Goal: Complete application form: Complete application form

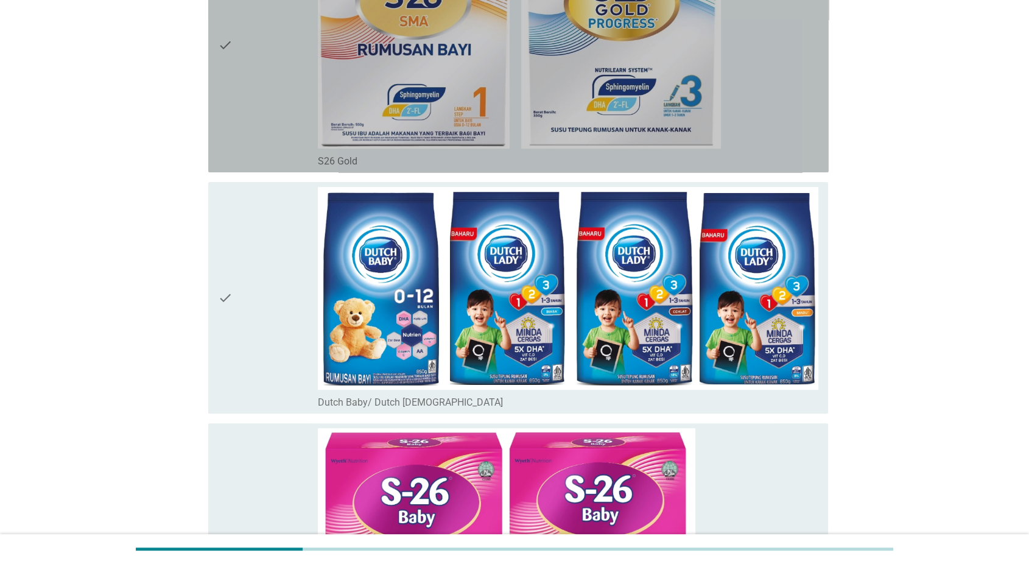
click at [760, 136] on div "check_box_outline_blank S26 Gold" at bounding box center [568, 45] width 501 height 244
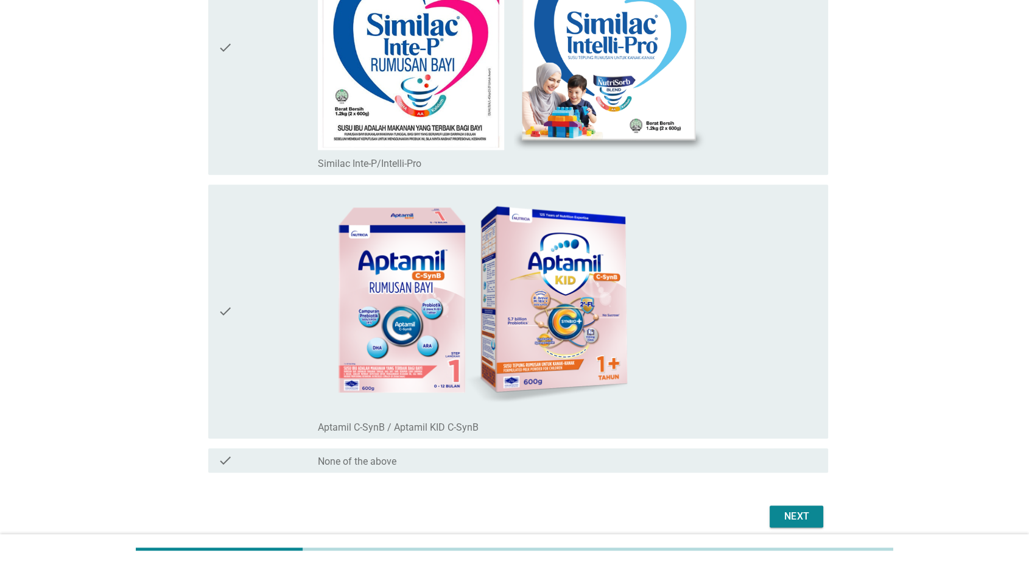
scroll to position [5262, 0]
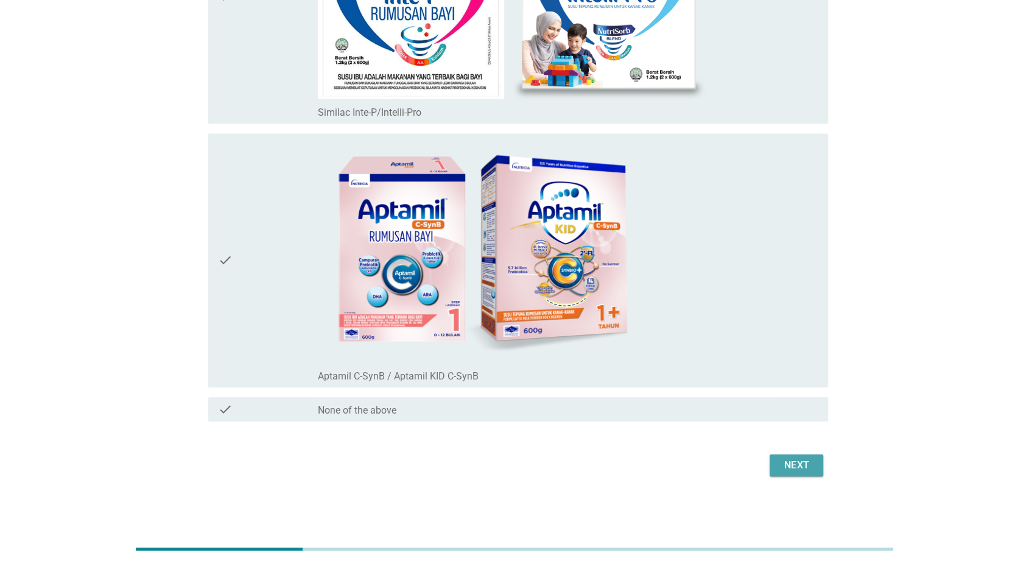
click at [796, 463] on div "Next" at bounding box center [796, 465] width 34 height 15
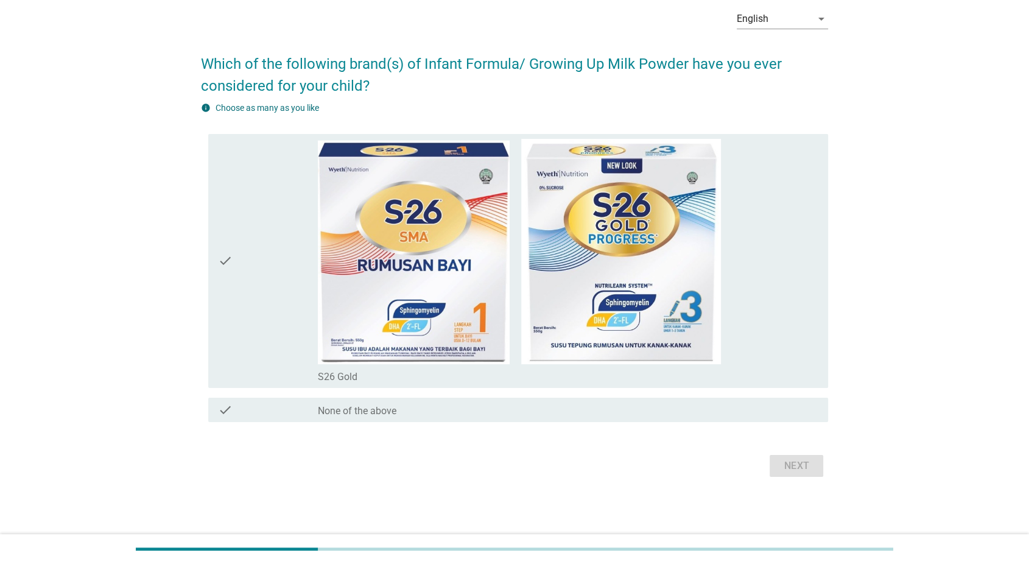
scroll to position [0, 0]
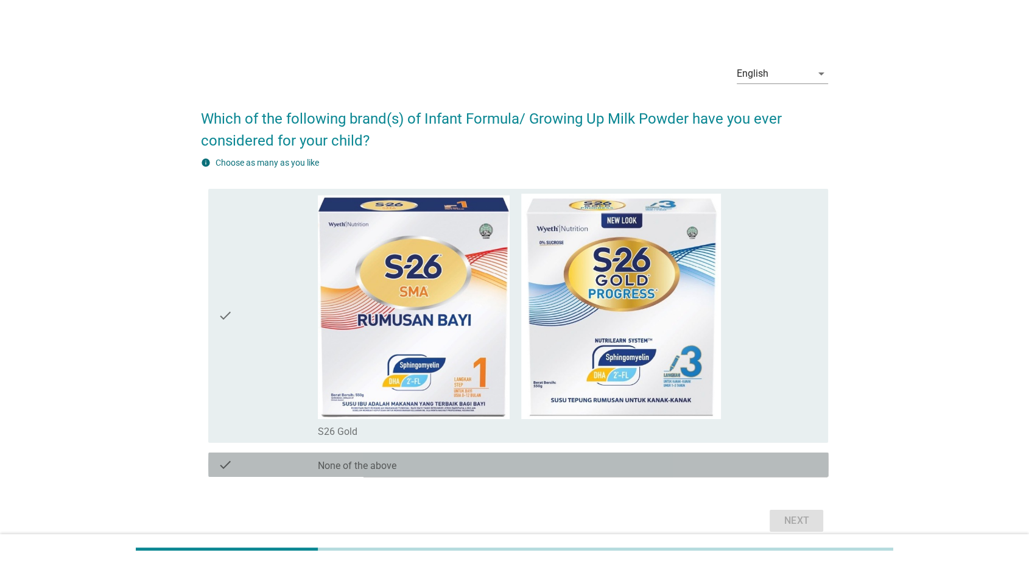
click at [532, 459] on div "check_box None of the above" at bounding box center [568, 464] width 501 height 15
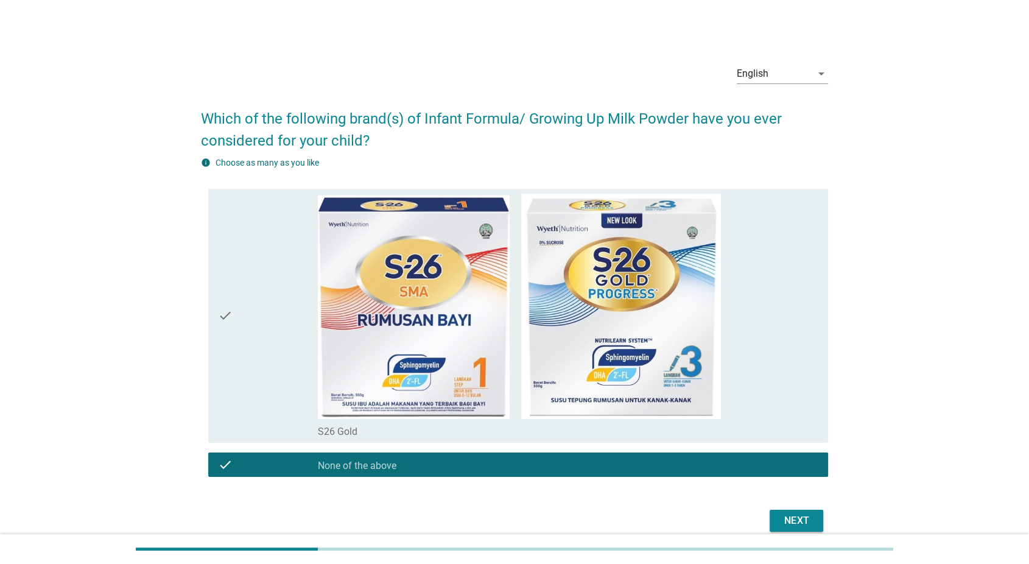
click at [795, 523] on div "Next" at bounding box center [796, 520] width 34 height 15
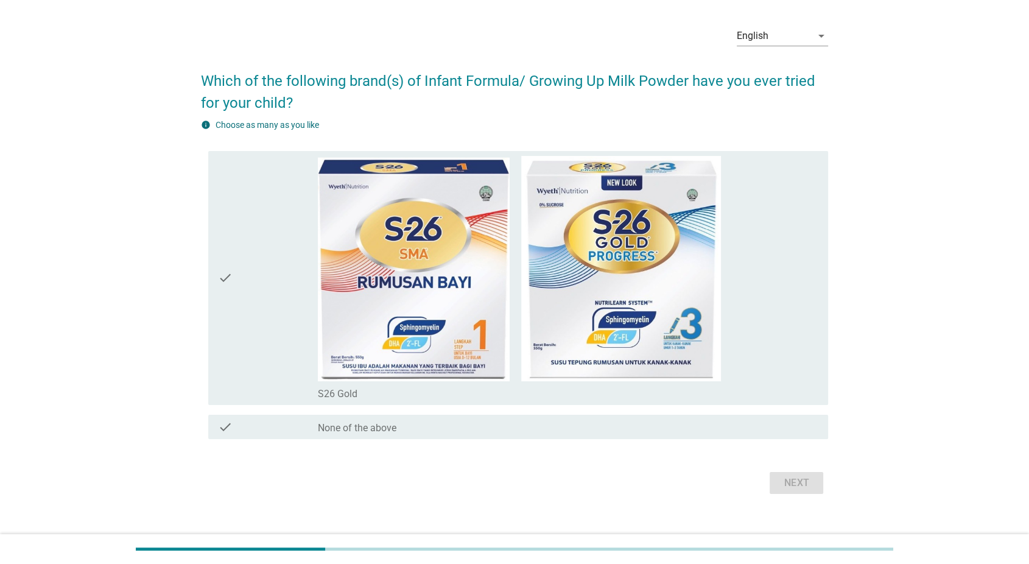
scroll to position [55, 0]
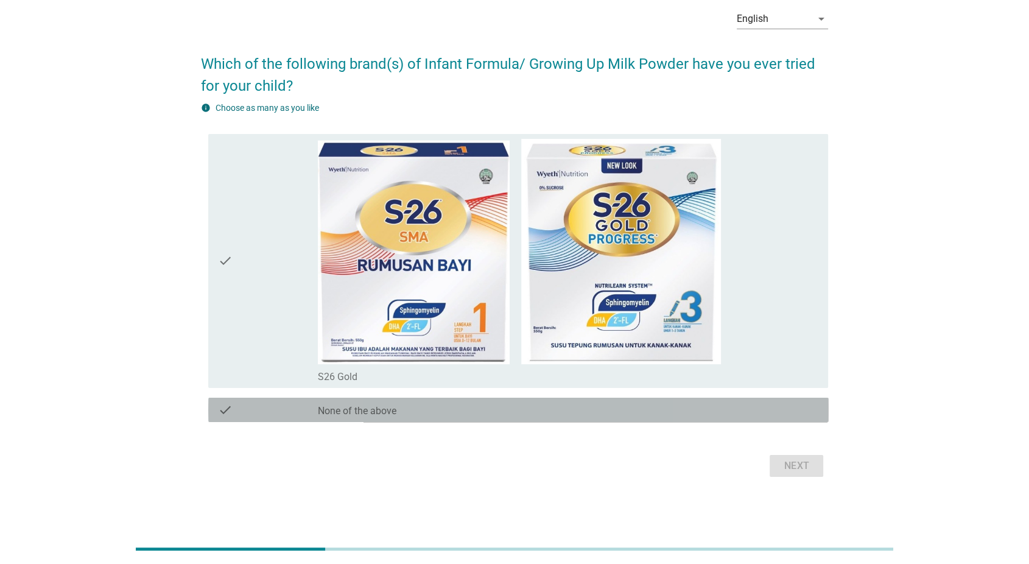
click at [711, 407] on div "check_box None of the above" at bounding box center [568, 409] width 501 height 15
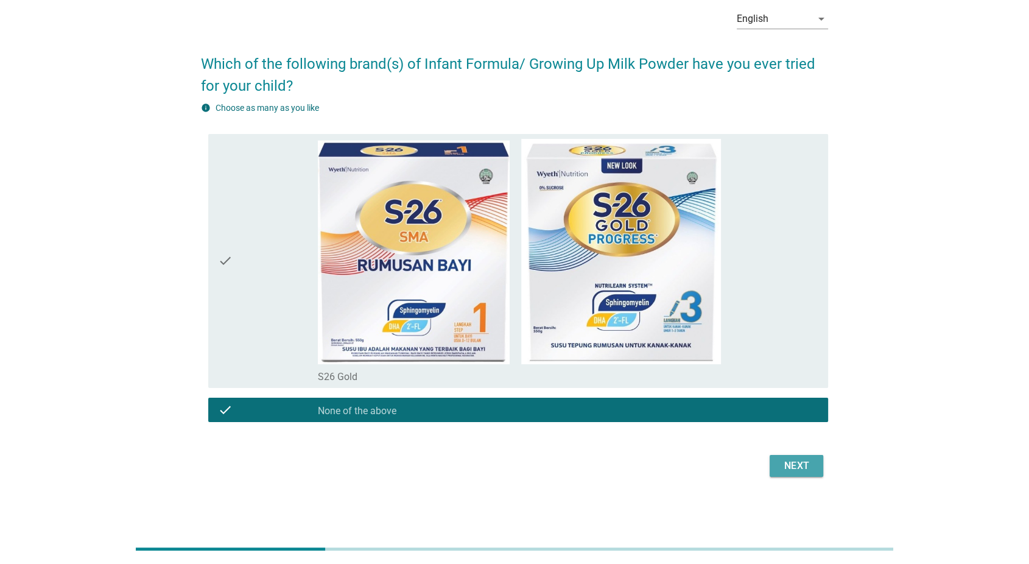
click at [808, 468] on div "Next" at bounding box center [796, 466] width 34 height 15
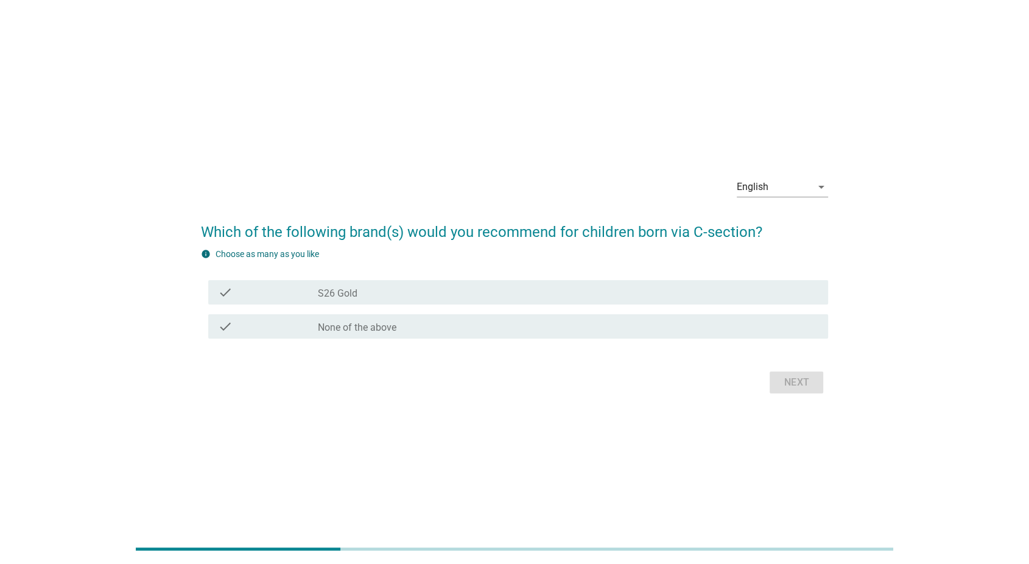
click at [790, 331] on div "check_box None of the above" at bounding box center [568, 326] width 501 height 15
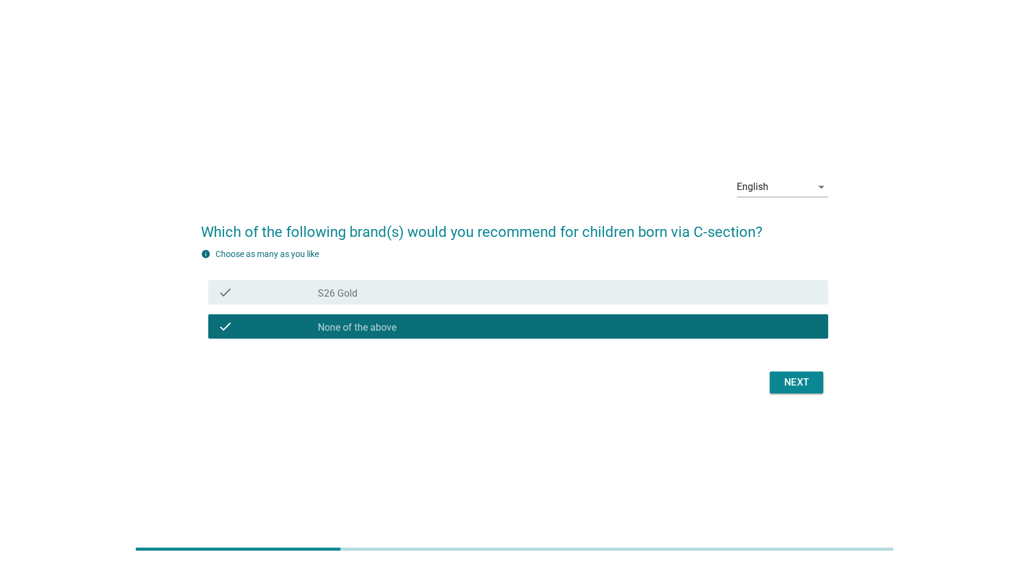
click at [792, 388] on div "Next" at bounding box center [796, 382] width 34 height 15
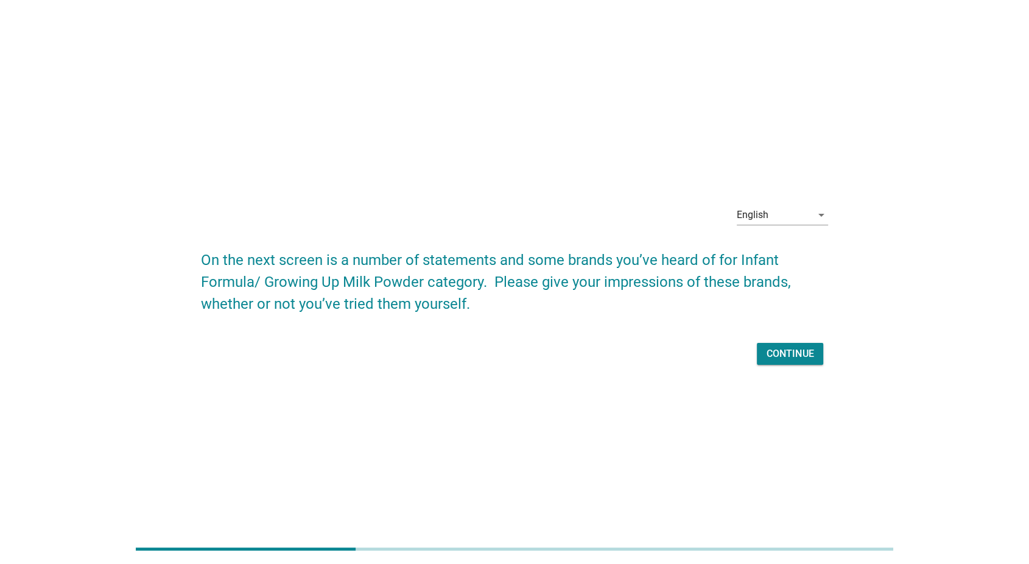
click at [803, 351] on div "Continue" at bounding box center [790, 353] width 47 height 15
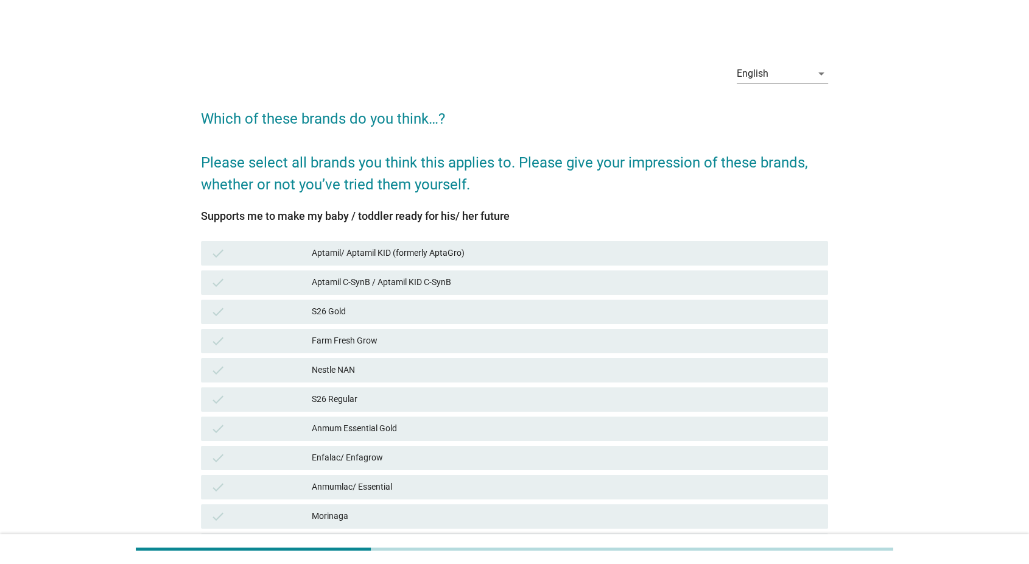
scroll to position [68, 0]
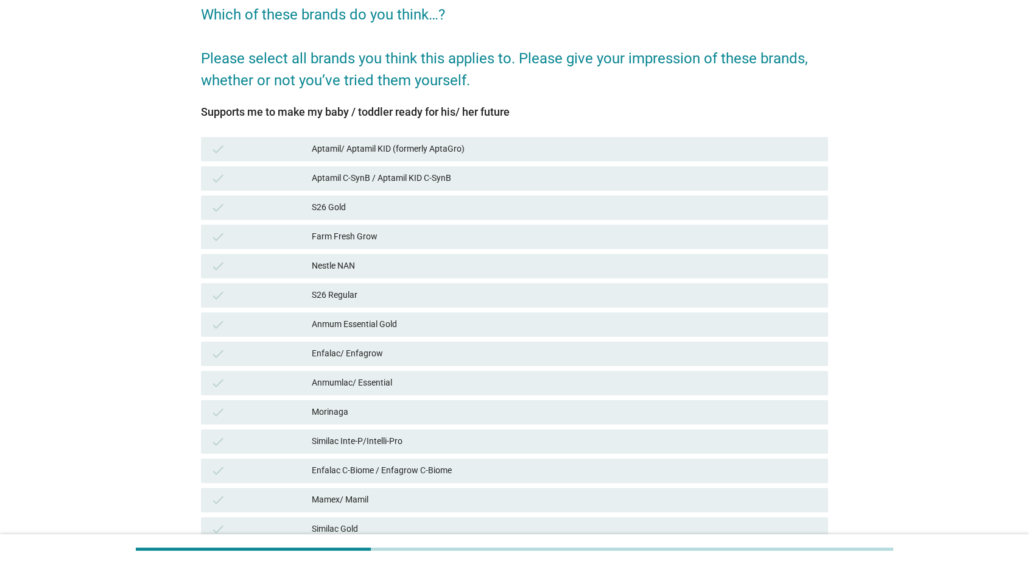
scroll to position [272, 0]
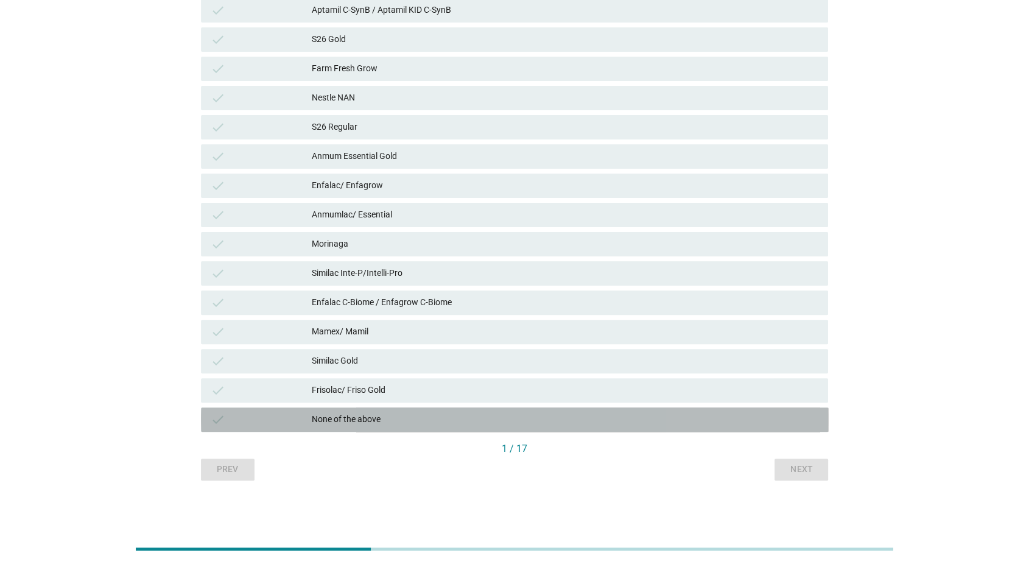
click at [779, 418] on div "None of the above" at bounding box center [565, 419] width 507 height 15
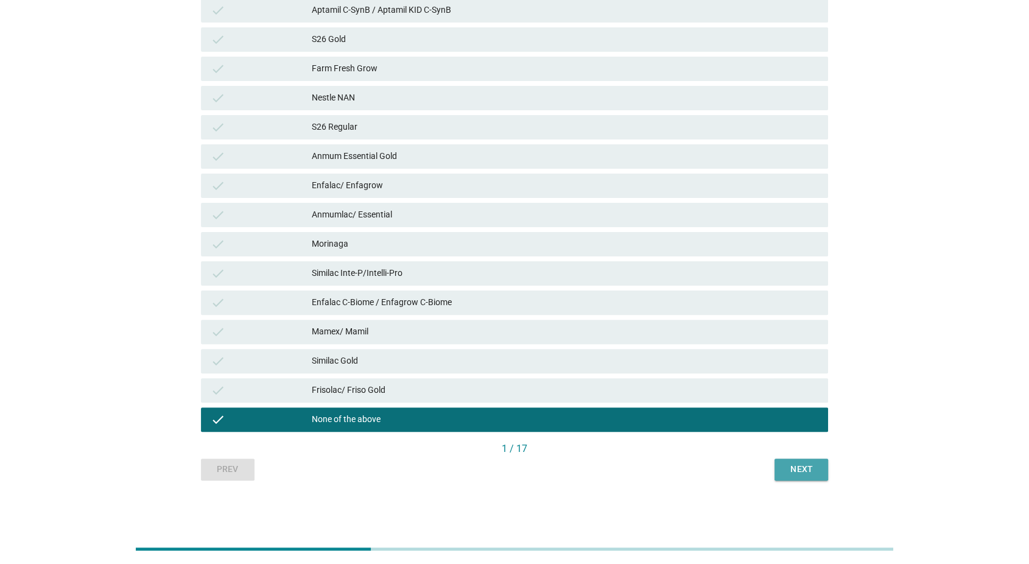
click at [782, 463] on button "Next" at bounding box center [802, 470] width 54 height 22
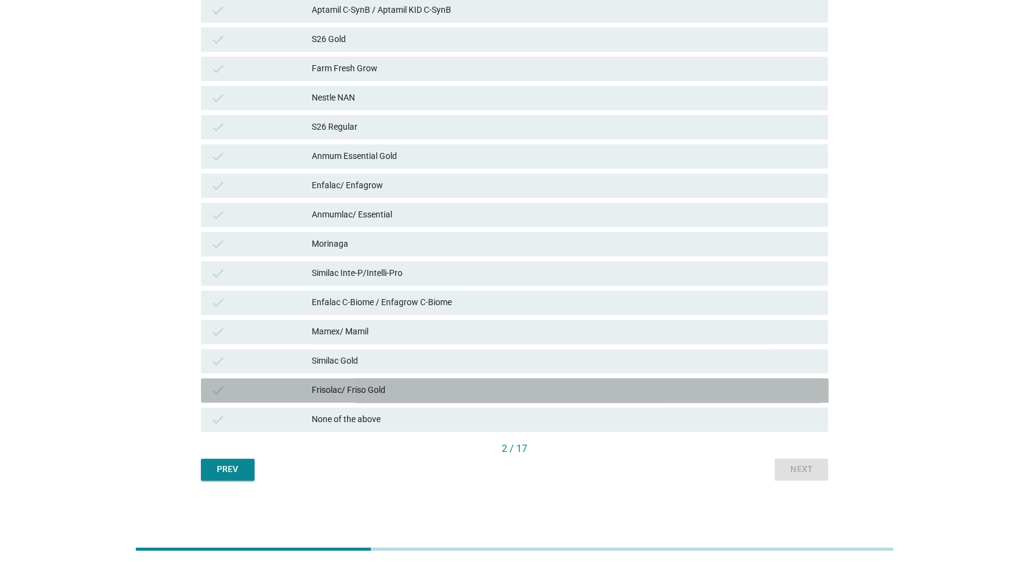
click at [785, 393] on div "Frisolac/ Friso Gold" at bounding box center [565, 390] width 507 height 15
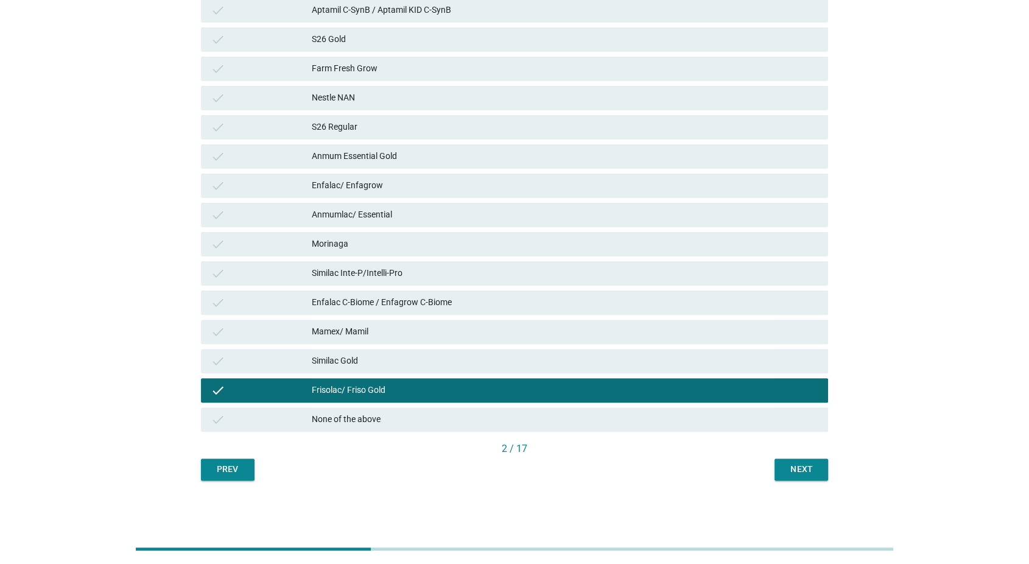
click at [789, 467] on div "Next" at bounding box center [801, 469] width 34 height 13
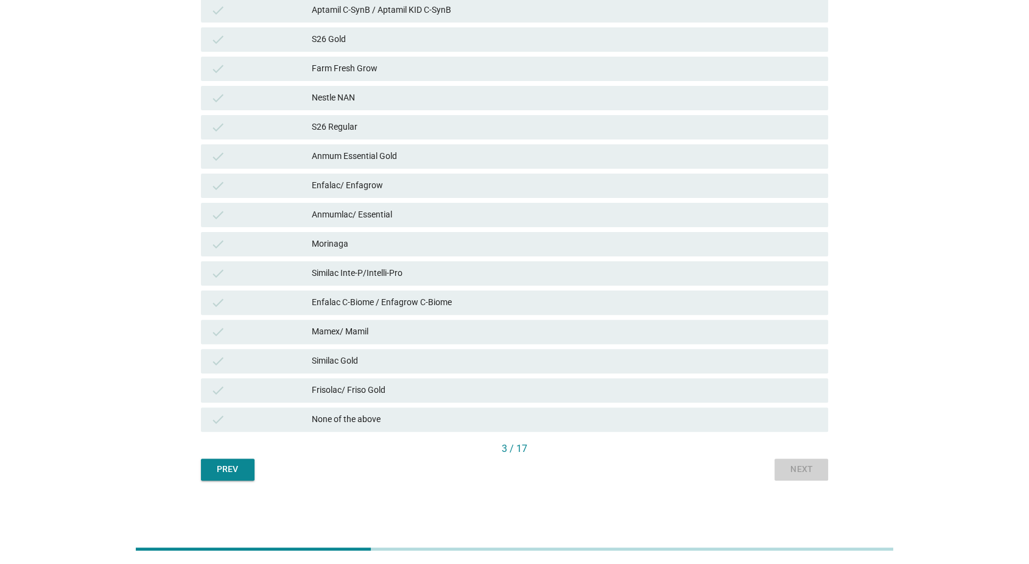
scroll to position [0, 0]
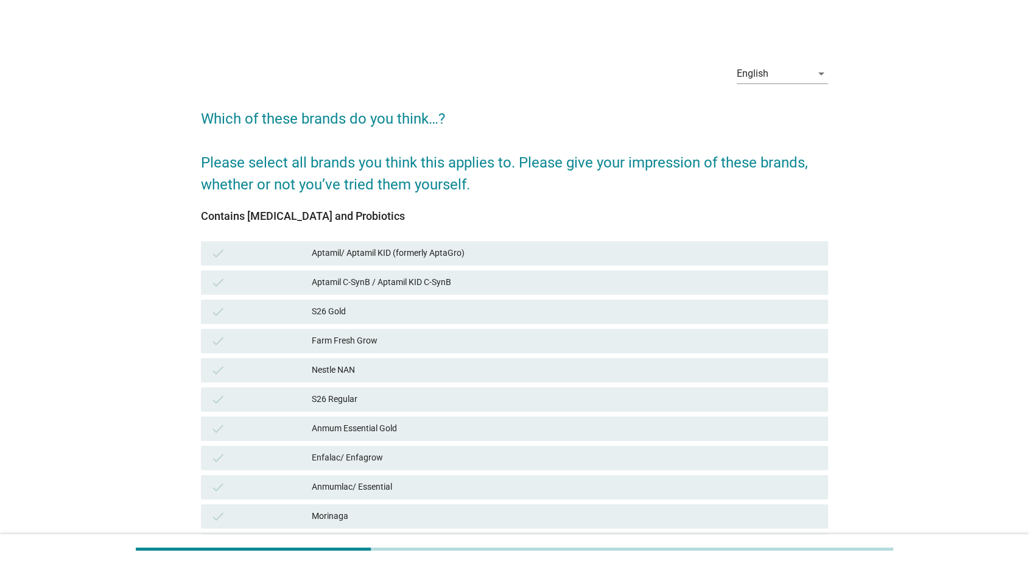
click at [787, 418] on div "check Anmum Essential Gold" at bounding box center [515, 428] width 628 height 24
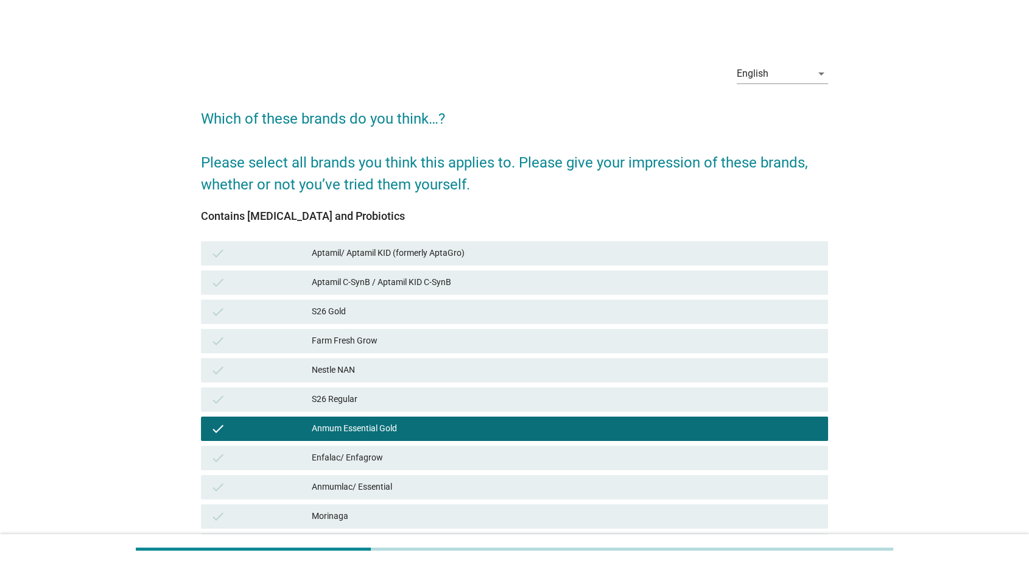
scroll to position [272, 0]
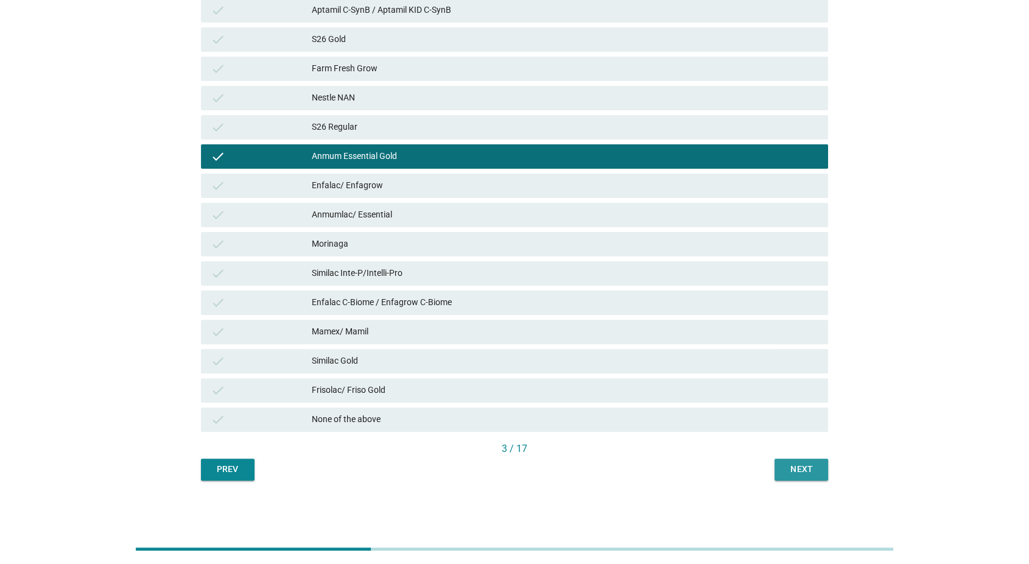
click at [795, 469] on div "Next" at bounding box center [801, 469] width 34 height 13
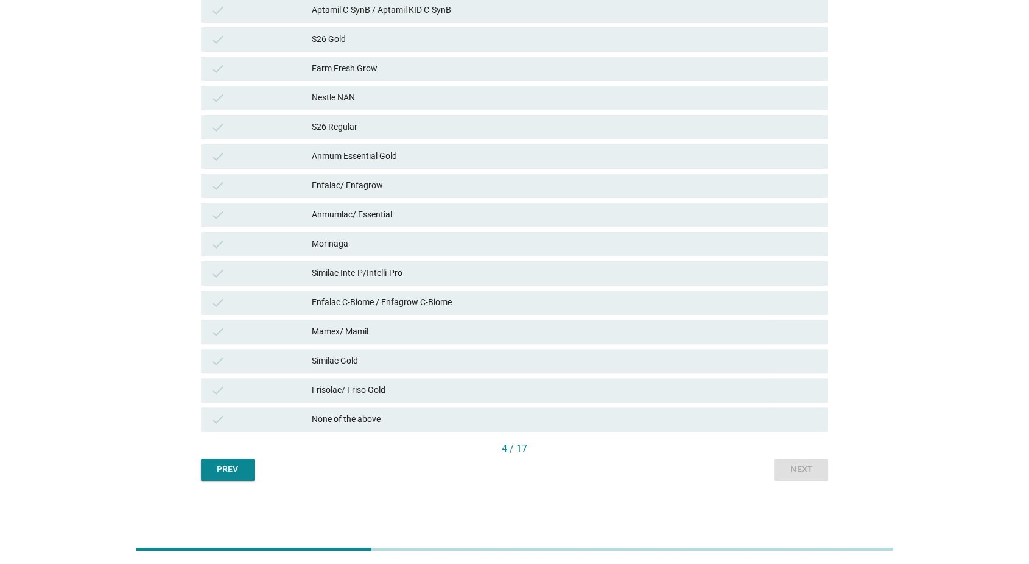
click at [783, 381] on div "check Frisolac/ Friso Gold" at bounding box center [515, 390] width 628 height 24
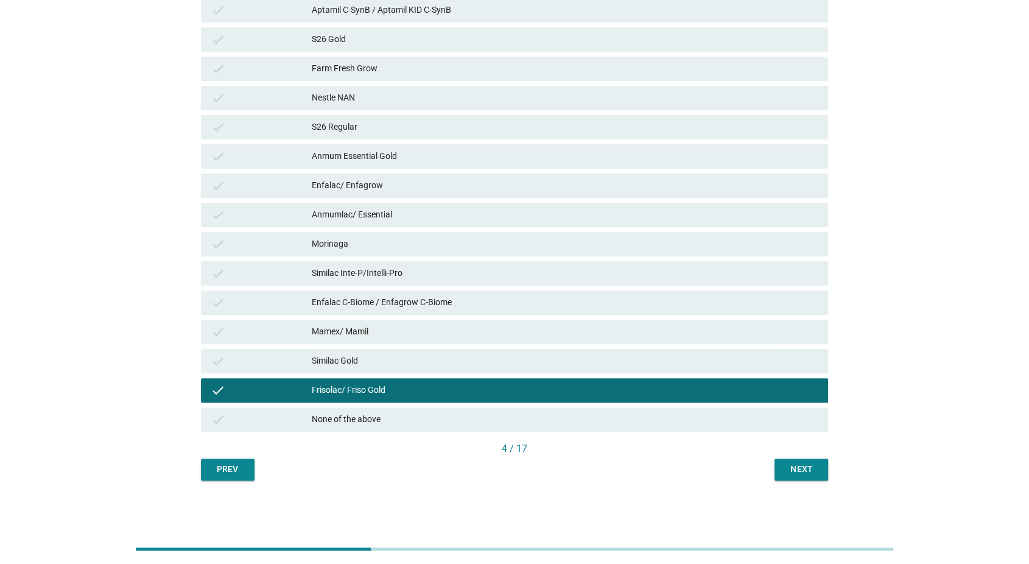
click at [809, 469] on div "Next" at bounding box center [801, 469] width 34 height 13
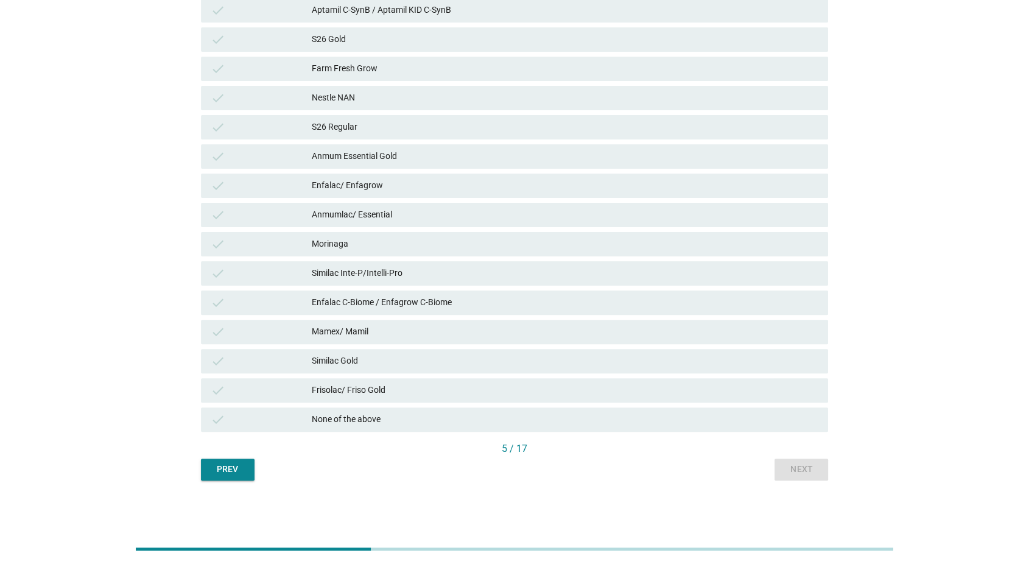
click at [803, 391] on div "Frisolac/ Friso Gold" at bounding box center [565, 390] width 507 height 15
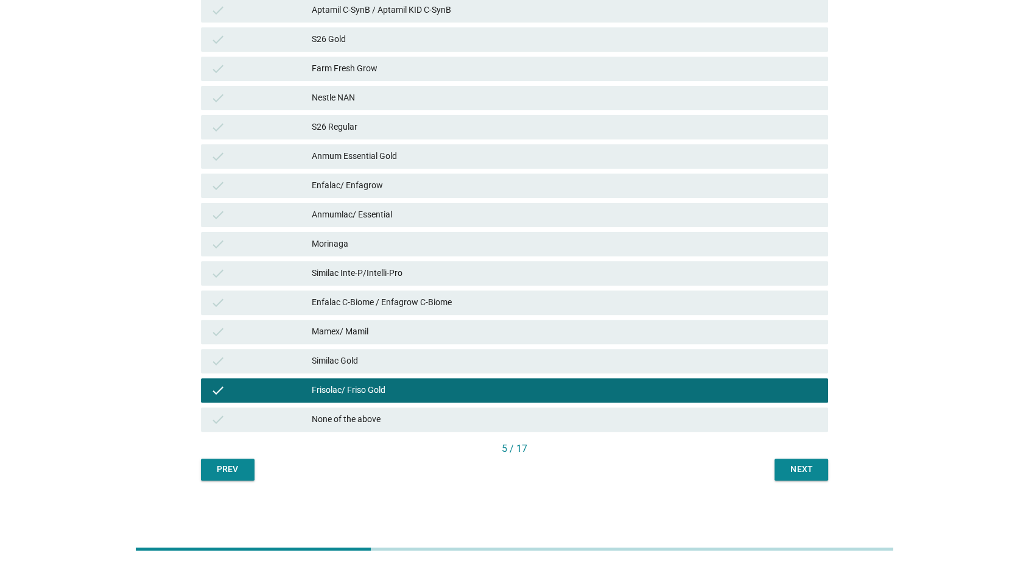
click at [799, 480] on div "English arrow_drop_down Which of these brands do you think…? Please select all …" at bounding box center [514, 131] width 647 height 718
click at [799, 470] on div "Next" at bounding box center [801, 469] width 34 height 13
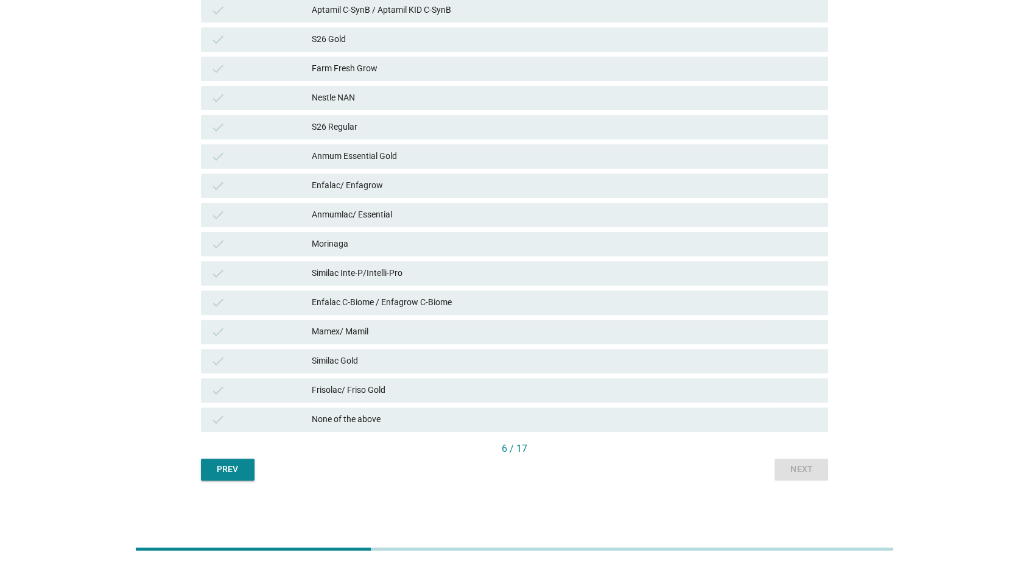
drag, startPoint x: 808, startPoint y: 382, endPoint x: 806, endPoint y: 410, distance: 28.7
click at [809, 384] on div "Frisolac/ Friso Gold" at bounding box center [565, 390] width 507 height 15
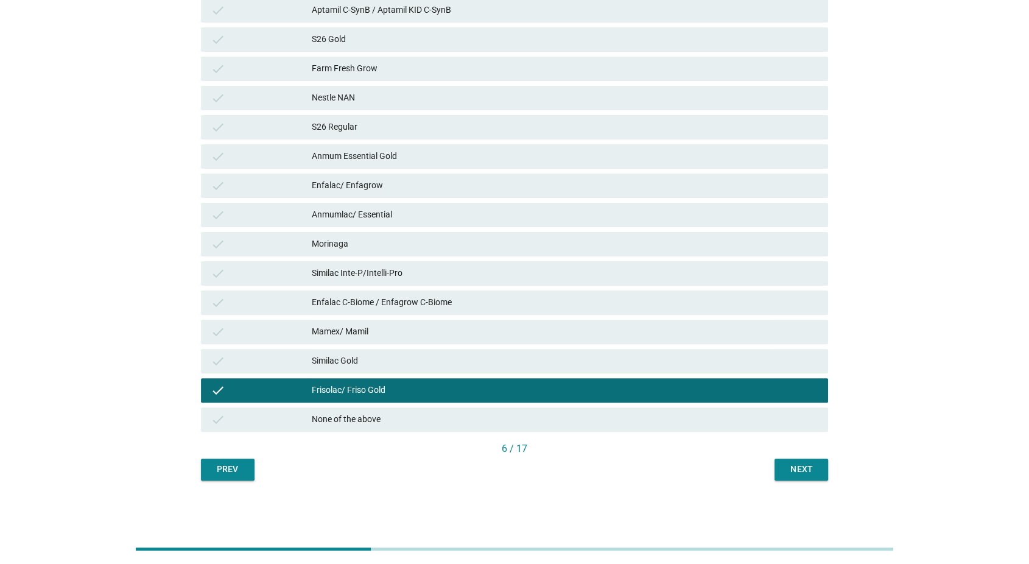
click at [807, 469] on div "Next" at bounding box center [801, 469] width 34 height 13
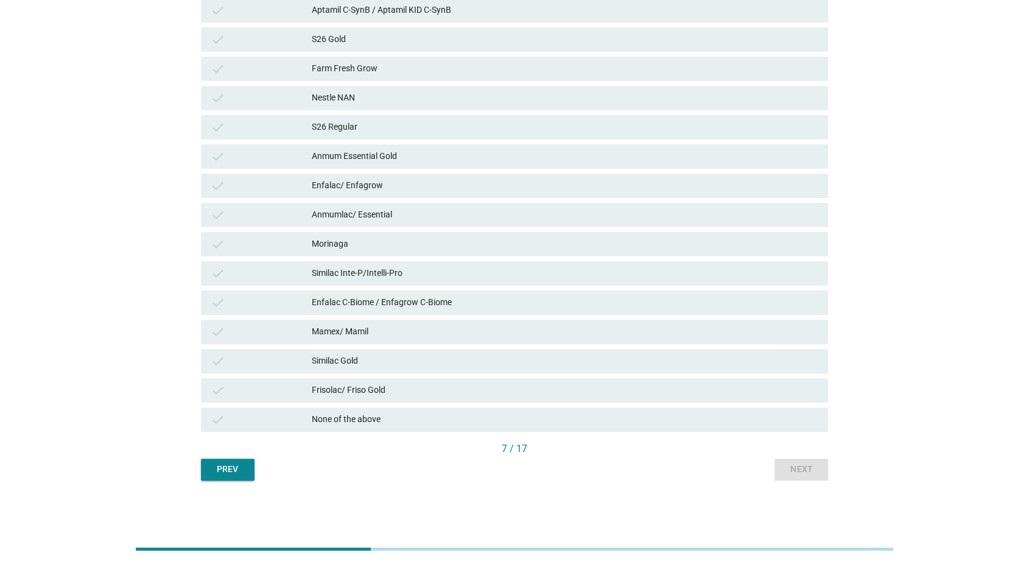
drag, startPoint x: 807, startPoint y: 373, endPoint x: 807, endPoint y: 393, distance: 19.5
click at [807, 376] on div "check Aptamil/ Aptamil KID (formerly AptaGro) check Aptamil C-SynB / Aptamil KI…" at bounding box center [515, 201] width 633 height 468
click at [807, 466] on div "Prev Next" at bounding box center [515, 470] width 628 height 22
click at [801, 395] on div "Frisolac/ Friso Gold" at bounding box center [565, 390] width 507 height 15
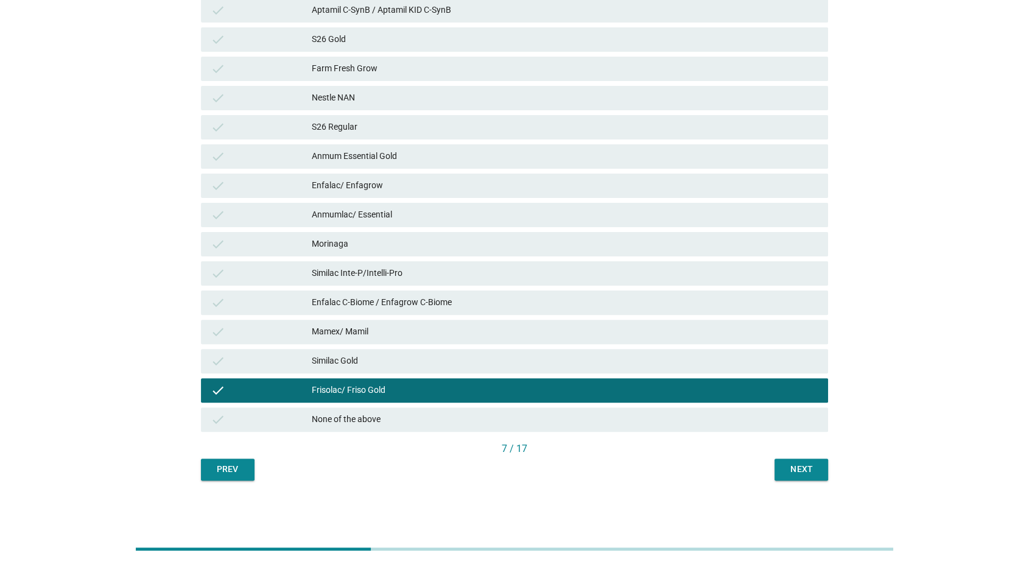
click at [807, 469] on div "Next" at bounding box center [801, 469] width 34 height 13
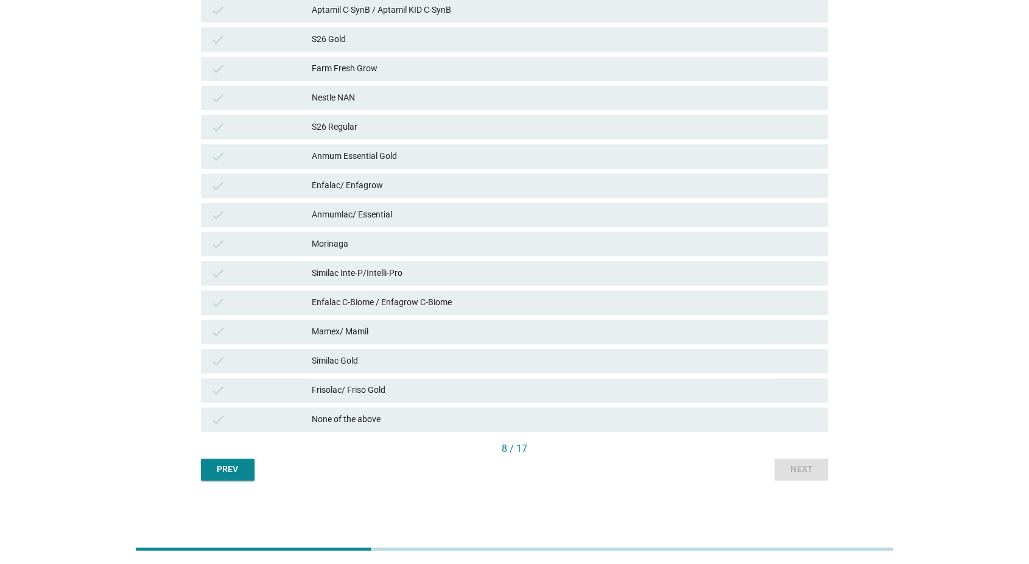
click at [801, 386] on div "Frisolac/ Friso Gold" at bounding box center [565, 390] width 507 height 15
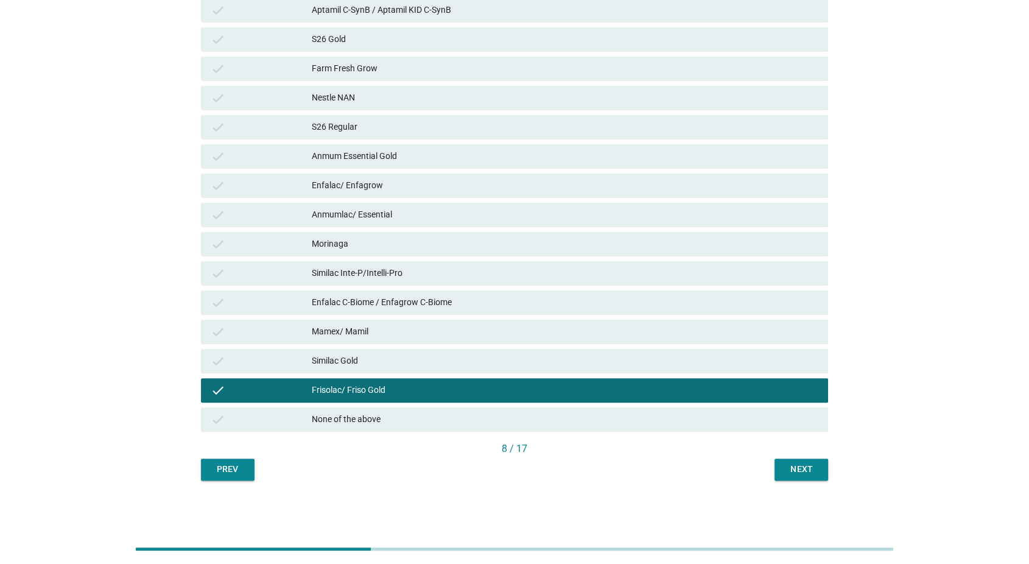
click at [809, 466] on div "Next" at bounding box center [801, 469] width 34 height 13
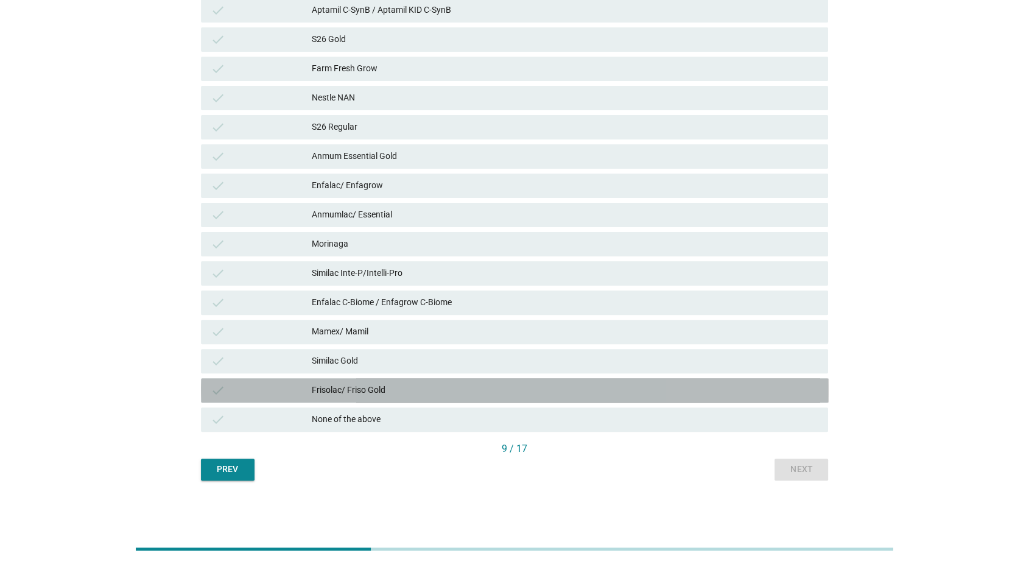
click at [798, 391] on div "Frisolac/ Friso Gold" at bounding box center [565, 390] width 507 height 15
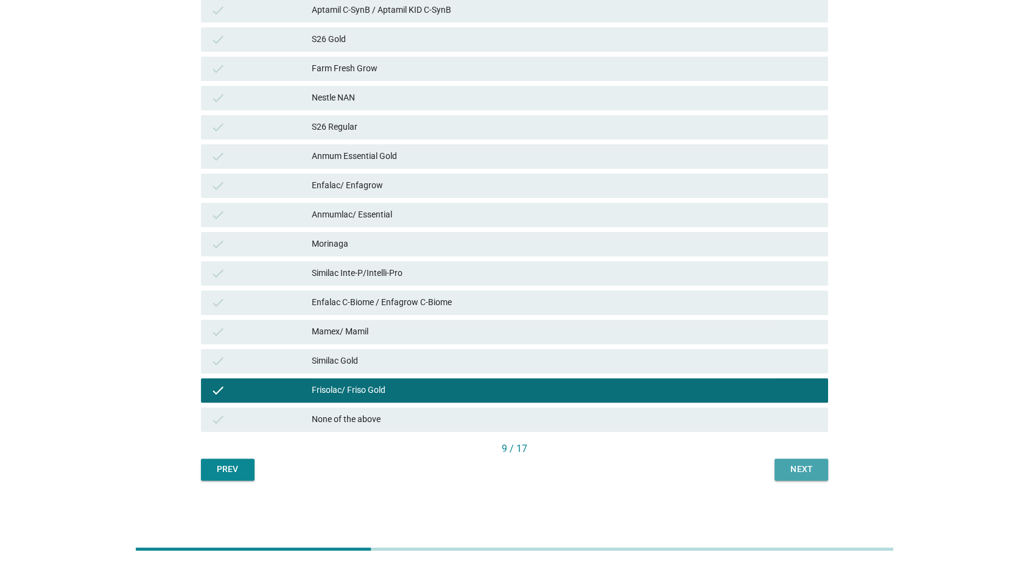
click at [814, 479] on button "Next" at bounding box center [802, 470] width 54 height 22
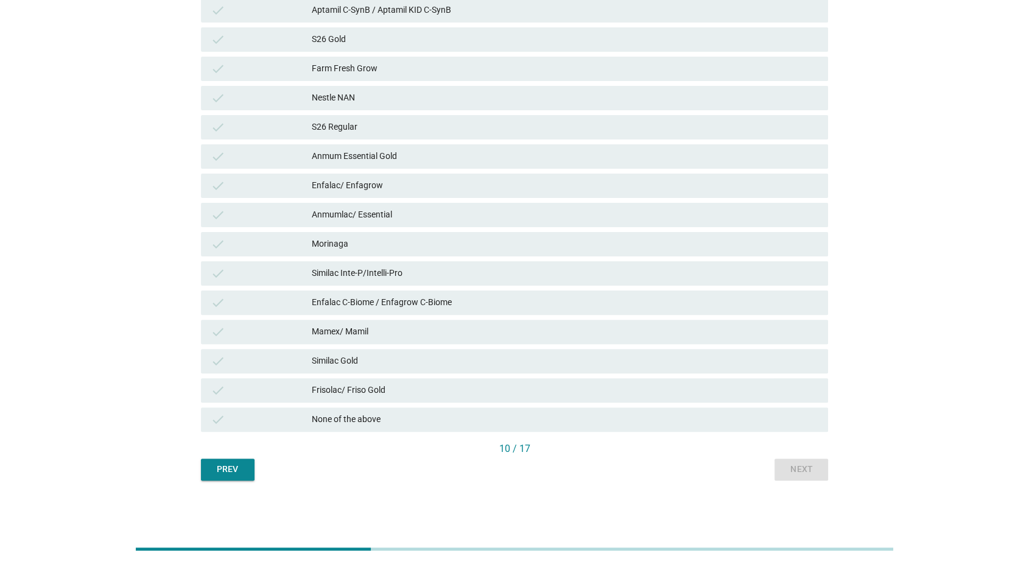
click at [799, 389] on div "Frisolac/ Friso Gold" at bounding box center [565, 390] width 507 height 15
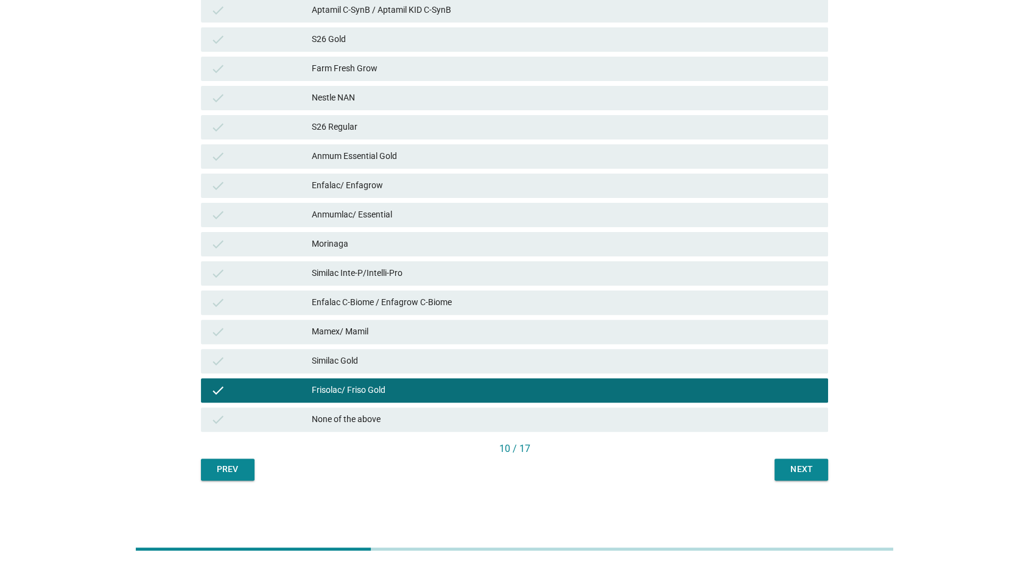
click at [803, 472] on div "Next" at bounding box center [801, 469] width 34 height 13
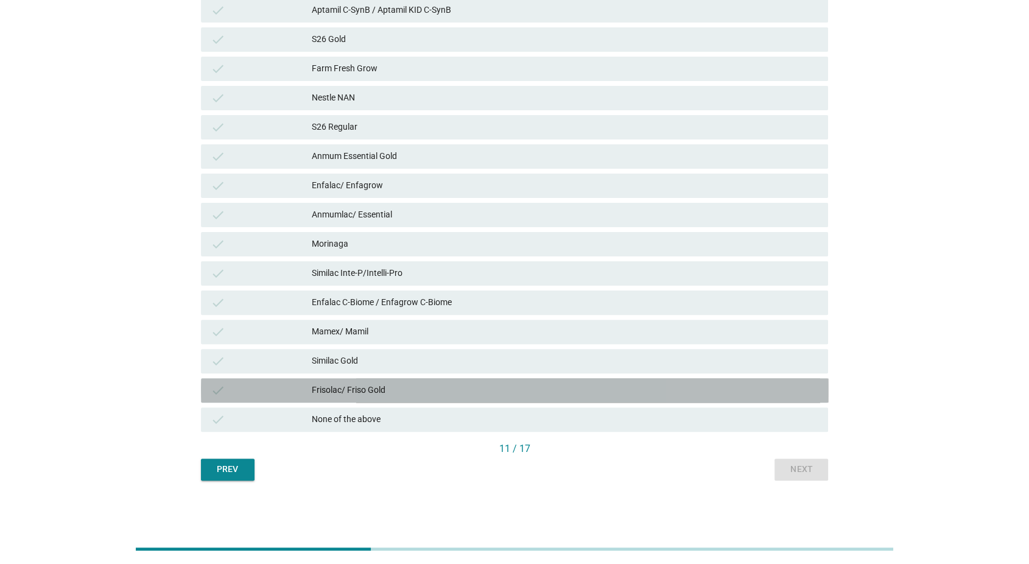
drag, startPoint x: 793, startPoint y: 381, endPoint x: 798, endPoint y: 449, distance: 68.3
click at [793, 384] on div "check Frisolac/ Friso Gold" at bounding box center [515, 390] width 628 height 24
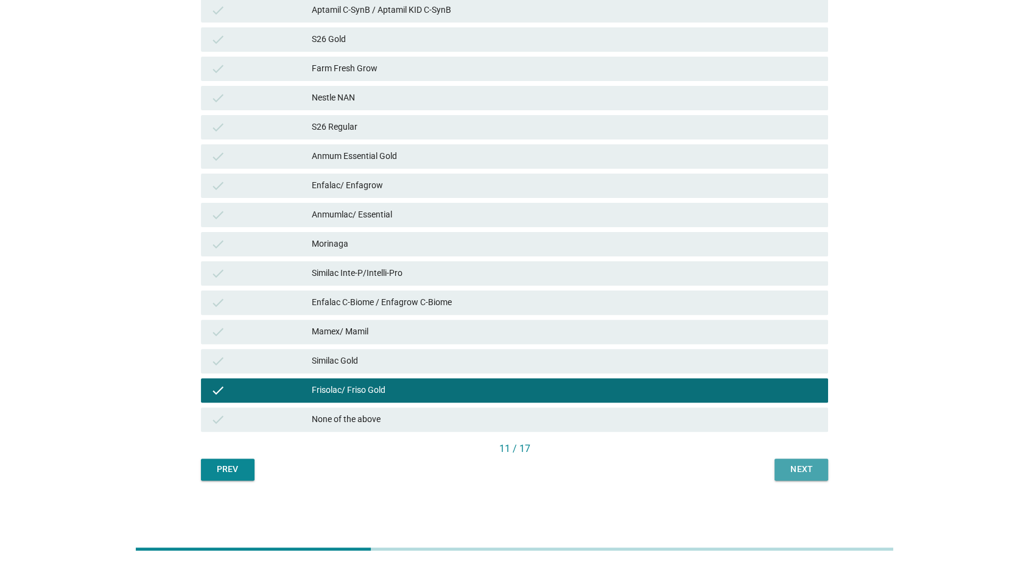
click at [802, 477] on button "Next" at bounding box center [802, 470] width 54 height 22
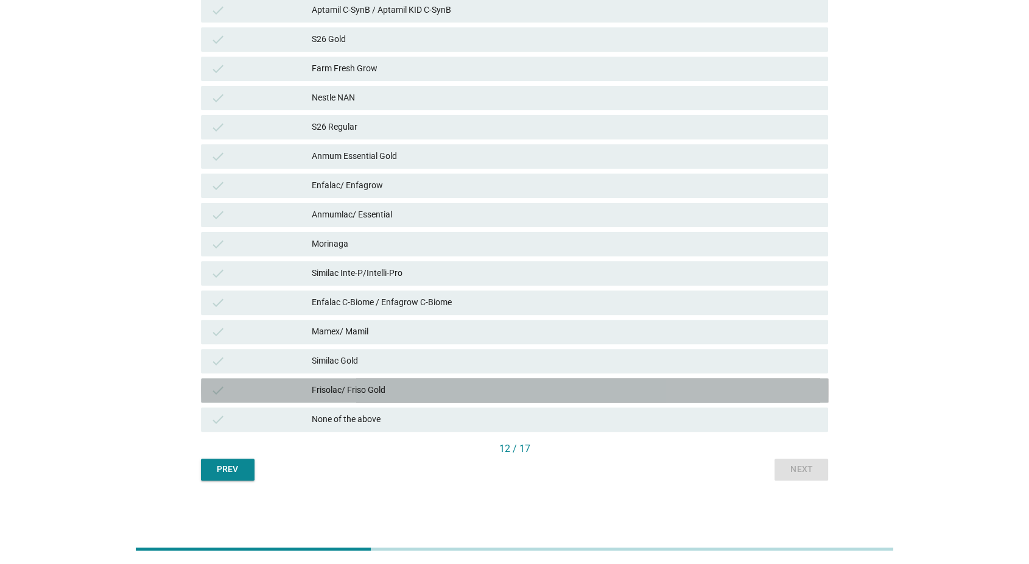
click at [789, 381] on div "check Frisolac/ Friso Gold" at bounding box center [515, 390] width 628 height 24
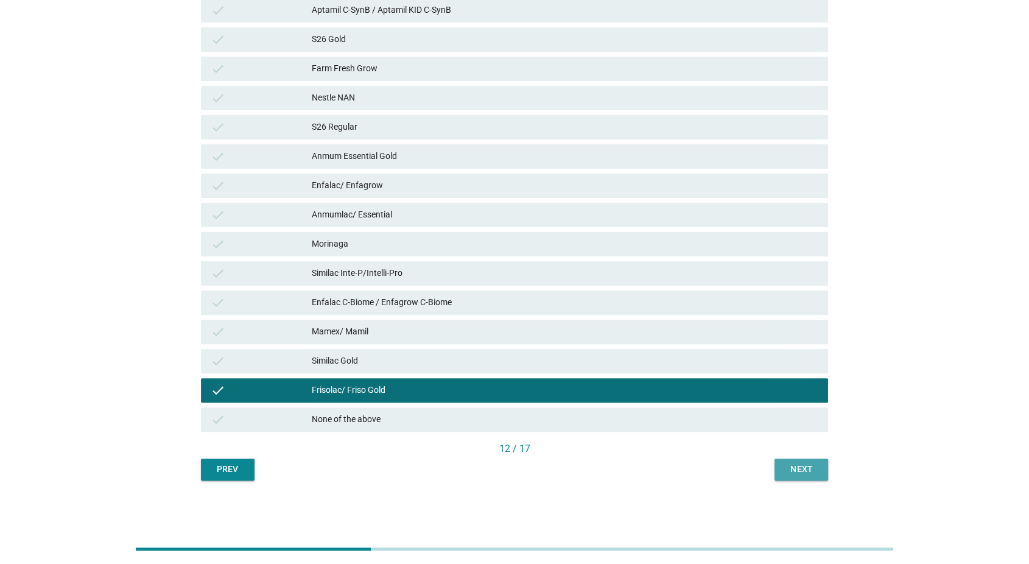
click at [792, 459] on button "Next" at bounding box center [802, 470] width 54 height 22
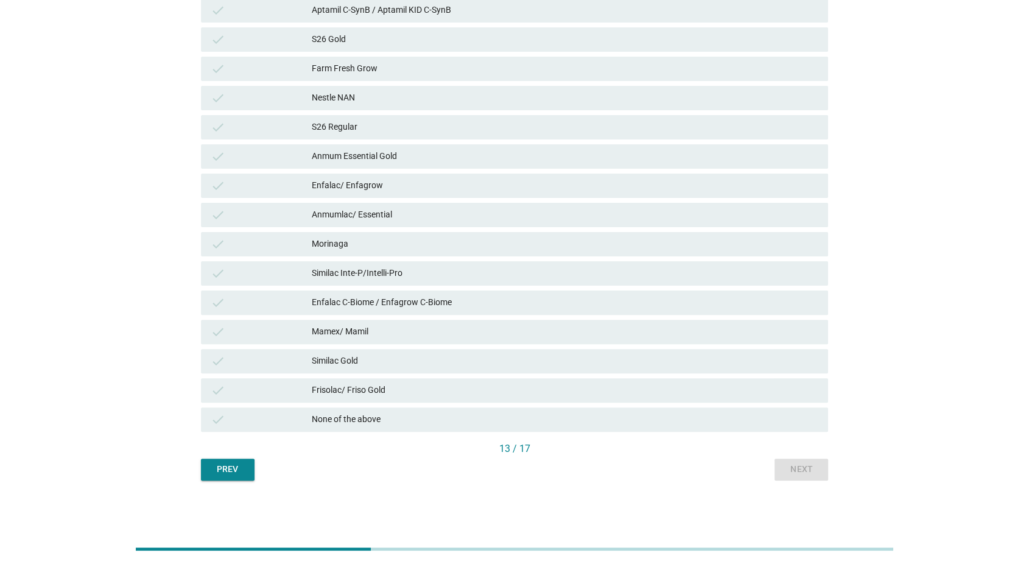
click at [793, 396] on div "Frisolac/ Friso Gold" at bounding box center [565, 390] width 507 height 15
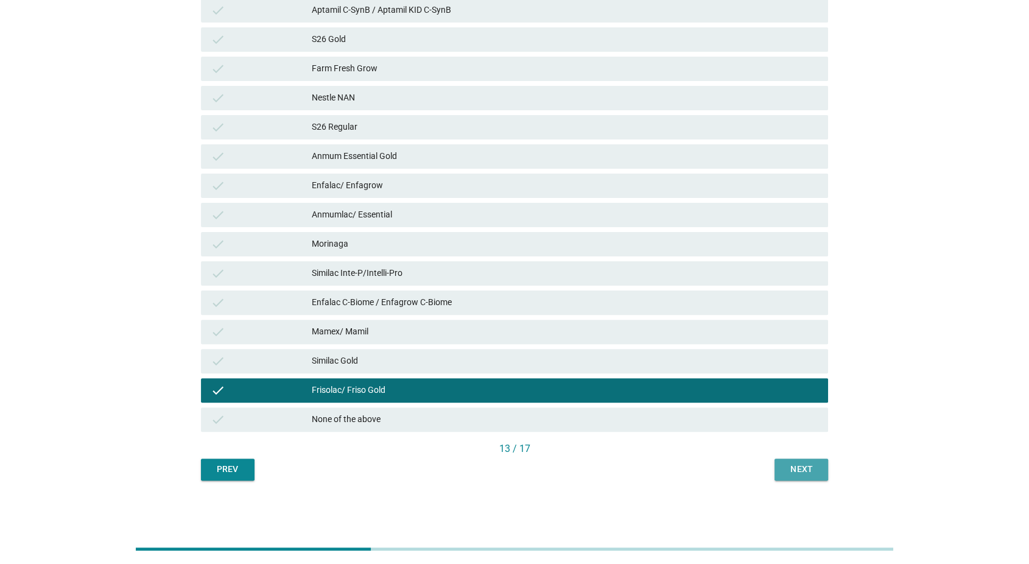
click at [804, 473] on div "Next" at bounding box center [801, 469] width 34 height 13
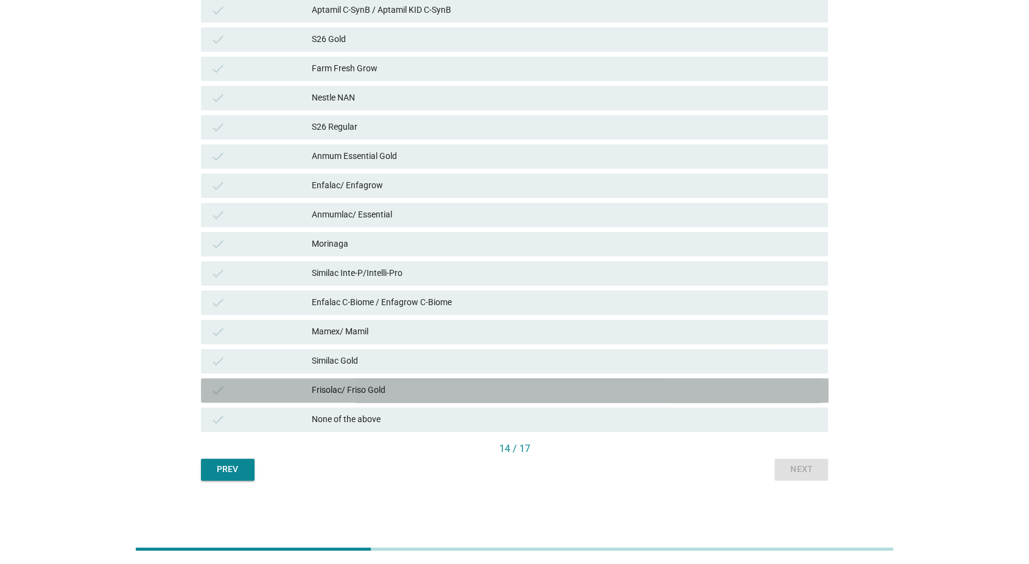
click at [802, 401] on div "check Frisolac/ Friso Gold" at bounding box center [515, 390] width 628 height 24
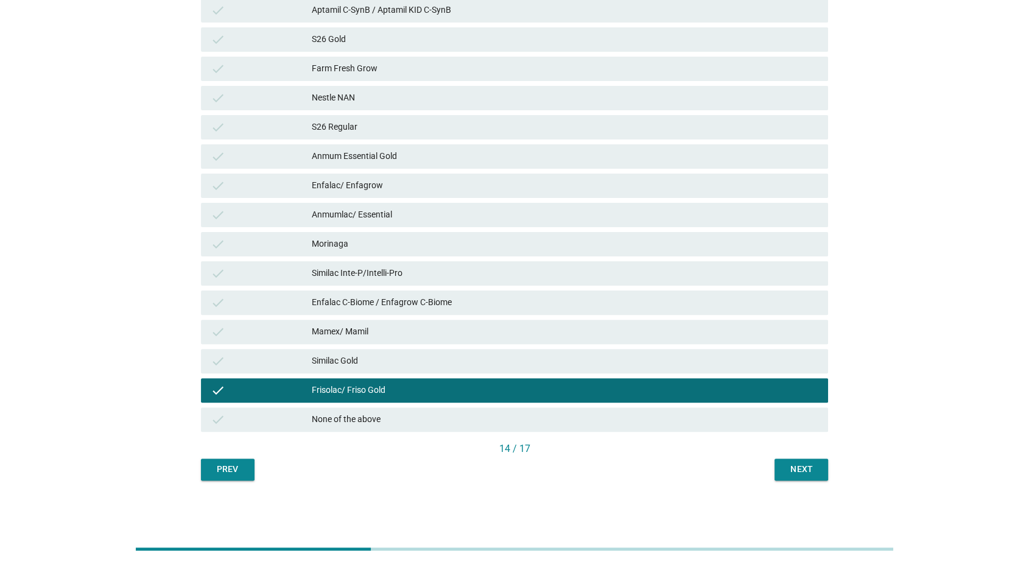
click at [807, 471] on div "Next" at bounding box center [801, 469] width 34 height 13
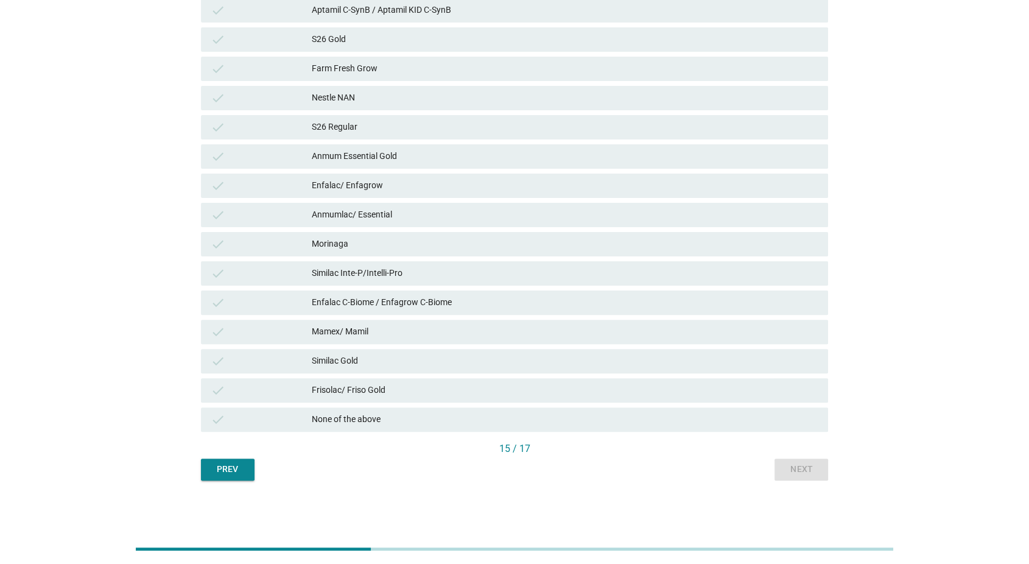
click at [803, 406] on div "check None of the above" at bounding box center [515, 419] width 633 height 29
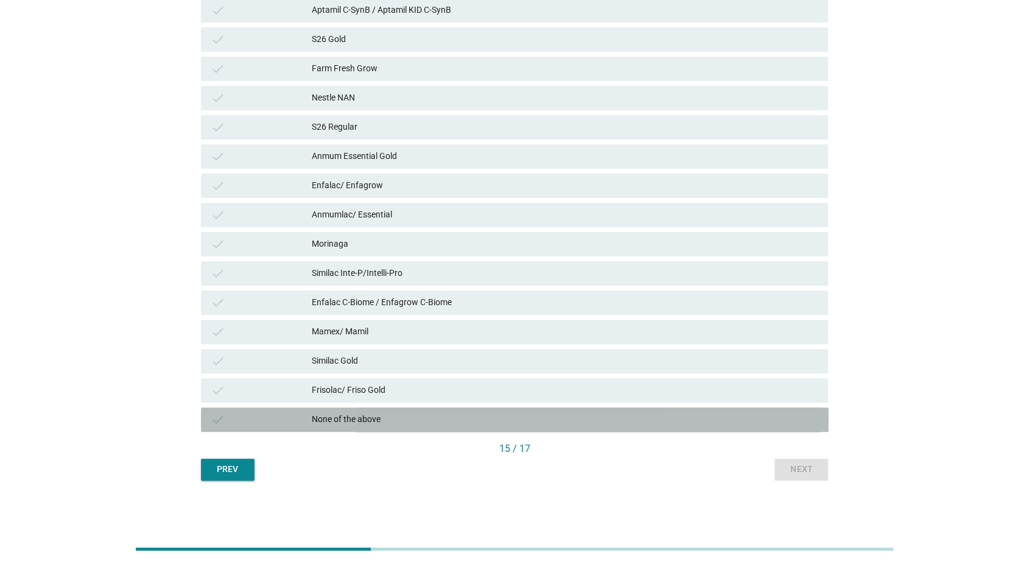
click at [806, 426] on div "check None of the above" at bounding box center [515, 419] width 628 height 24
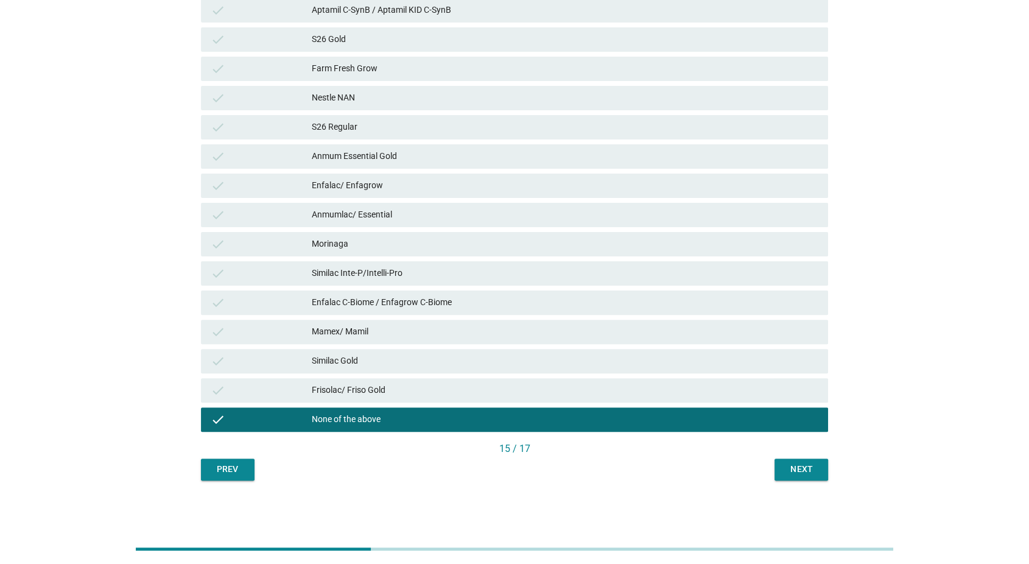
click at [801, 468] on div "Next" at bounding box center [801, 469] width 34 height 13
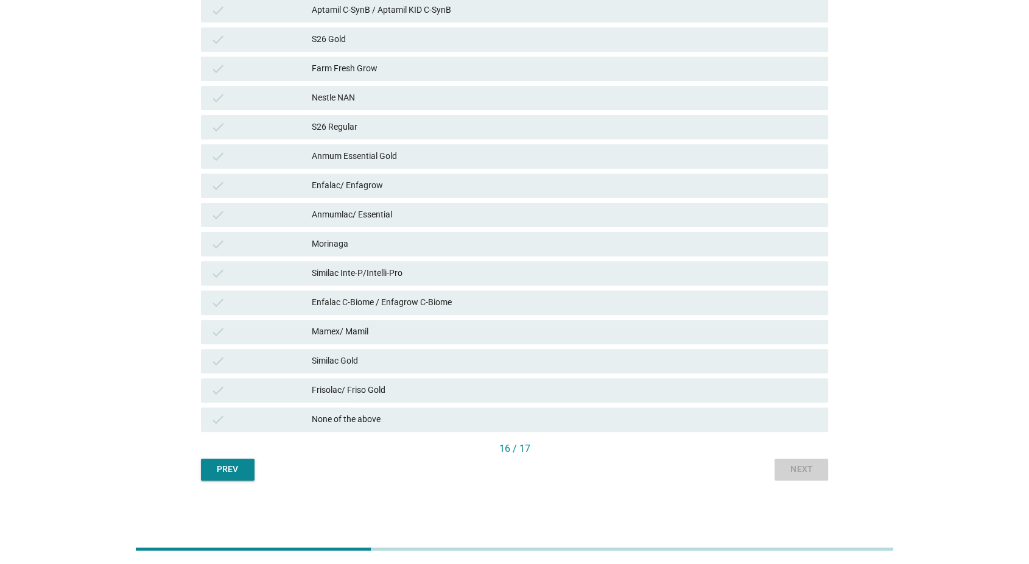
scroll to position [0, 0]
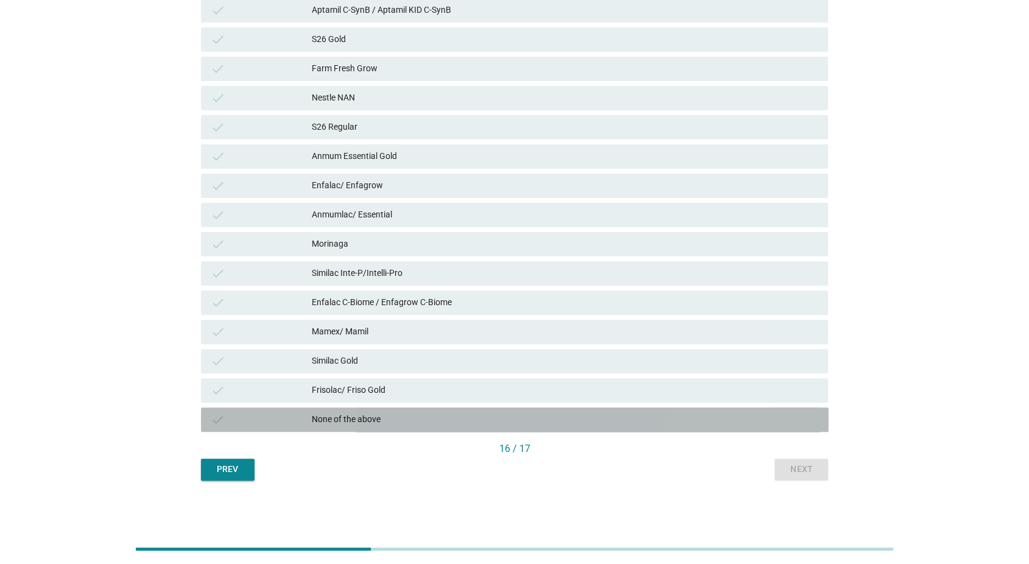
click at [799, 422] on div "None of the above" at bounding box center [565, 419] width 507 height 15
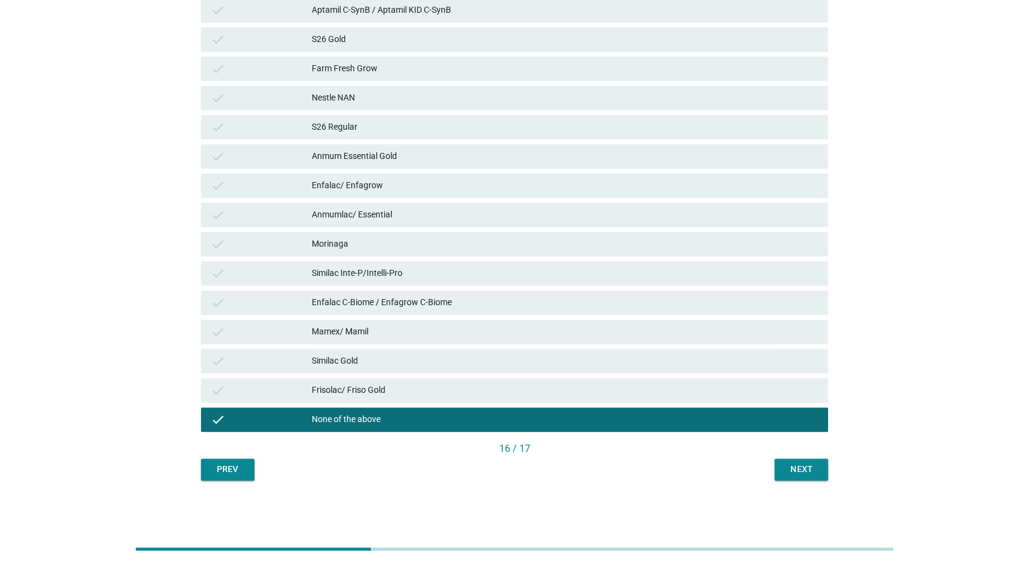
click at [801, 466] on div "Next" at bounding box center [801, 469] width 34 height 13
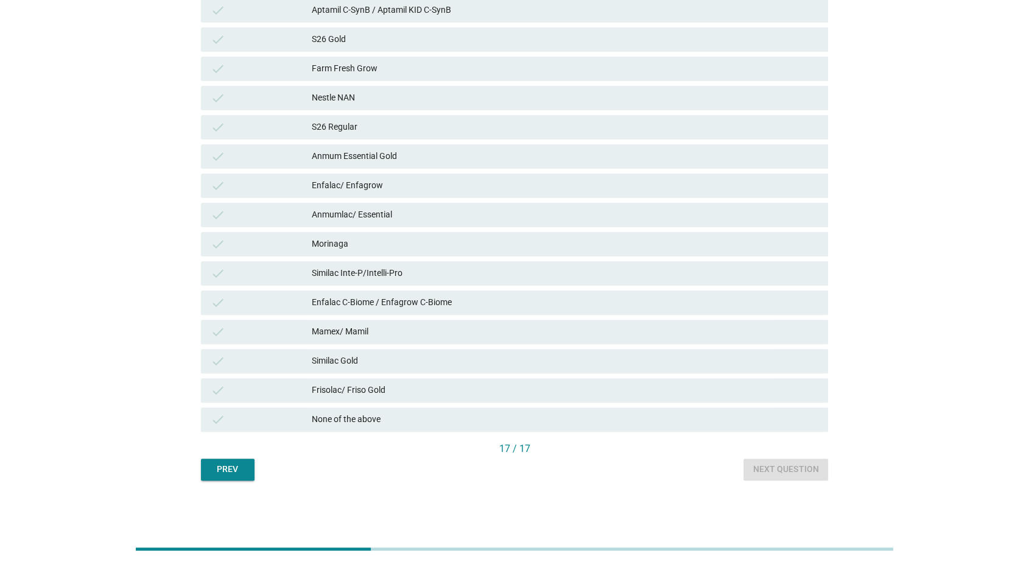
click at [799, 425] on div "None of the above" at bounding box center [565, 419] width 507 height 15
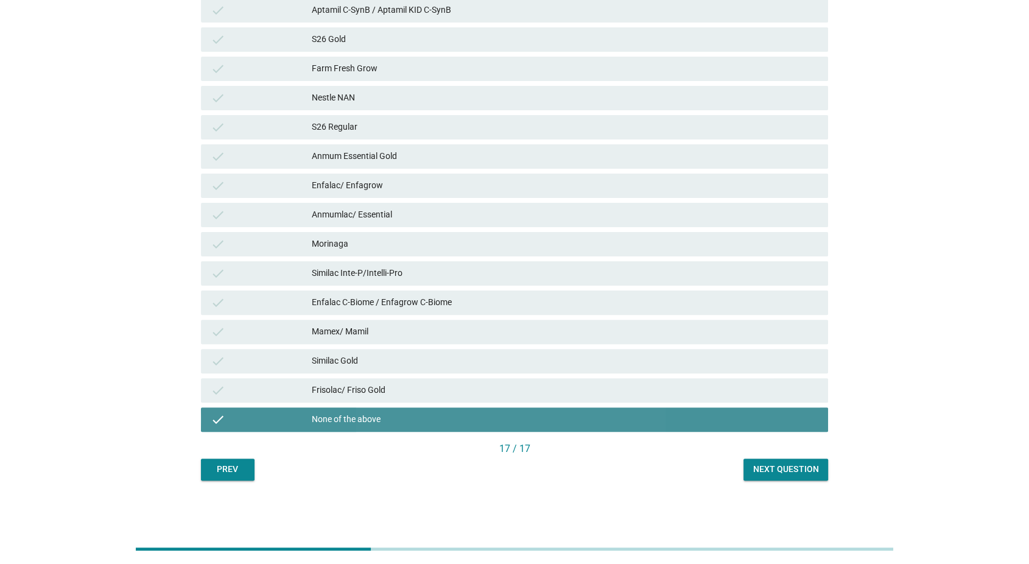
click at [799, 468] on div "Next question" at bounding box center [785, 469] width 65 height 13
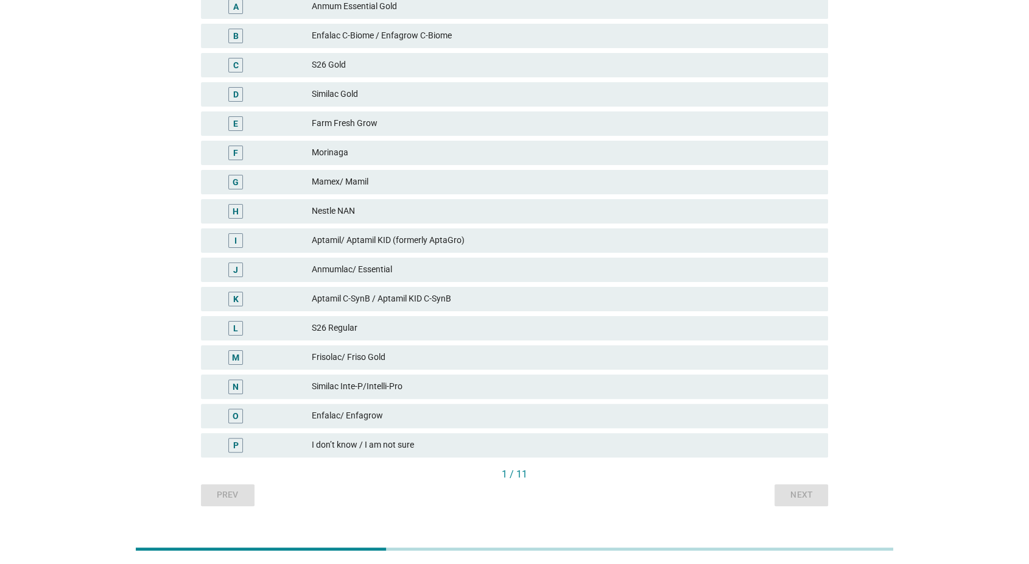
click at [706, 326] on div "S26 Regular" at bounding box center [565, 328] width 507 height 15
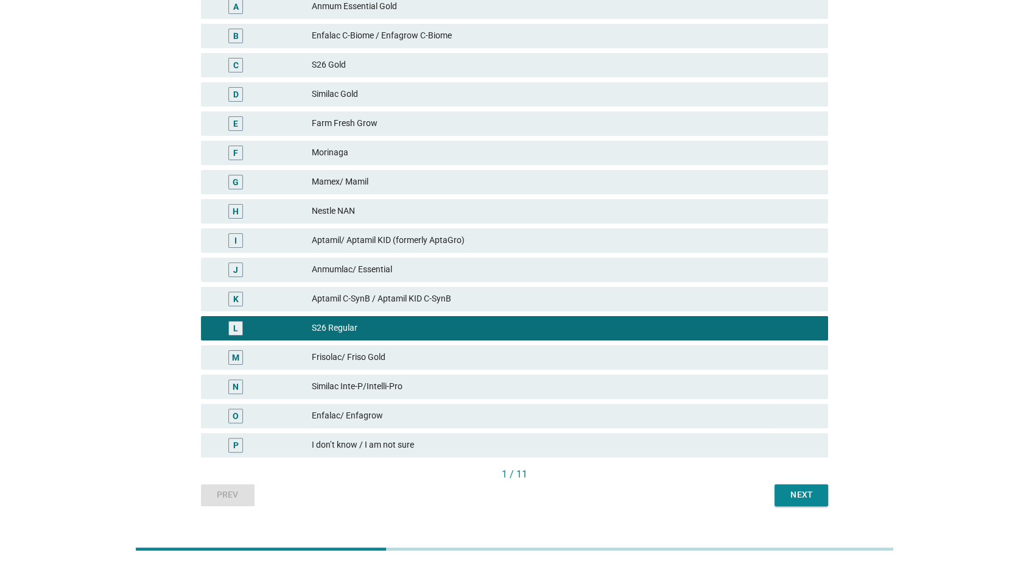
click at [806, 498] on div "Next" at bounding box center [801, 494] width 34 height 13
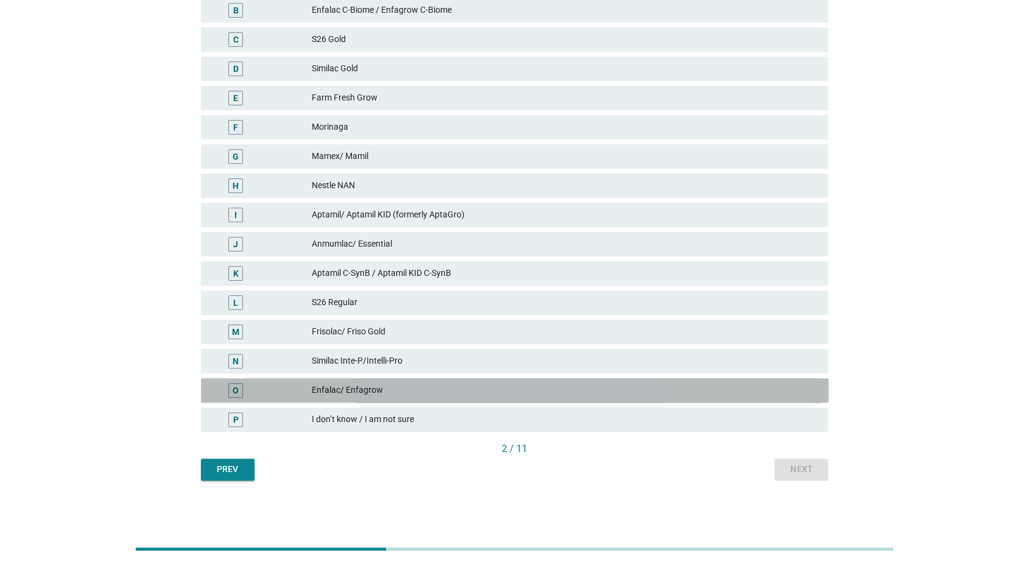
click at [775, 392] on div "Enfalac/ Enfagrow" at bounding box center [565, 390] width 507 height 15
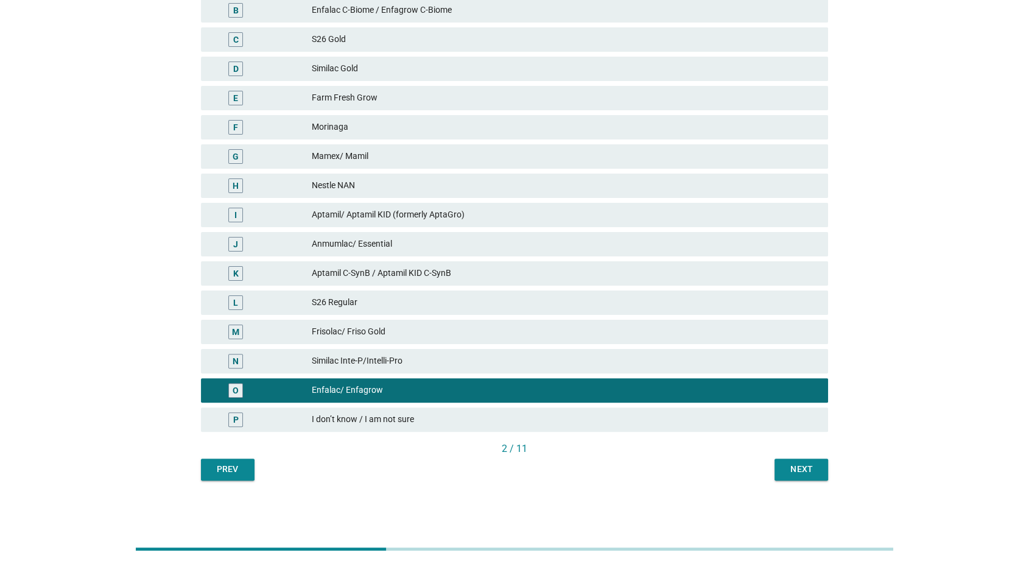
click at [790, 465] on div "Next" at bounding box center [801, 469] width 34 height 13
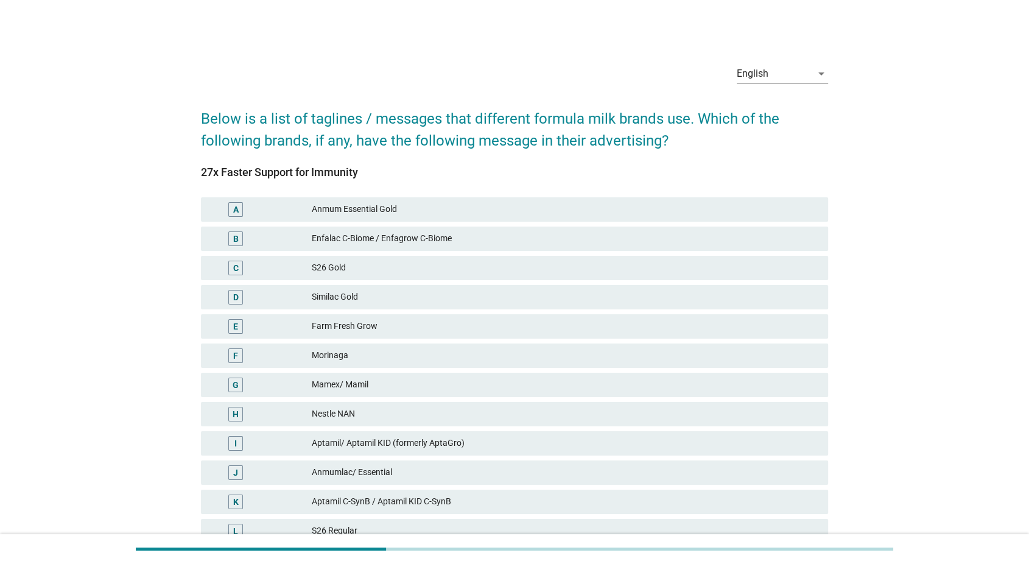
click at [790, 465] on div "Anmumlac/ Essential" at bounding box center [565, 472] width 507 height 15
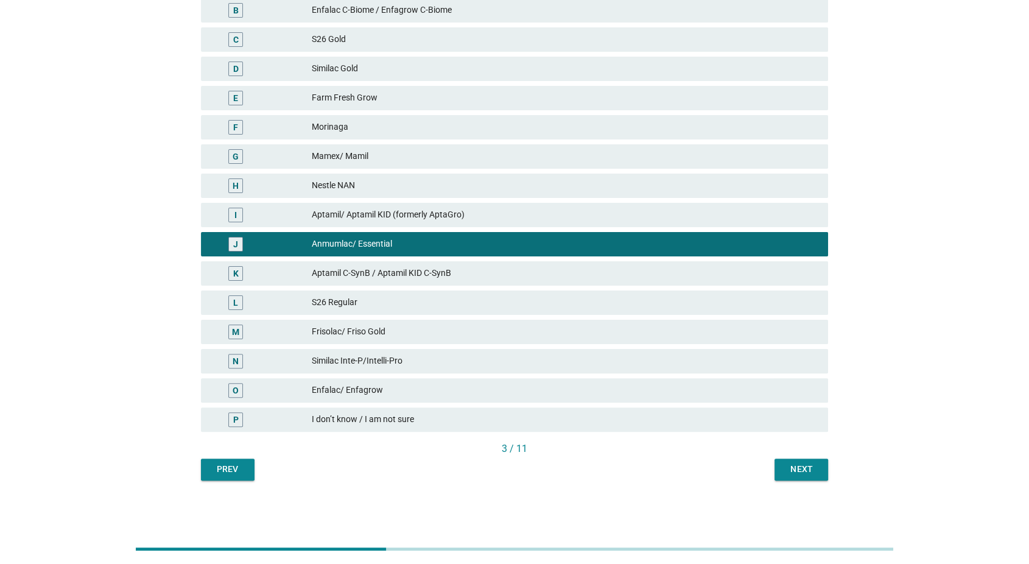
click at [791, 477] on button "Next" at bounding box center [802, 470] width 54 height 22
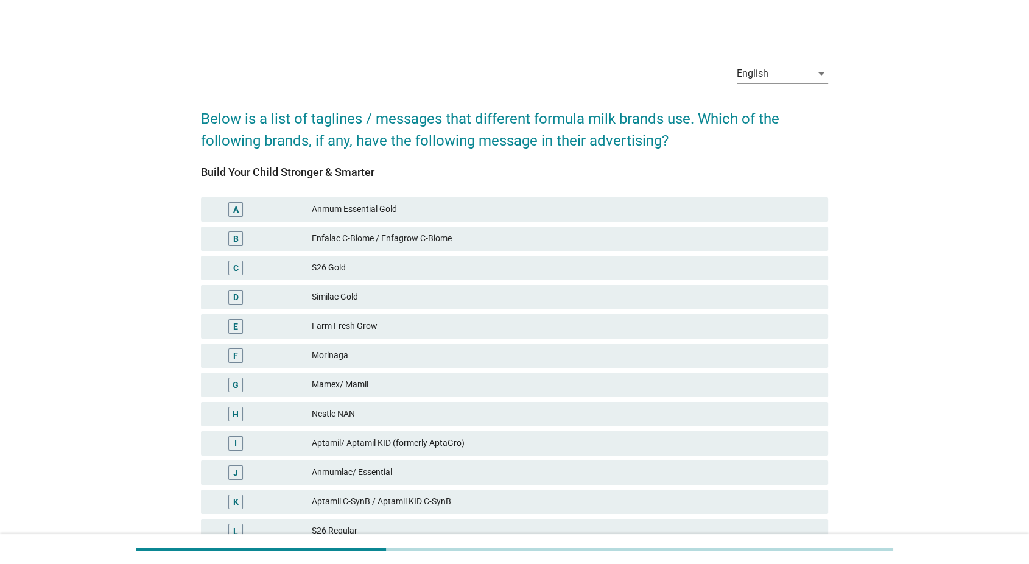
click at [787, 458] on div "J Anmumlac/ Essential" at bounding box center [515, 472] width 633 height 29
click at [790, 468] on div "Anmumlac/ Essential" at bounding box center [565, 472] width 507 height 15
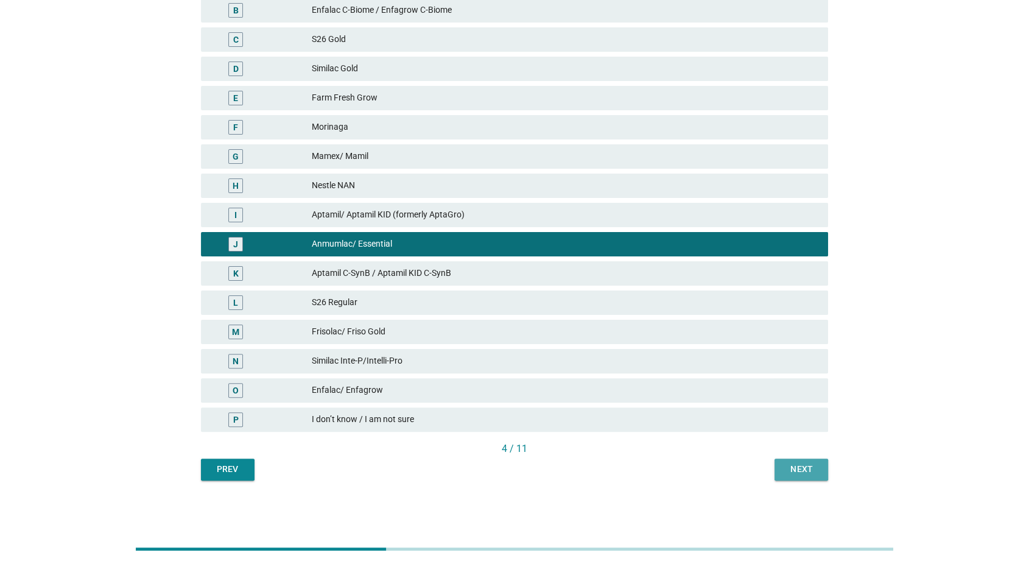
click at [799, 477] on button "Next" at bounding box center [802, 470] width 54 height 22
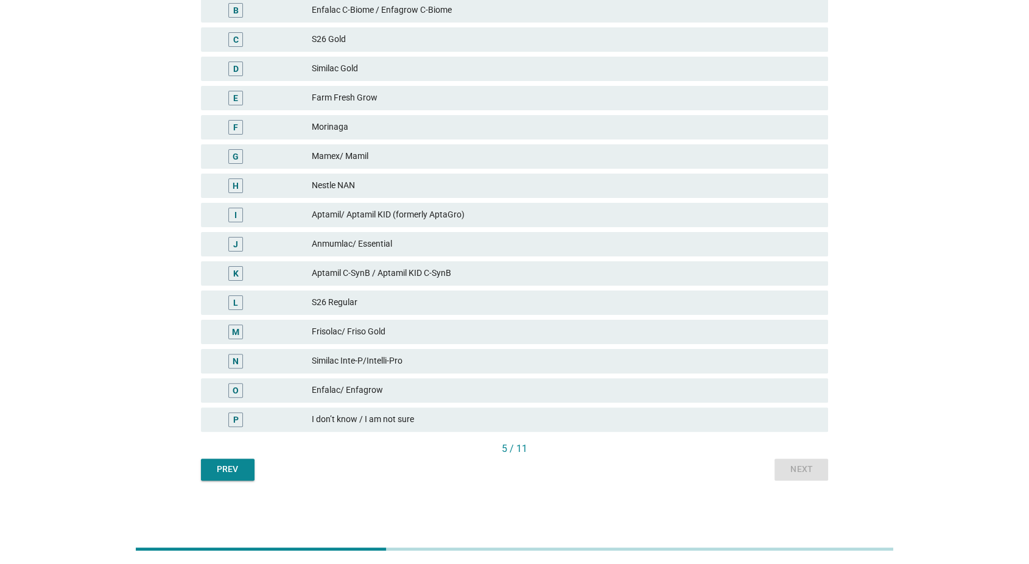
click at [768, 376] on div "O Enfalac/ Enfagrow" at bounding box center [515, 390] width 633 height 29
click at [776, 401] on div "O Enfalac/ Enfagrow" at bounding box center [515, 390] width 628 height 24
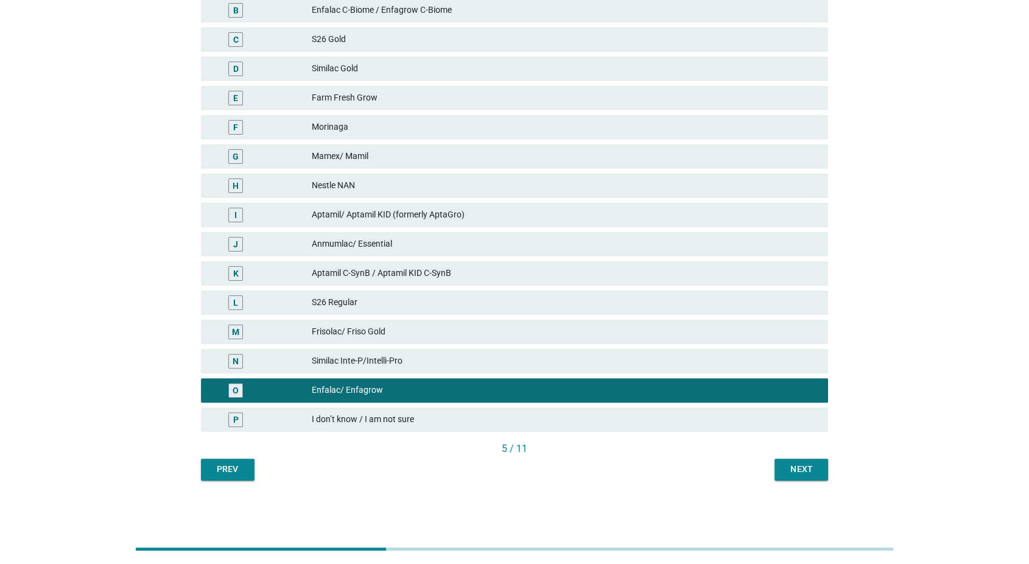
click at [785, 461] on button "Next" at bounding box center [802, 470] width 54 height 22
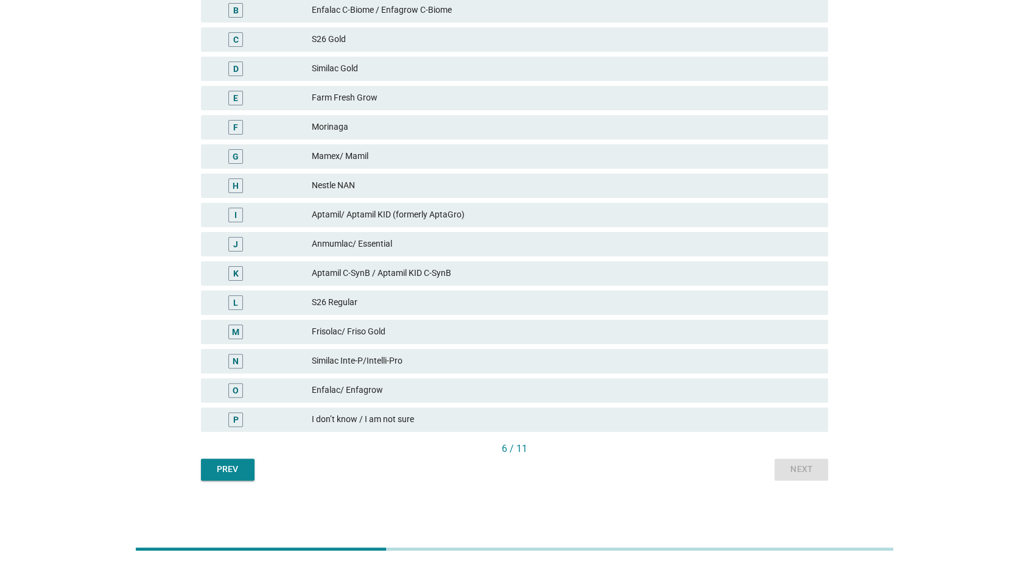
click at [789, 396] on div "Enfalac/ Enfagrow" at bounding box center [565, 390] width 507 height 15
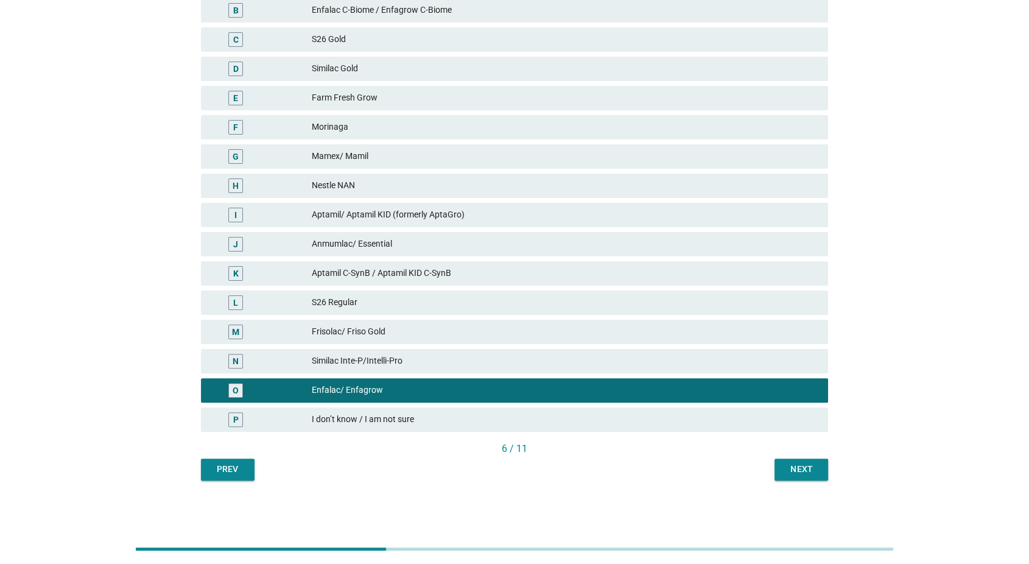
click at [795, 459] on button "Next" at bounding box center [802, 470] width 54 height 22
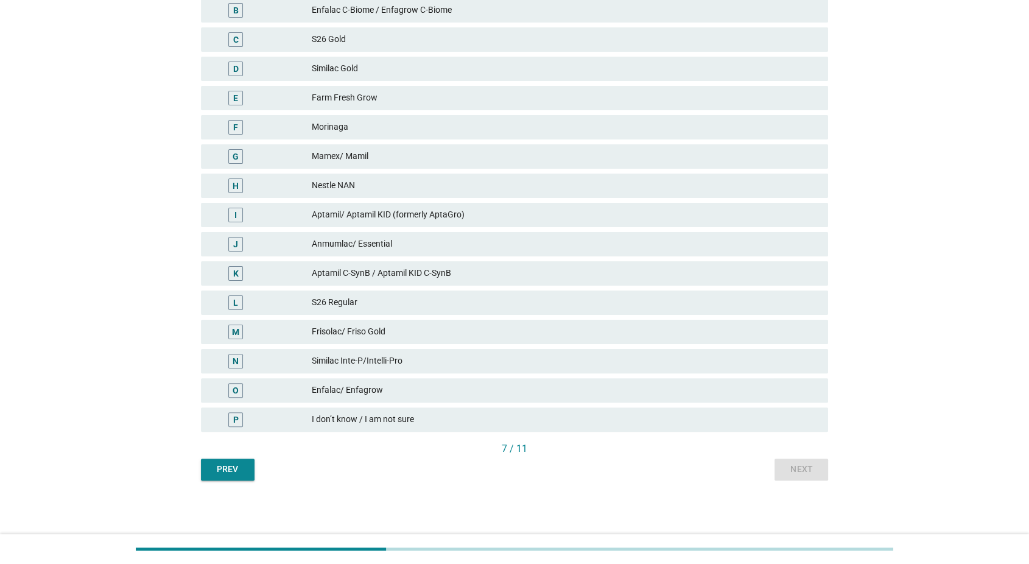
click at [786, 412] on div "I don’t know / I am not sure" at bounding box center [565, 419] width 507 height 15
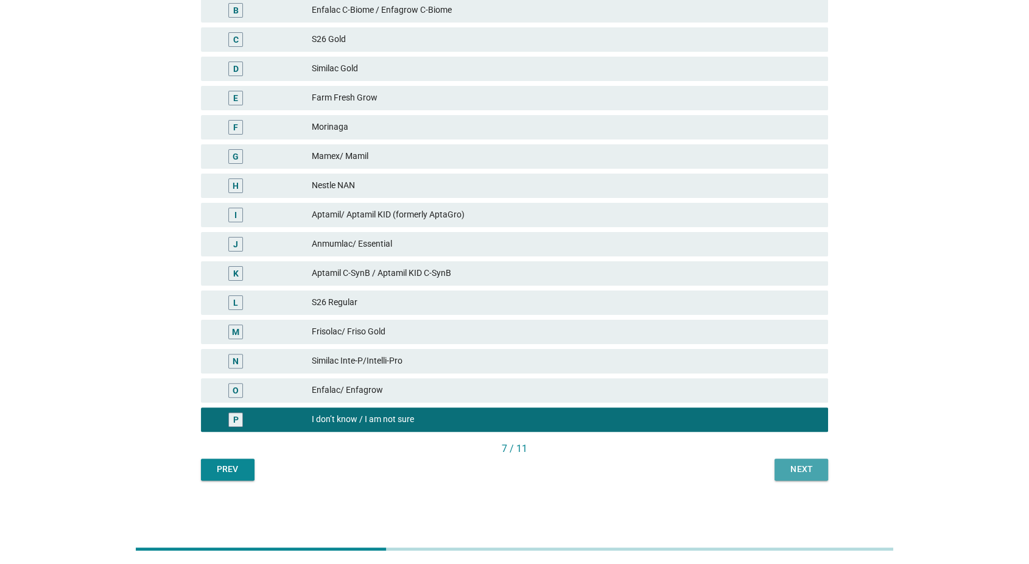
click at [792, 472] on div "Next" at bounding box center [801, 469] width 34 height 13
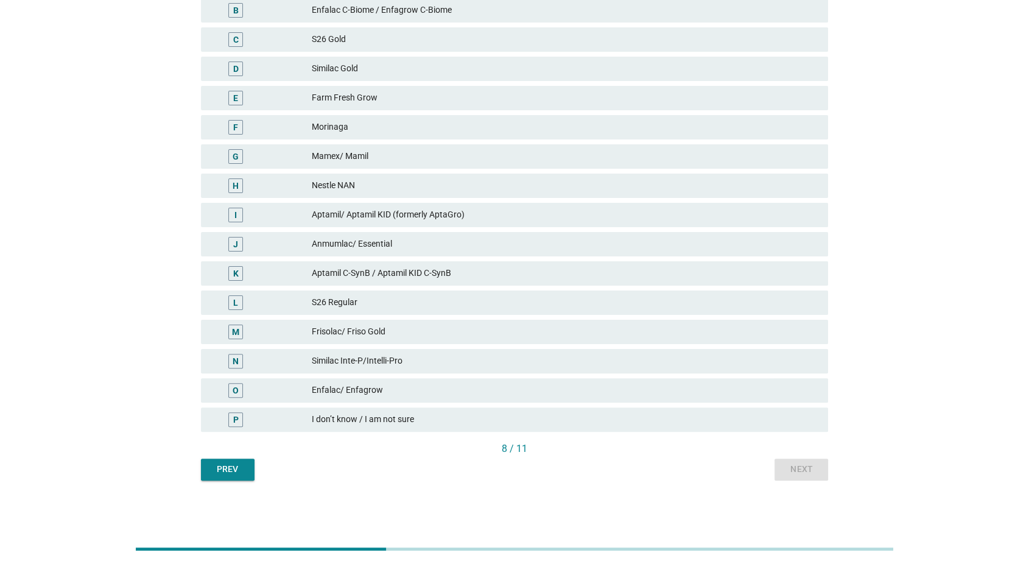
click at [767, 387] on div "Enfalac/ Enfagrow" at bounding box center [565, 390] width 507 height 15
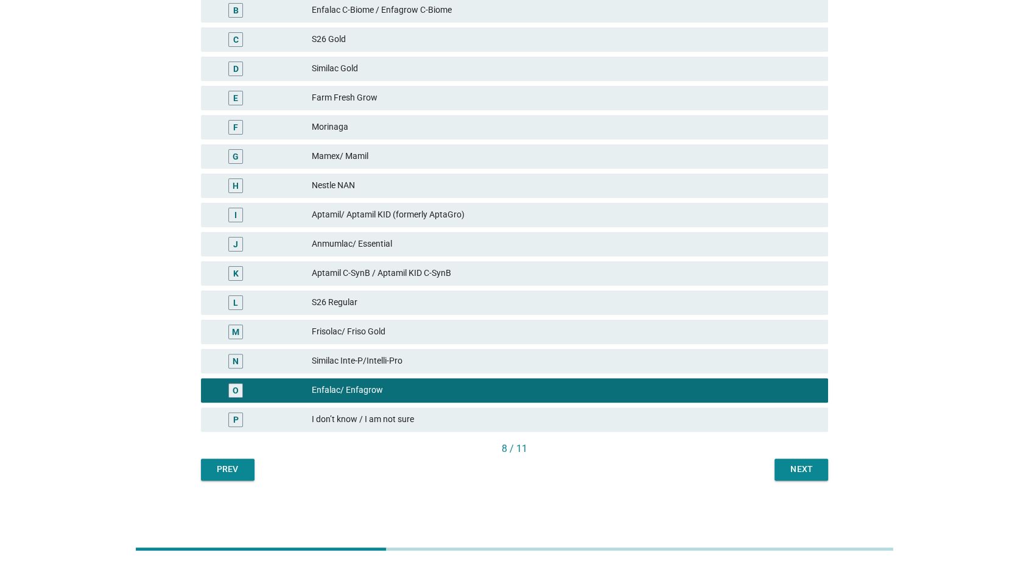
click at [789, 466] on div "Next" at bounding box center [801, 469] width 34 height 13
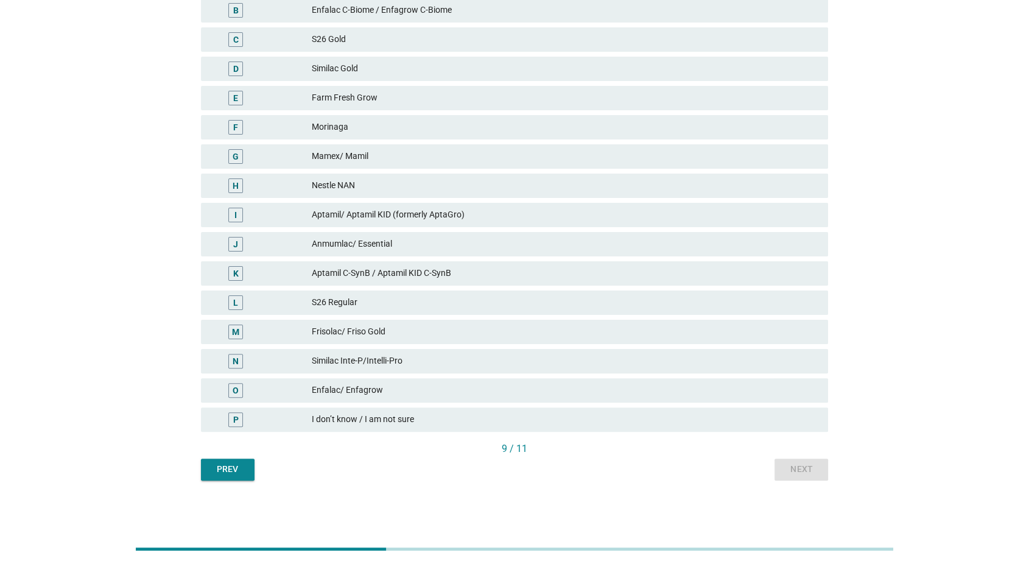
click at [786, 406] on div "P I don’t know / I am not sure" at bounding box center [515, 419] width 633 height 29
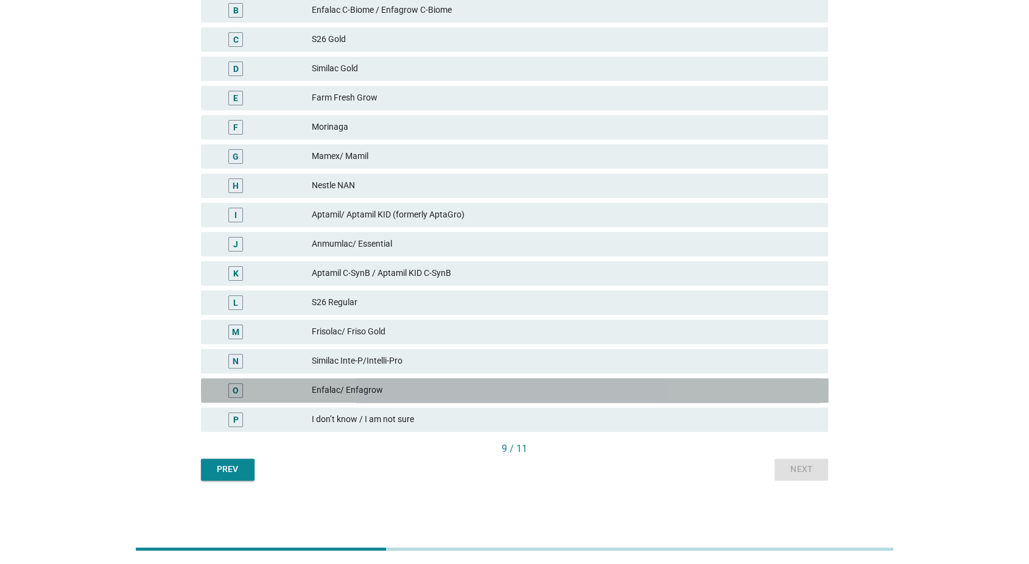
click at [787, 397] on div "O Enfalac/ Enfagrow" at bounding box center [515, 390] width 628 height 24
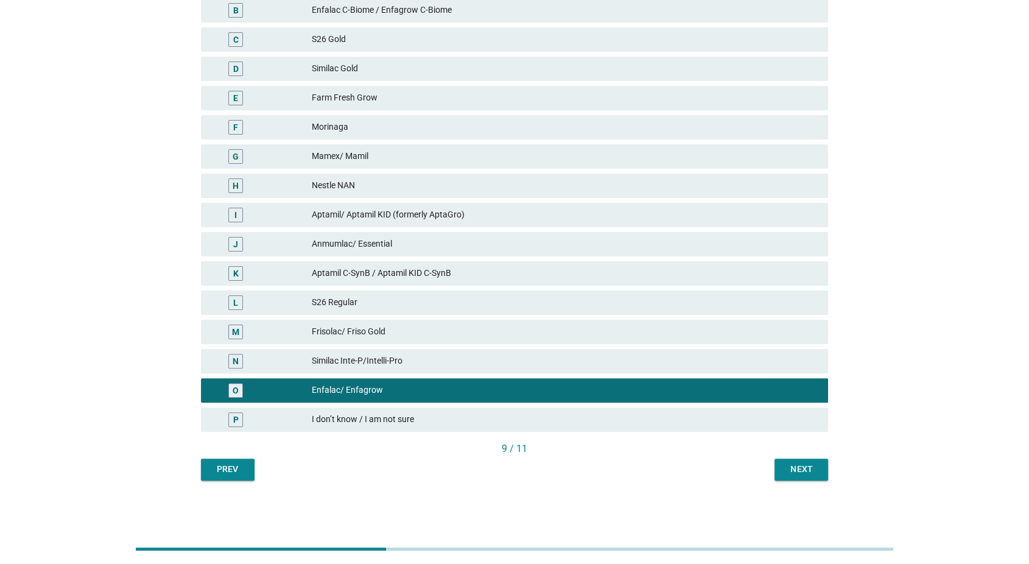
click at [794, 469] on div "Next" at bounding box center [801, 469] width 34 height 13
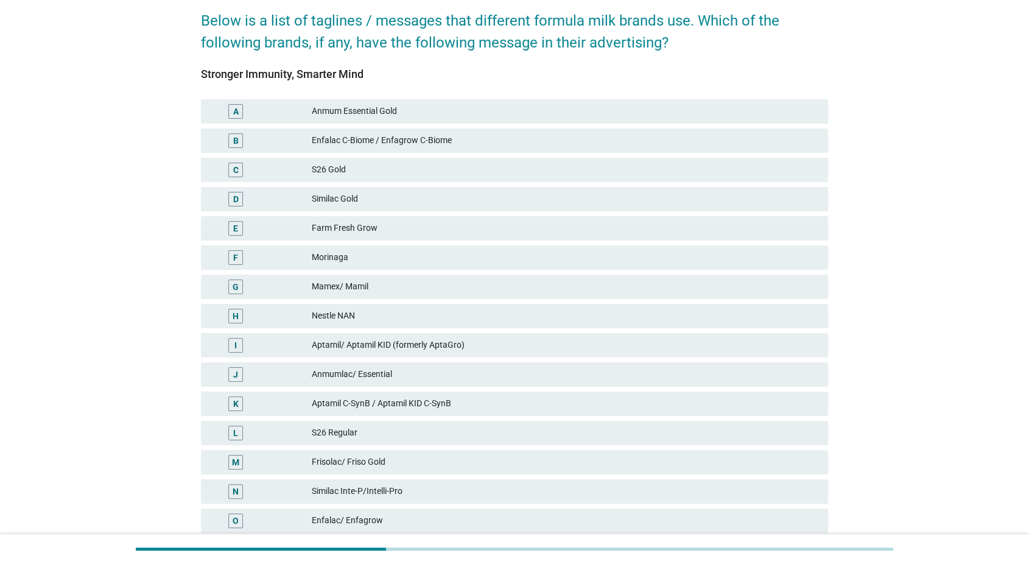
scroll to position [228, 0]
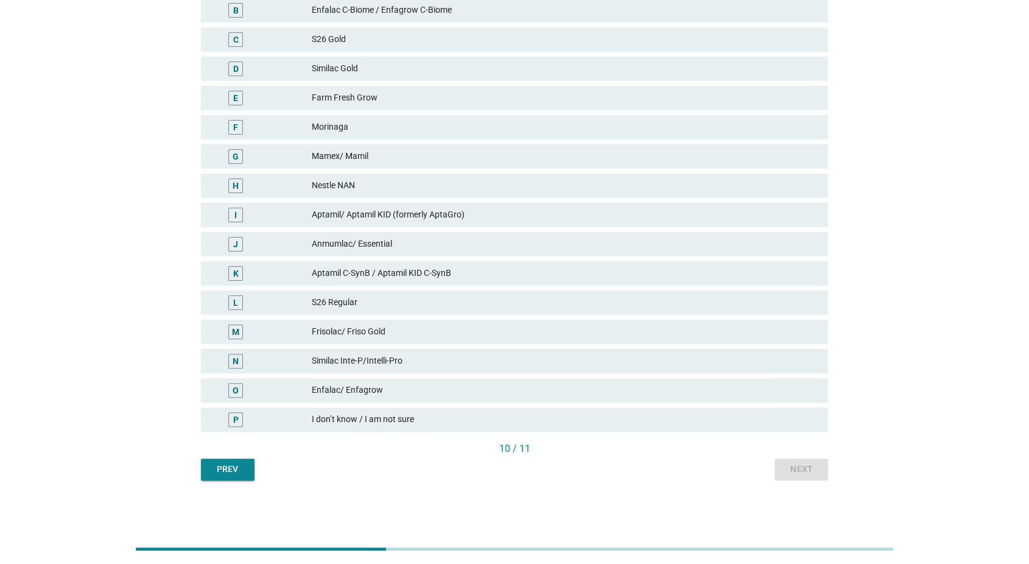
click at [793, 415] on div "I don’t know / I am not sure" at bounding box center [565, 419] width 507 height 15
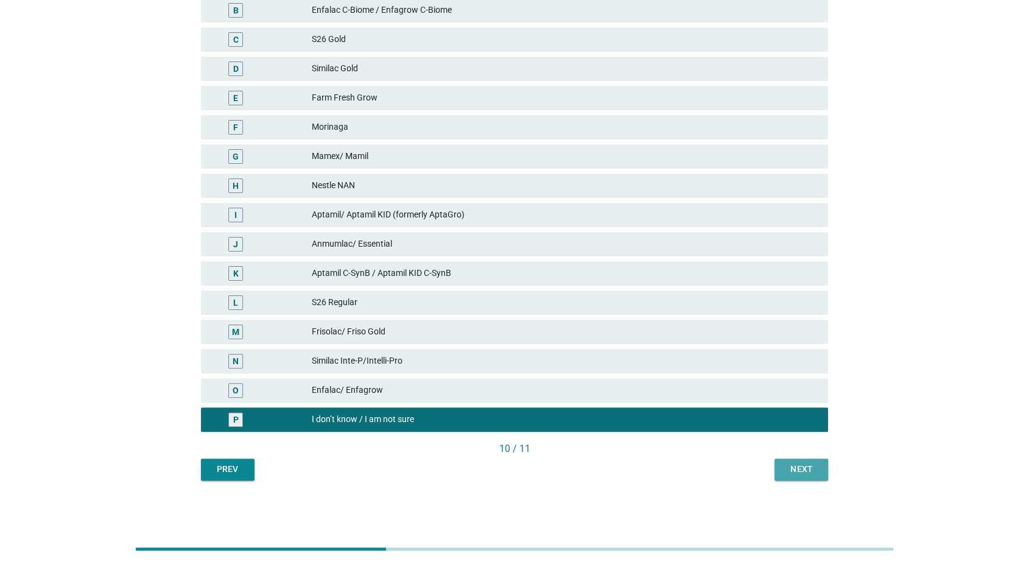
click at [793, 476] on button "Next" at bounding box center [802, 470] width 54 height 22
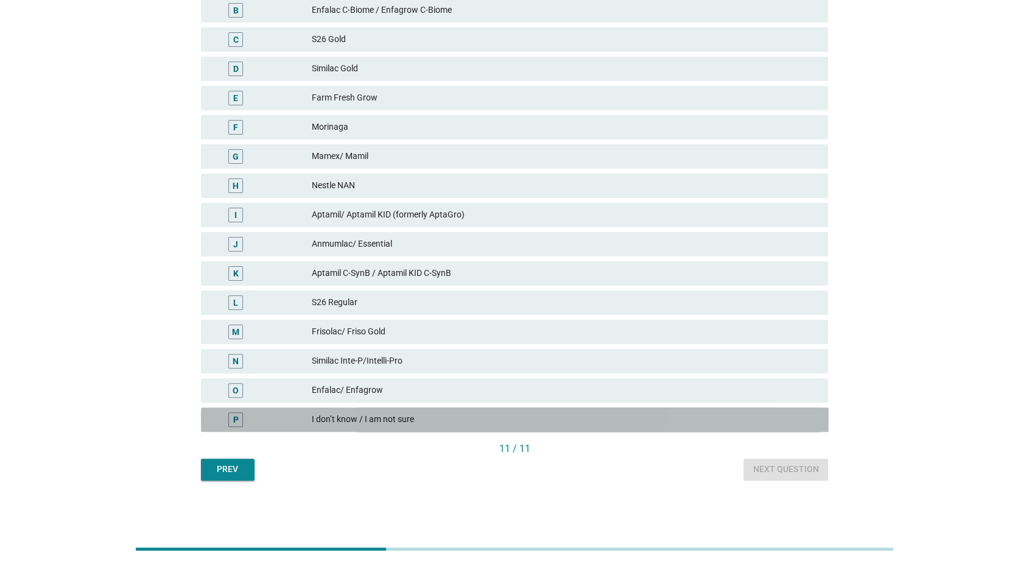
click at [784, 427] on div "P I don’t know / I am not sure" at bounding box center [515, 419] width 628 height 24
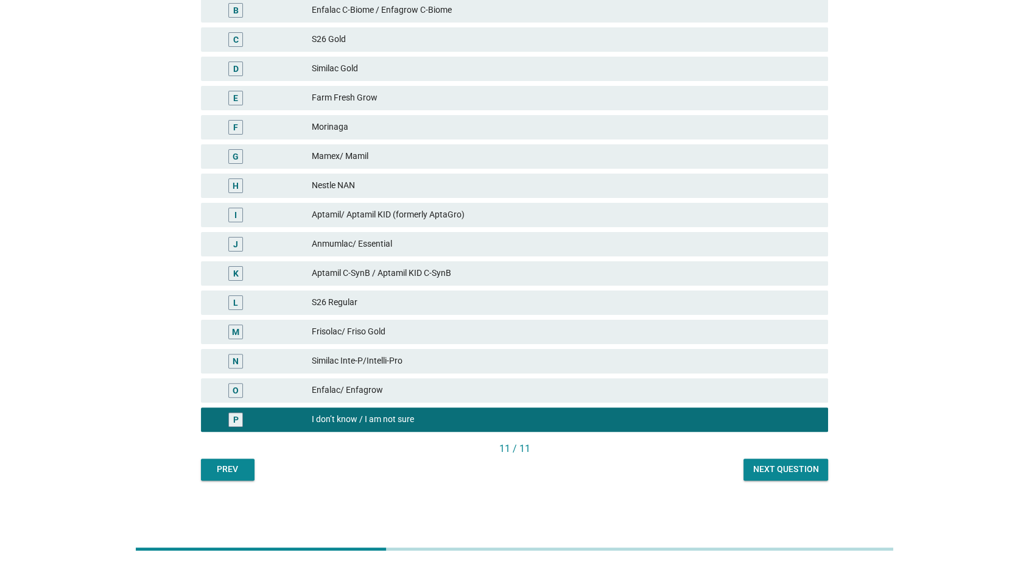
click at [785, 476] on button "Next question" at bounding box center [785, 470] width 85 height 22
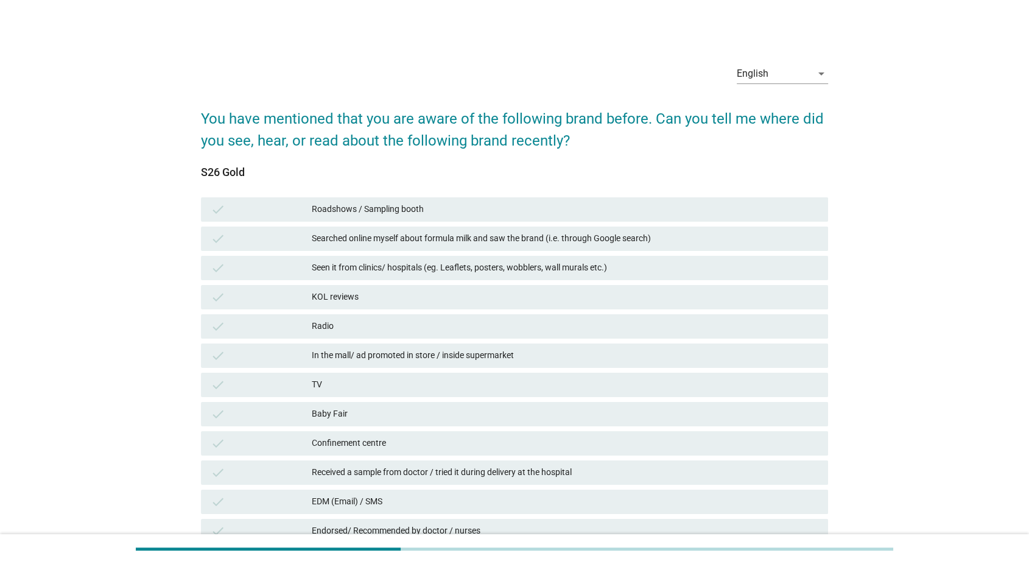
scroll to position [338, 0]
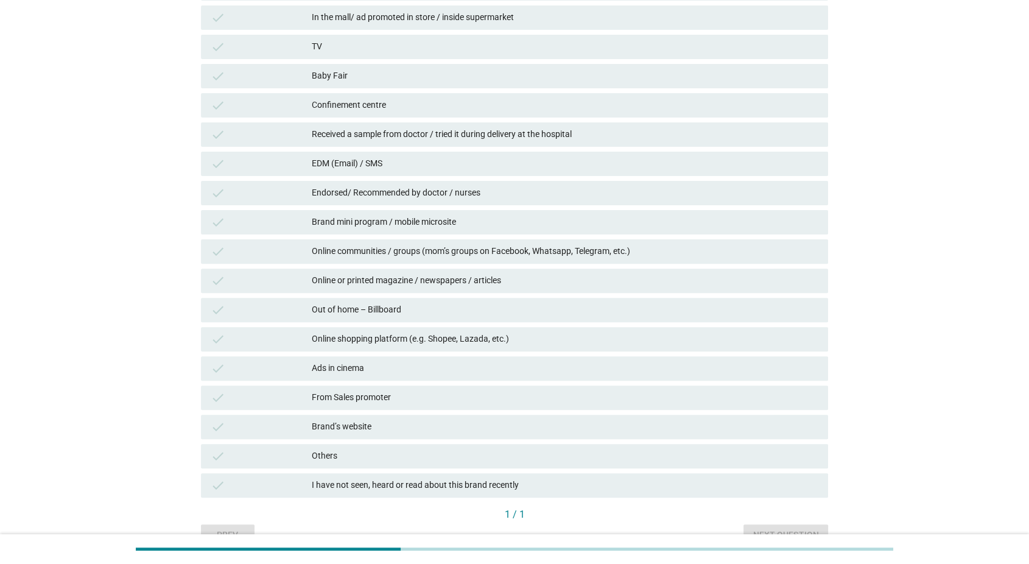
click at [777, 485] on div "I have not seen, heard or read about this brand recently" at bounding box center [565, 485] width 507 height 15
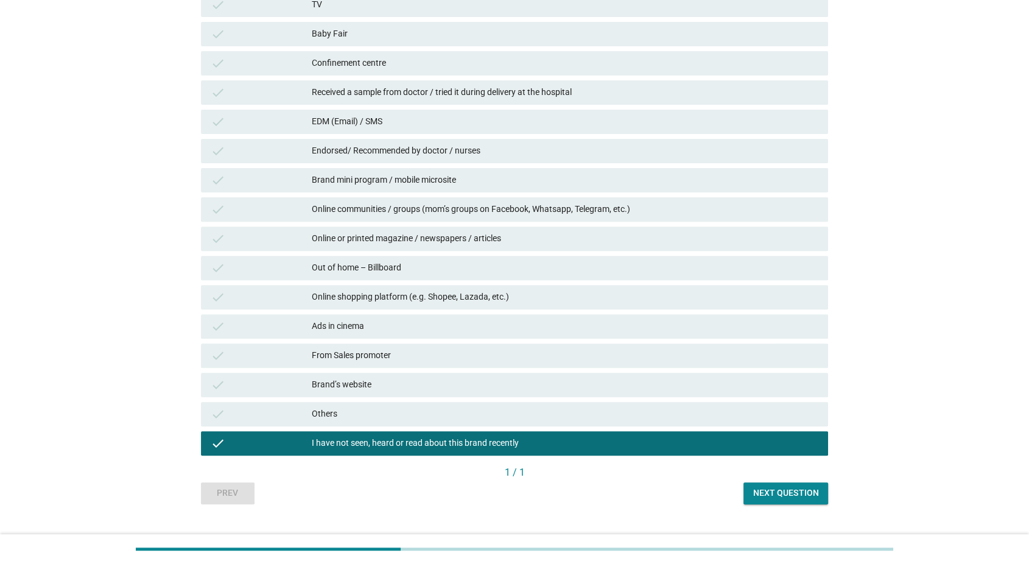
scroll to position [404, 0]
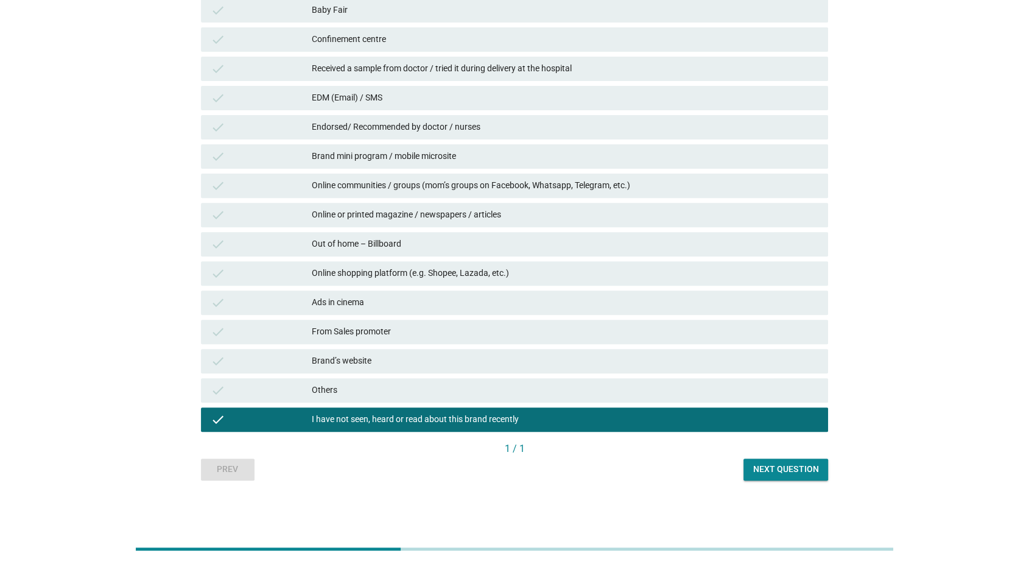
click at [780, 468] on div "Next question" at bounding box center [785, 469] width 65 height 13
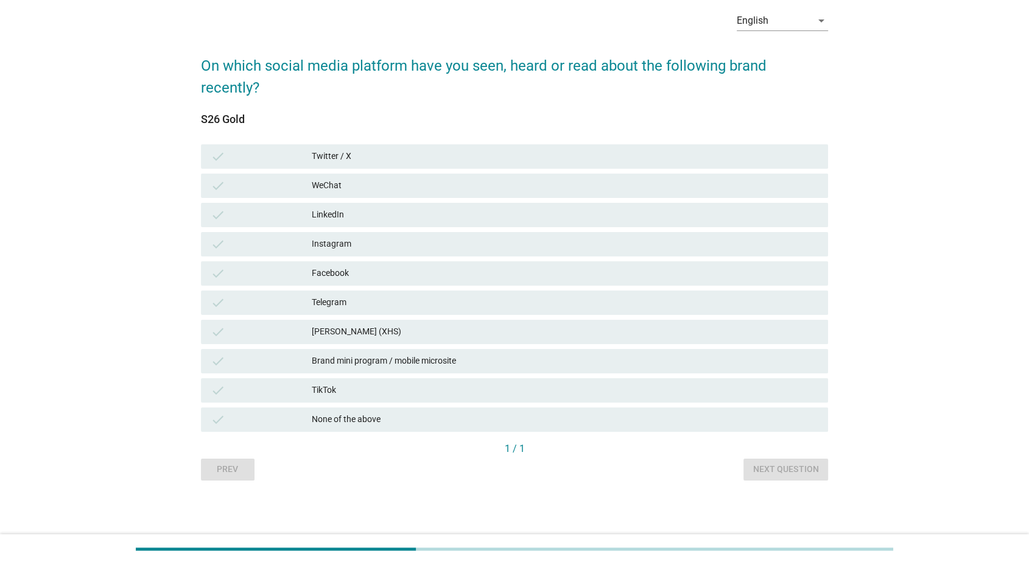
scroll to position [0, 0]
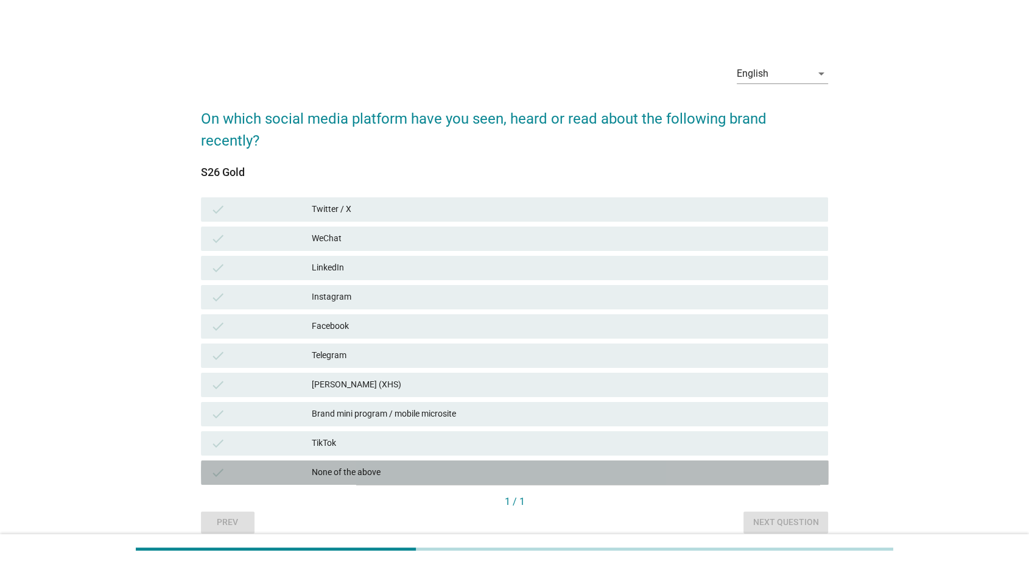
click at [784, 465] on div "None of the above" at bounding box center [565, 472] width 507 height 15
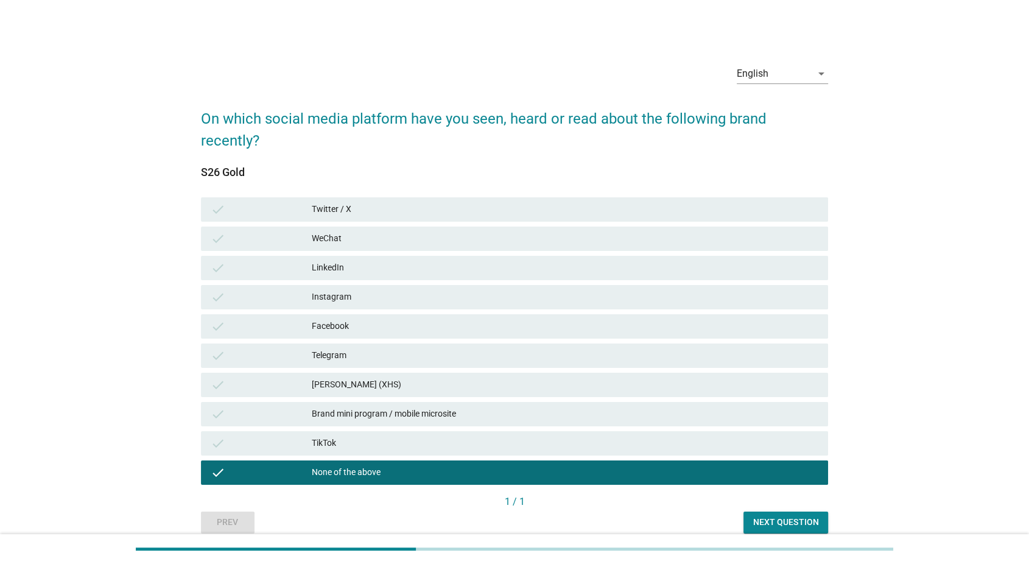
click at [787, 516] on div "Next question" at bounding box center [785, 522] width 65 height 13
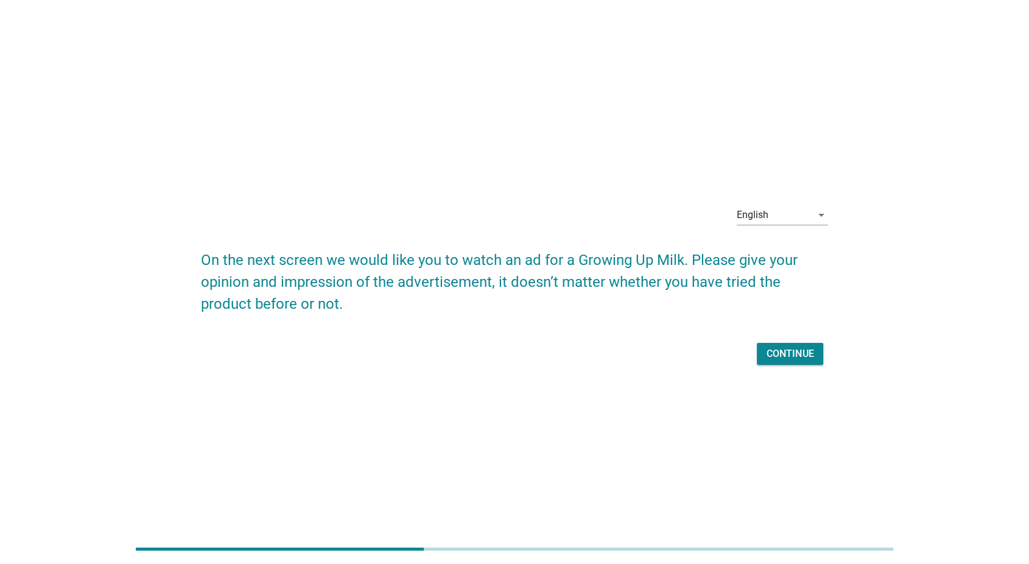
click at [794, 354] on div "Continue" at bounding box center [790, 353] width 47 height 15
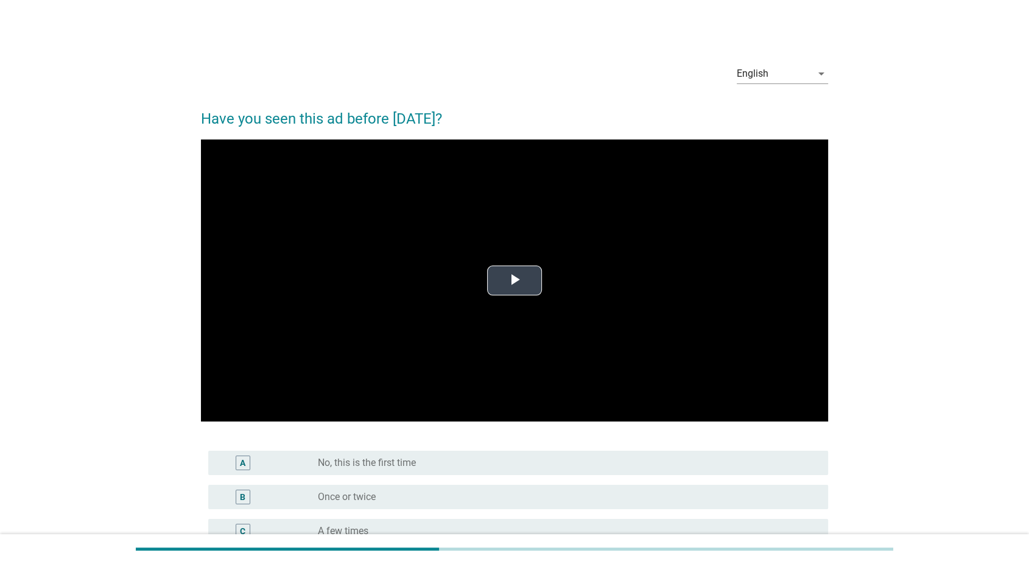
scroll to position [170, 0]
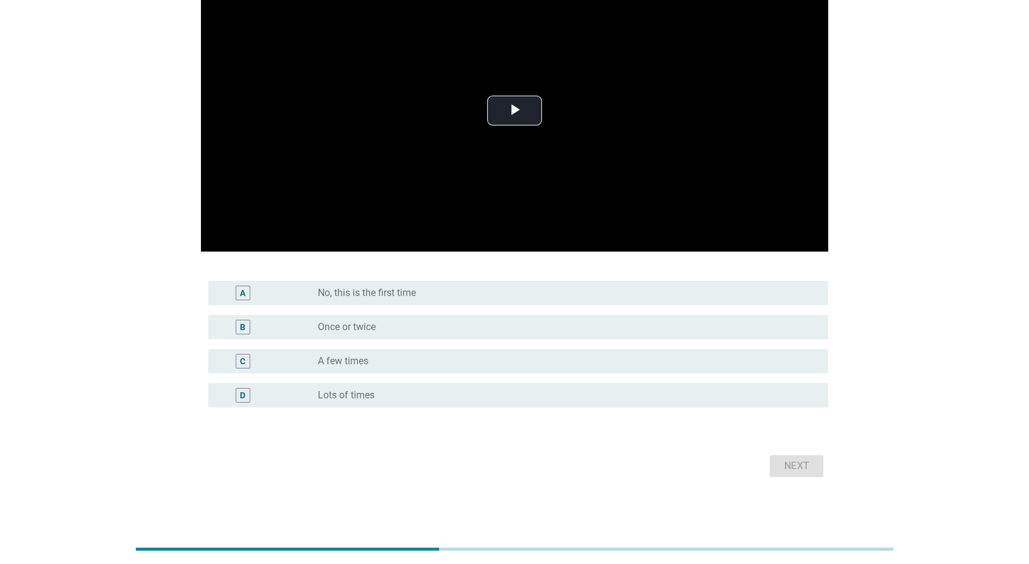
click at [795, 393] on div "radio_button_unchecked Lots of times" at bounding box center [563, 395] width 491 height 12
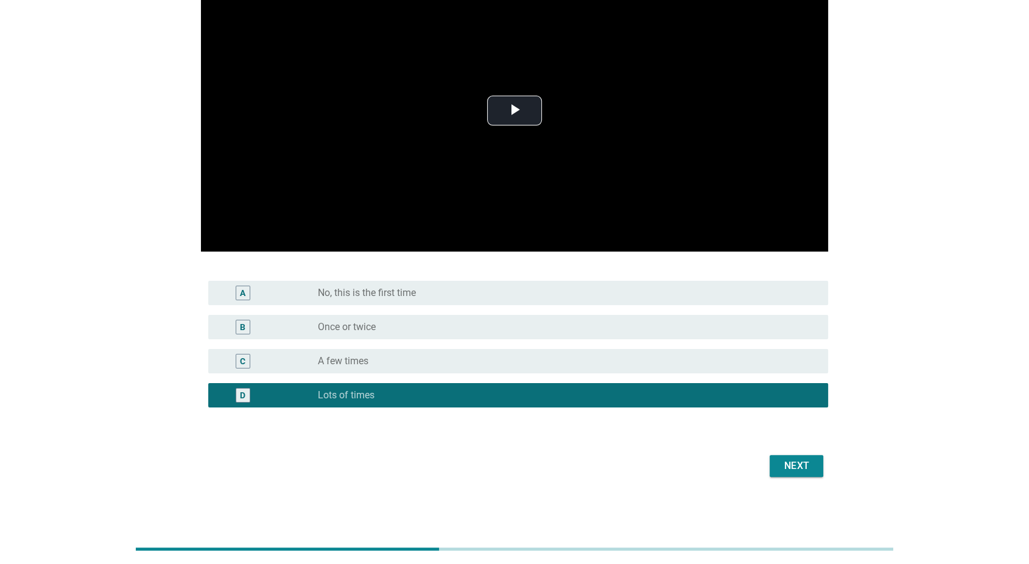
click at [795, 459] on div "Next" at bounding box center [796, 466] width 34 height 15
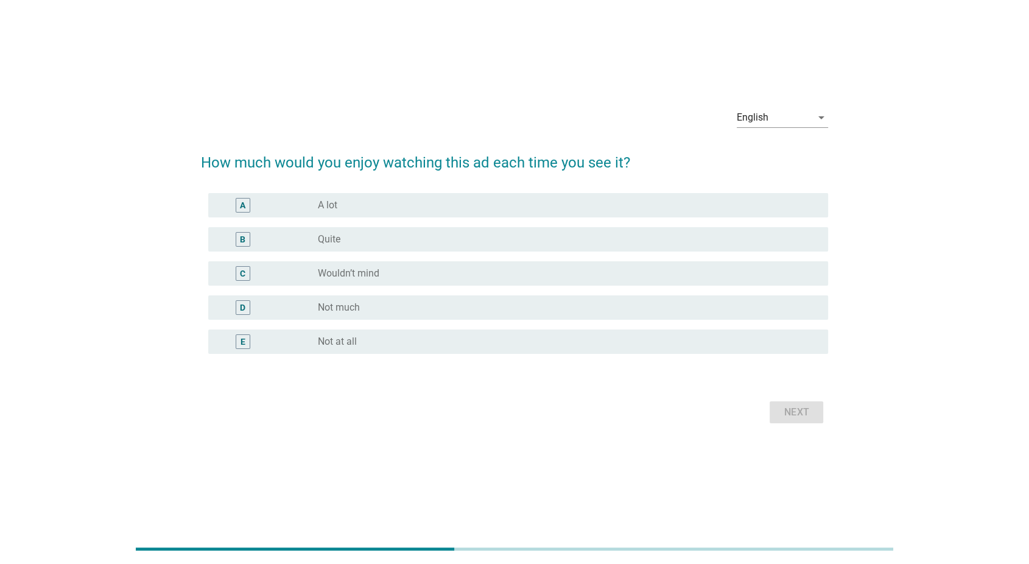
scroll to position [29, 0]
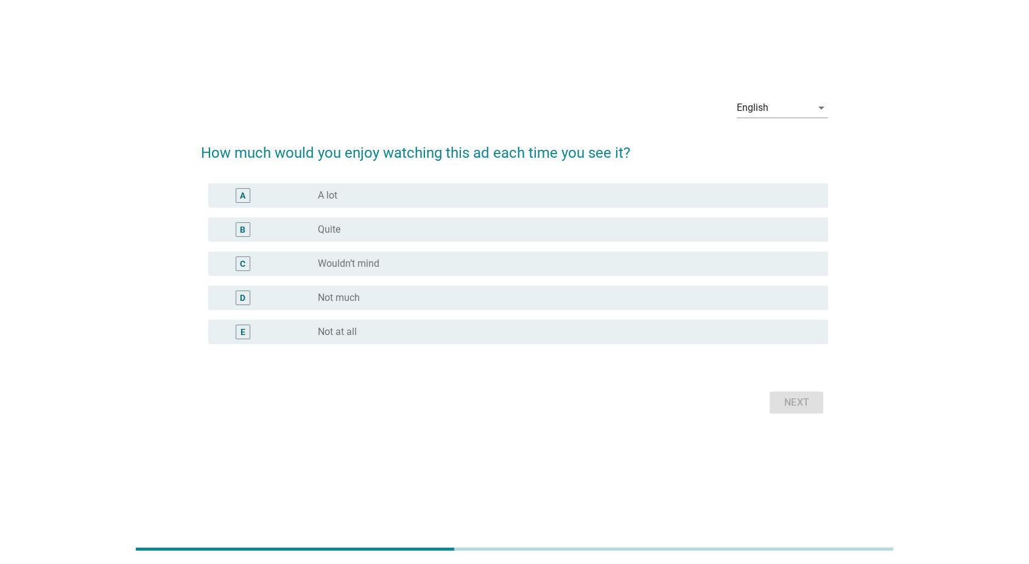
click at [756, 332] on div "radio_button_unchecked Not at all" at bounding box center [563, 332] width 491 height 12
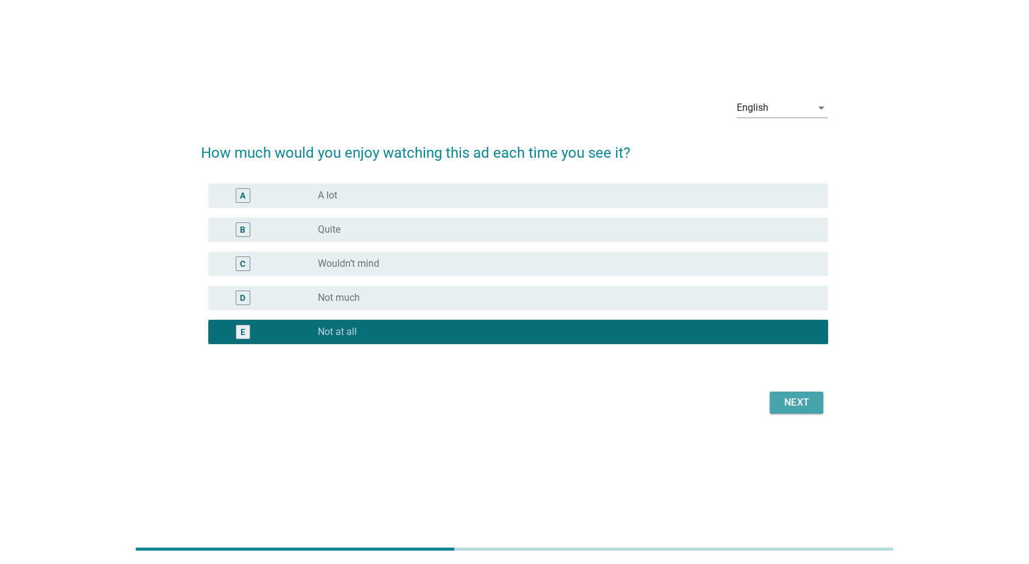
click at [789, 401] on div "Next" at bounding box center [796, 402] width 34 height 15
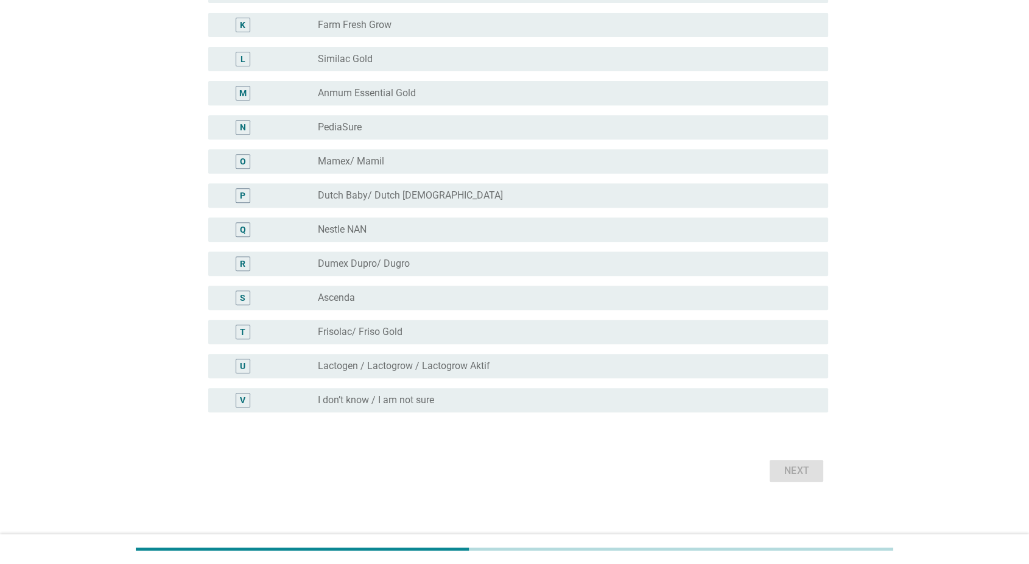
scroll to position [482, 0]
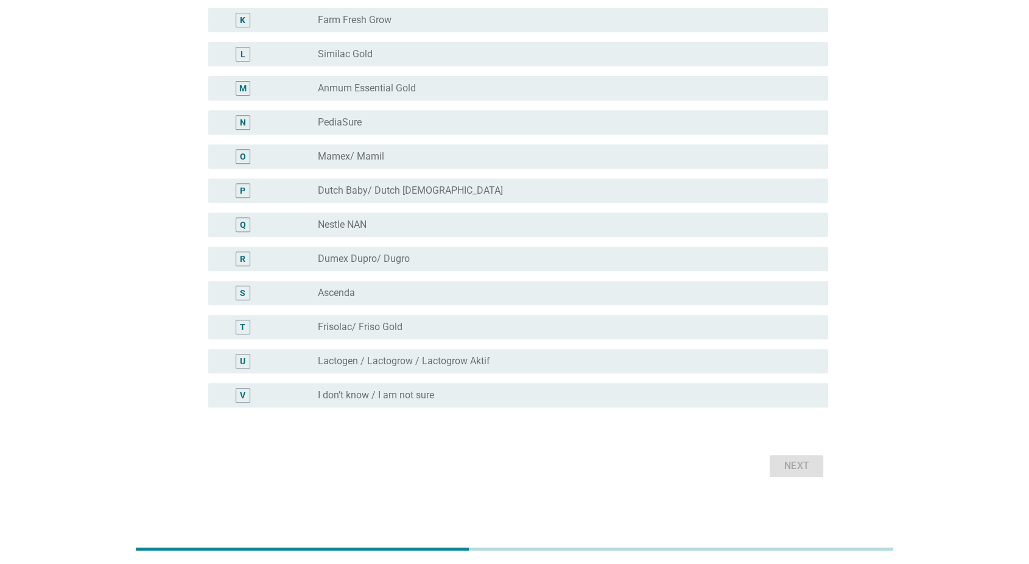
click at [792, 393] on div "radio_button_unchecked I don’t know / I am not sure" at bounding box center [563, 395] width 491 height 12
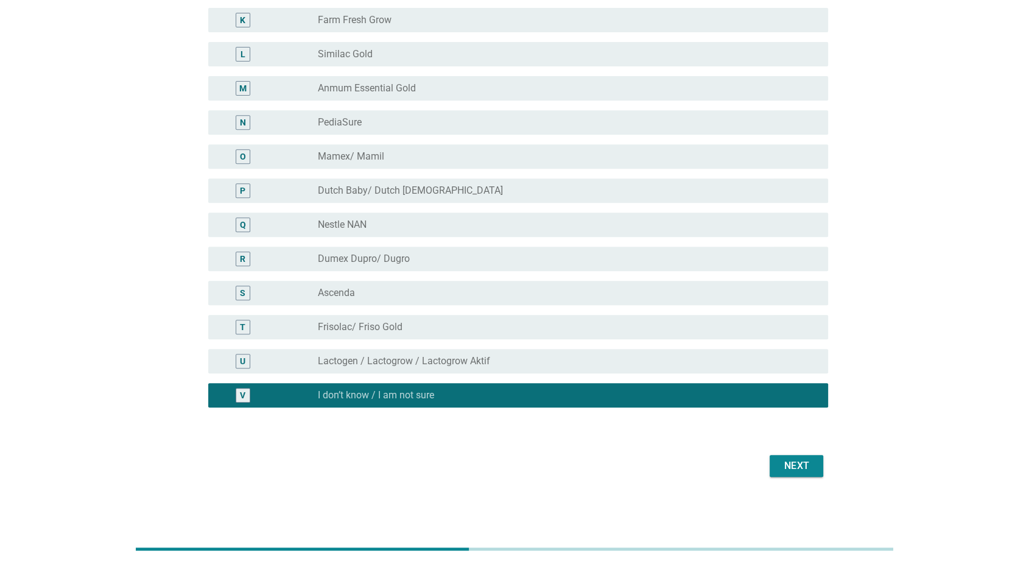
click at [804, 480] on div "English arrow_drop_down Which brand do you think this ad belongs to? A radio_bu…" at bounding box center [514, 26] width 647 height 928
click at [802, 465] on div "Next" at bounding box center [796, 466] width 34 height 15
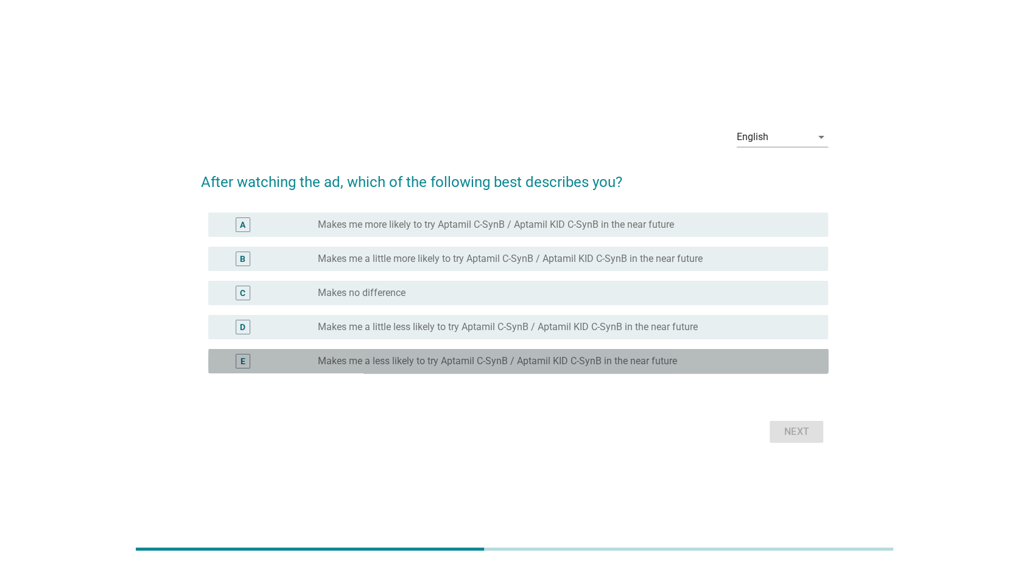
click at [795, 367] on div "radio_button_unchecked Makes me a less likely to try Aptamil C-SynB / Aptamil K…" at bounding box center [563, 361] width 491 height 12
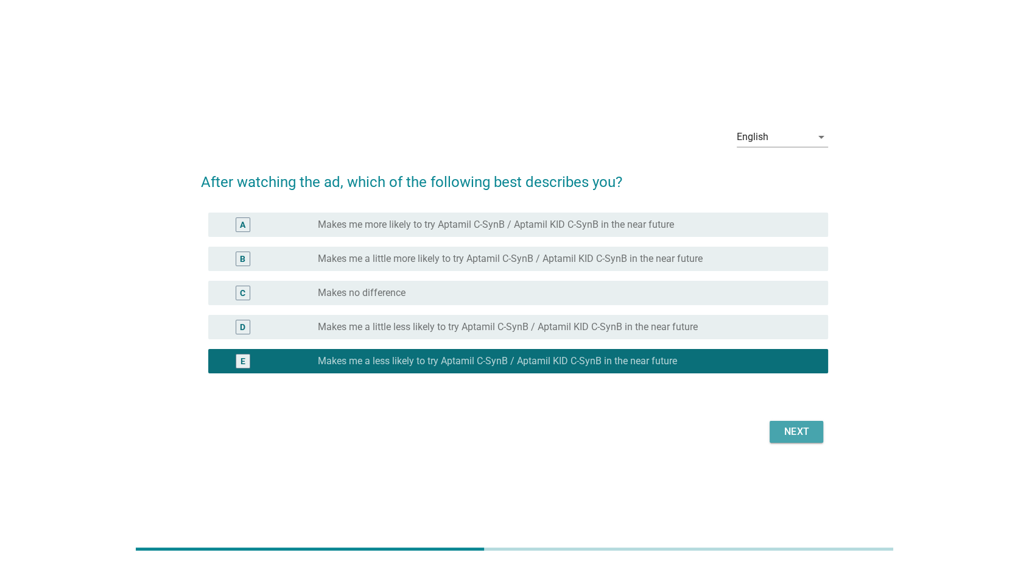
click at [807, 435] on div "Next" at bounding box center [796, 431] width 34 height 15
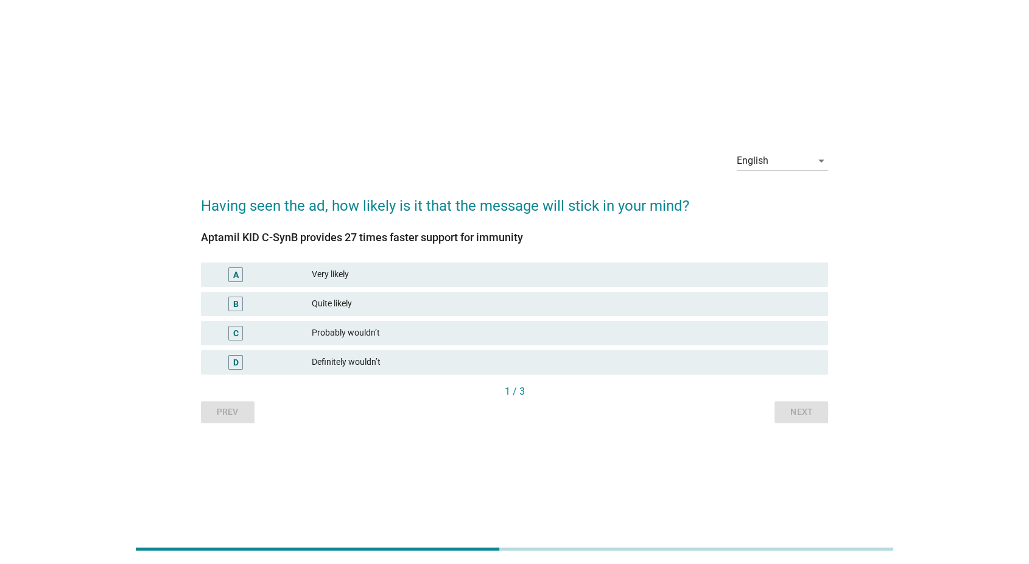
click at [784, 364] on div "Definitely wouldn’t" at bounding box center [565, 362] width 507 height 15
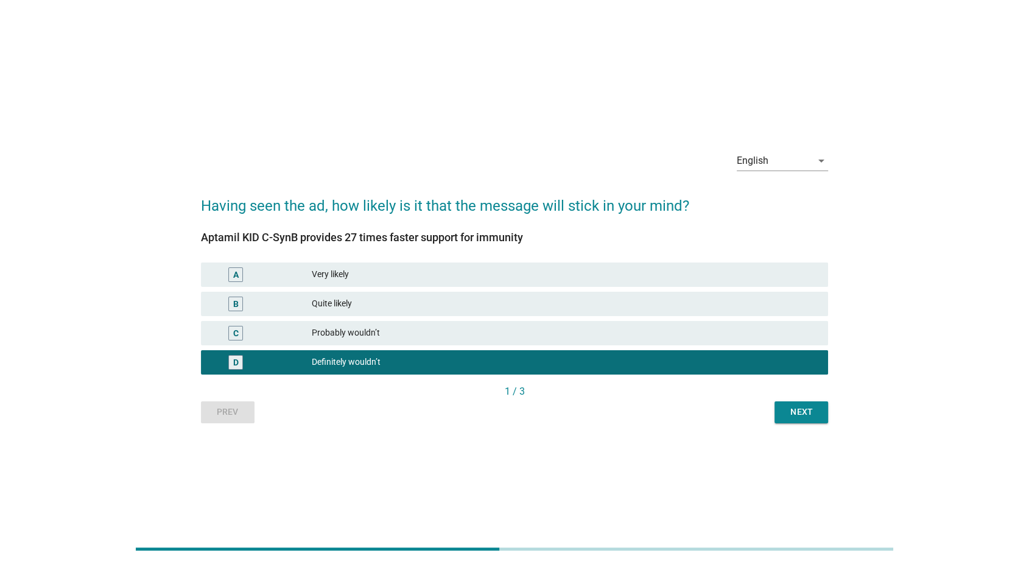
click at [802, 421] on button "Next" at bounding box center [802, 412] width 54 height 22
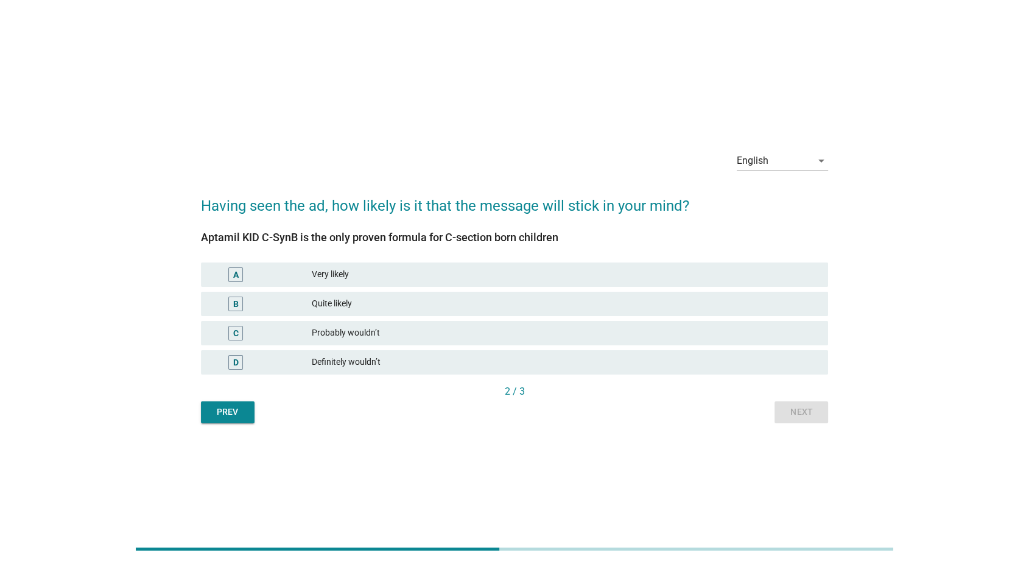
click at [806, 367] on div "Definitely wouldn’t" at bounding box center [565, 362] width 507 height 15
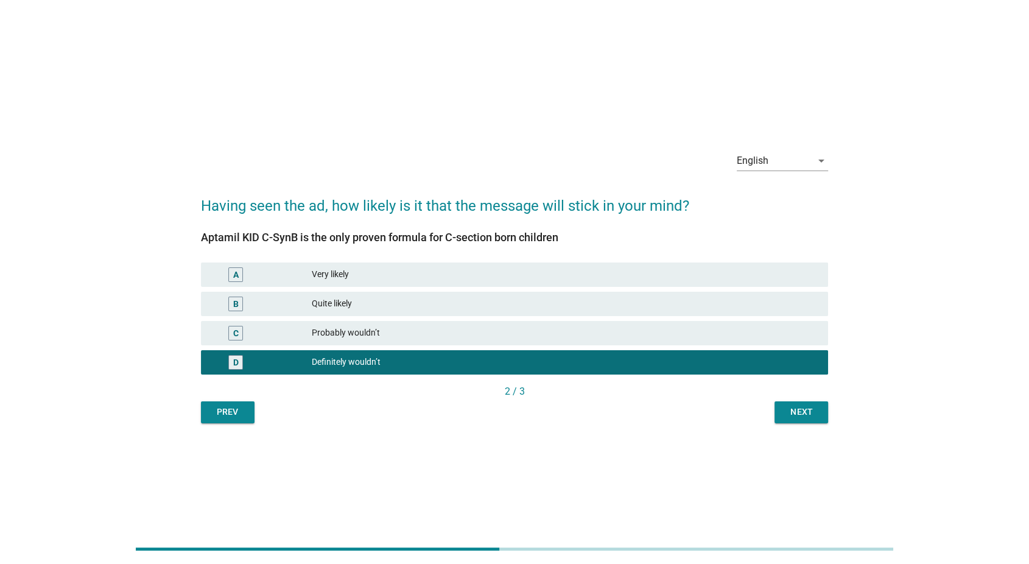
click at [809, 418] on button "Next" at bounding box center [802, 412] width 54 height 22
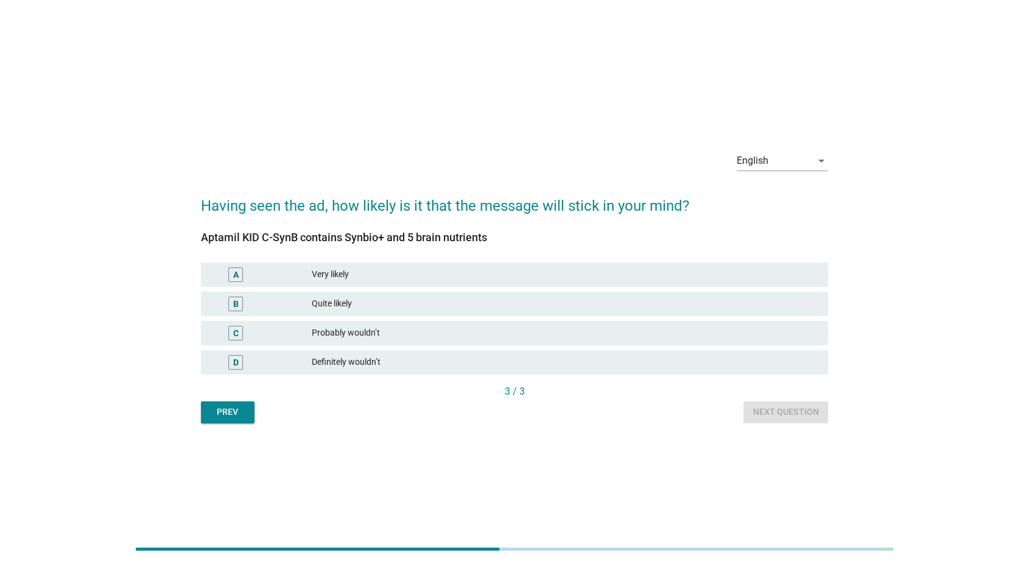
drag, startPoint x: 813, startPoint y: 365, endPoint x: 814, endPoint y: 425, distance: 59.7
click at [813, 371] on div "D Definitely wouldn’t" at bounding box center [515, 362] width 628 height 24
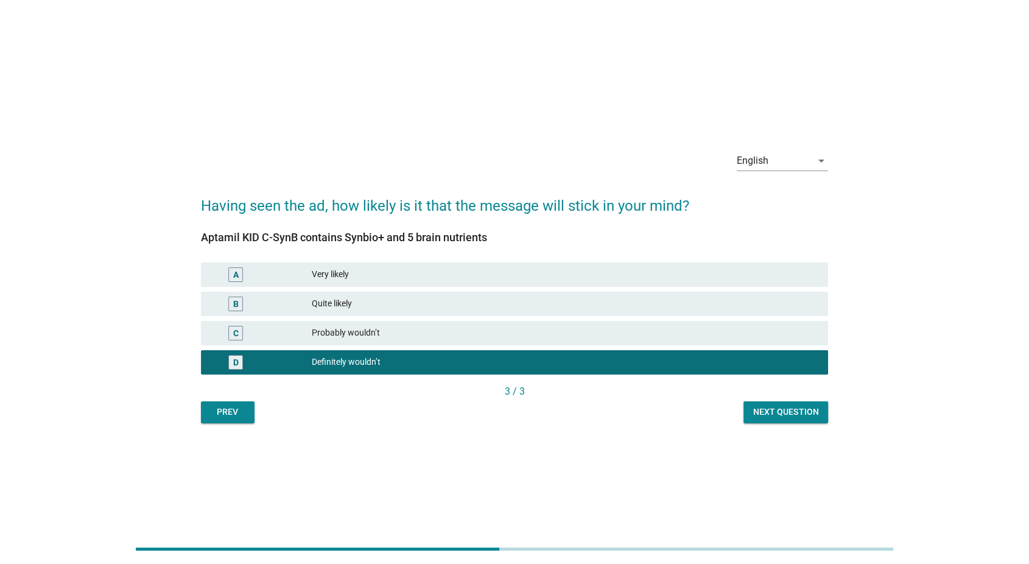
click at [823, 412] on button "Next question" at bounding box center [785, 412] width 85 height 22
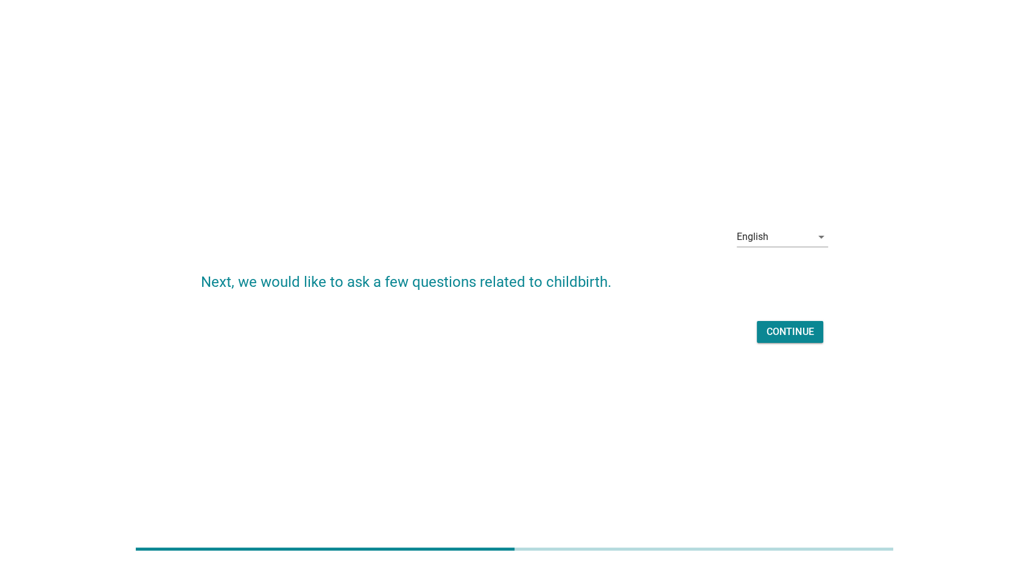
click at [802, 331] on div "Continue" at bounding box center [790, 332] width 47 height 15
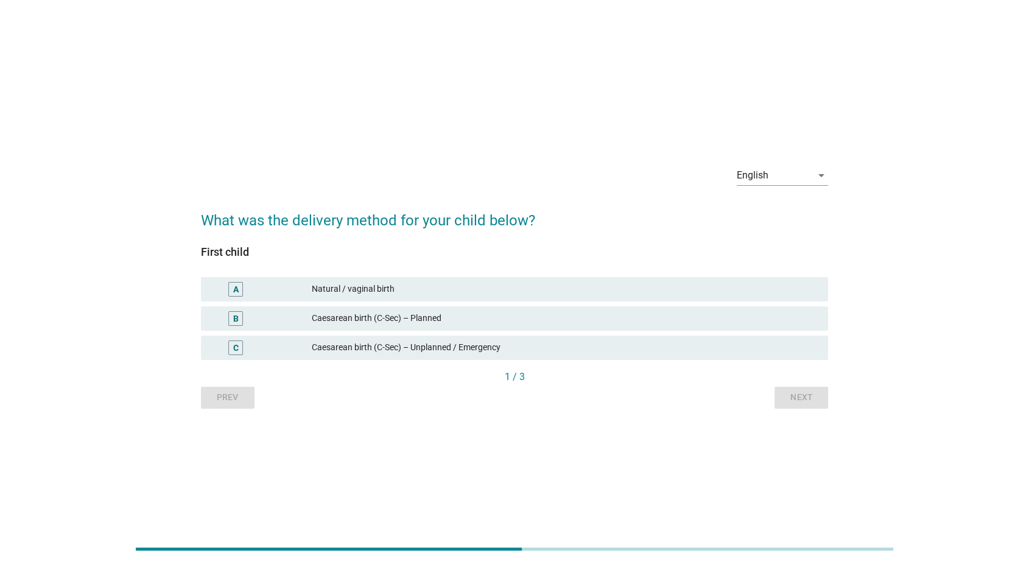
click at [800, 342] on div "Caesarean birth (C-Sec) – Unplanned / Emergency" at bounding box center [565, 347] width 507 height 15
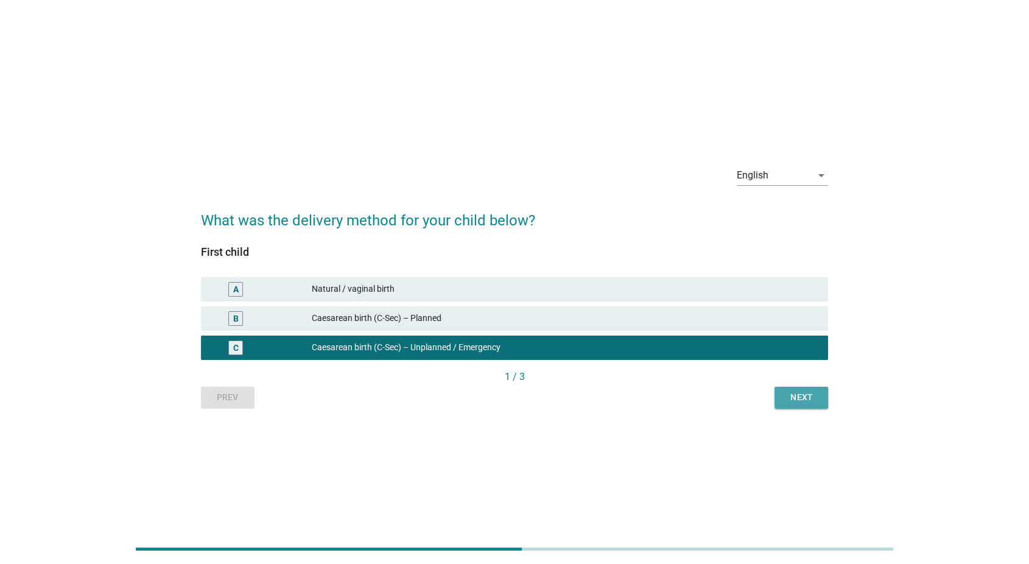
click at [813, 401] on div "Next" at bounding box center [801, 397] width 34 height 13
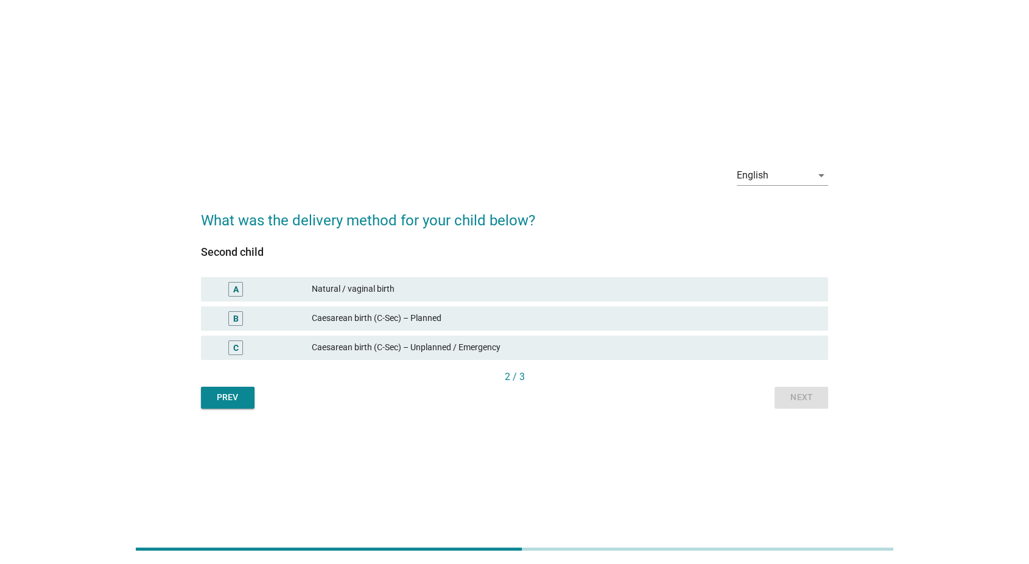
click at [809, 348] on div "Caesarean birth (C-Sec) – Unplanned / Emergency" at bounding box center [565, 347] width 507 height 15
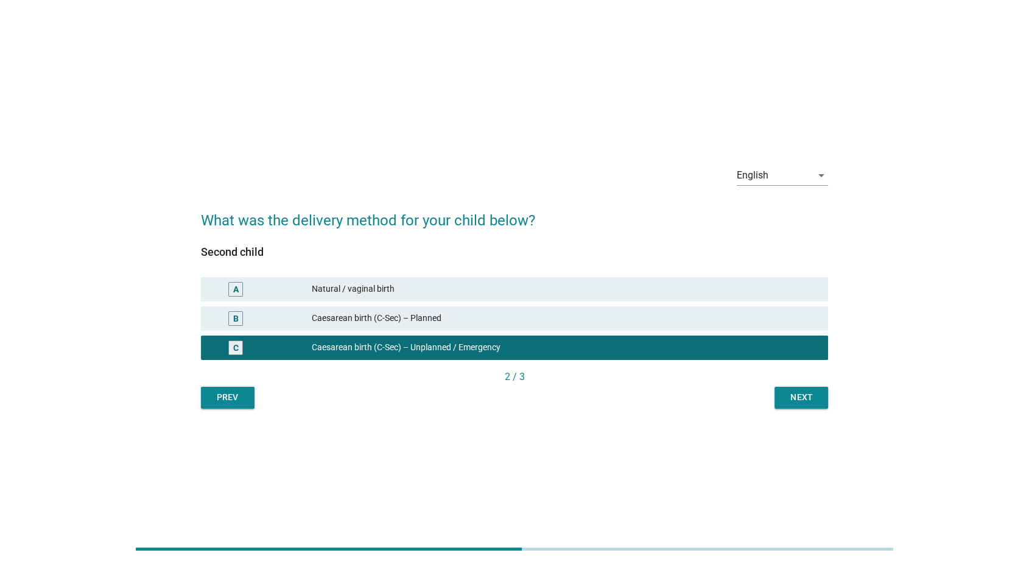
click at [818, 396] on button "Next" at bounding box center [802, 398] width 54 height 22
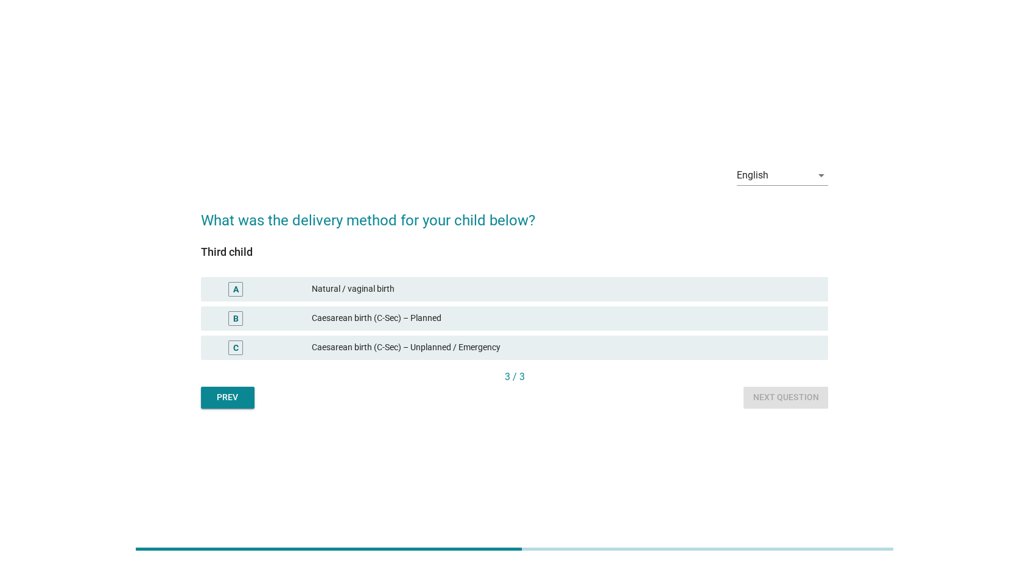
click at [810, 347] on div "Caesarean birth (C-Sec) – Unplanned / Emergency" at bounding box center [565, 347] width 507 height 15
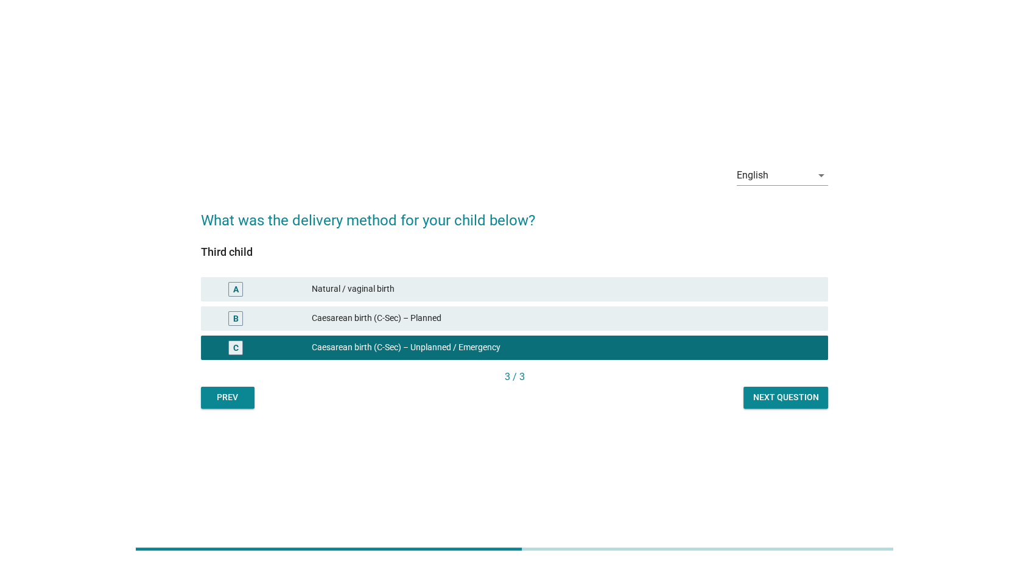
click at [812, 391] on div "Next question" at bounding box center [785, 397] width 65 height 13
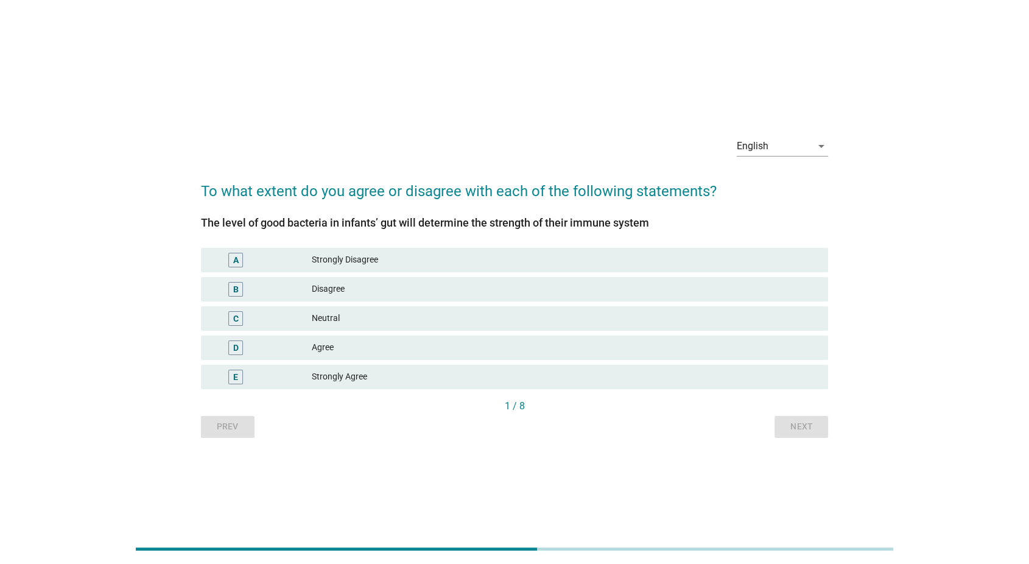
click at [808, 375] on div "Strongly Agree" at bounding box center [565, 377] width 507 height 15
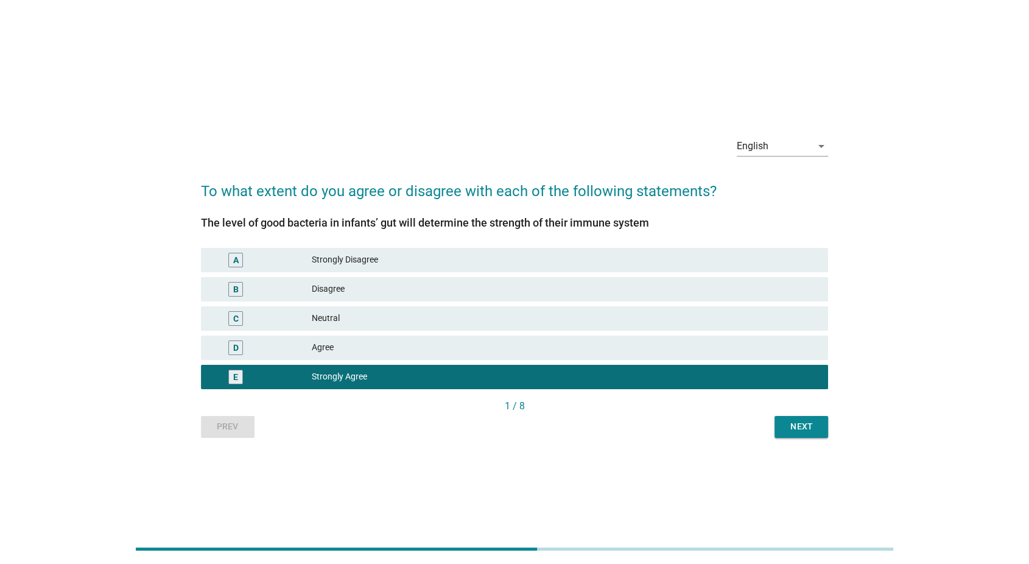
click at [809, 402] on div "1 / 8" at bounding box center [515, 406] width 628 height 15
click at [807, 370] on div "Strongly Agree" at bounding box center [565, 377] width 507 height 15
click at [812, 421] on div "Next" at bounding box center [801, 426] width 34 height 13
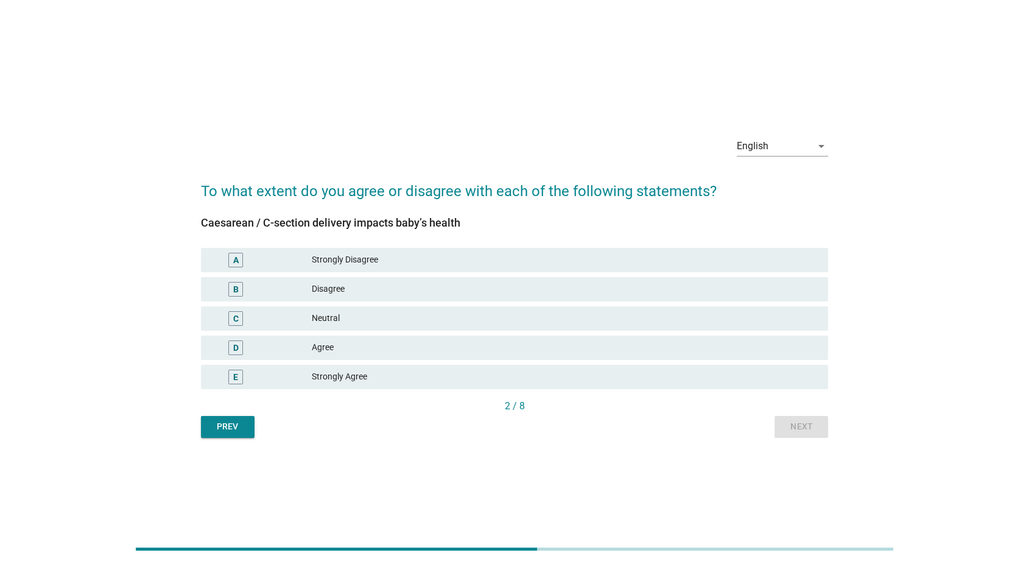
click at [813, 381] on div "Strongly Agree" at bounding box center [565, 377] width 507 height 15
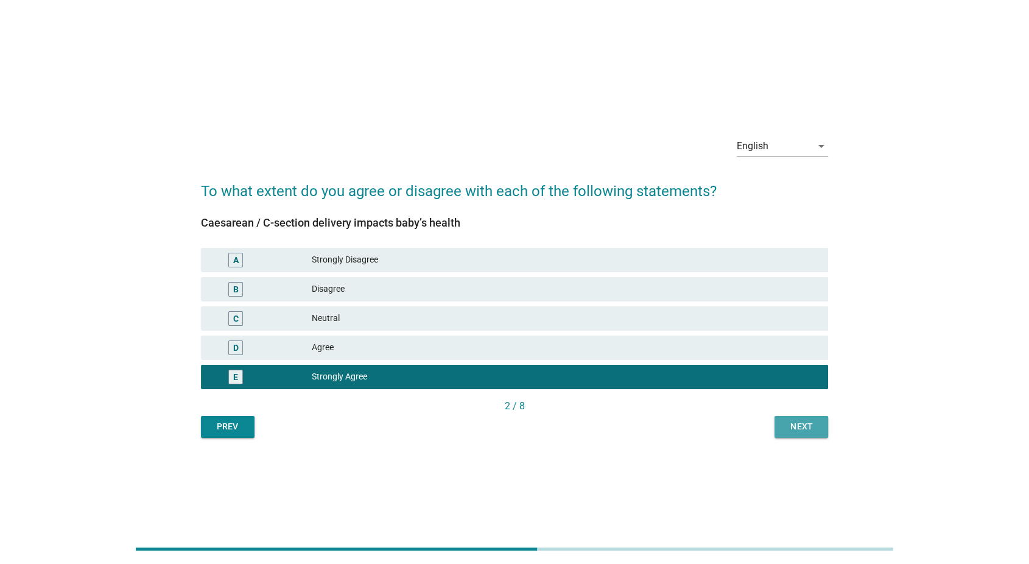
click at [811, 416] on button "Next" at bounding box center [802, 427] width 54 height 22
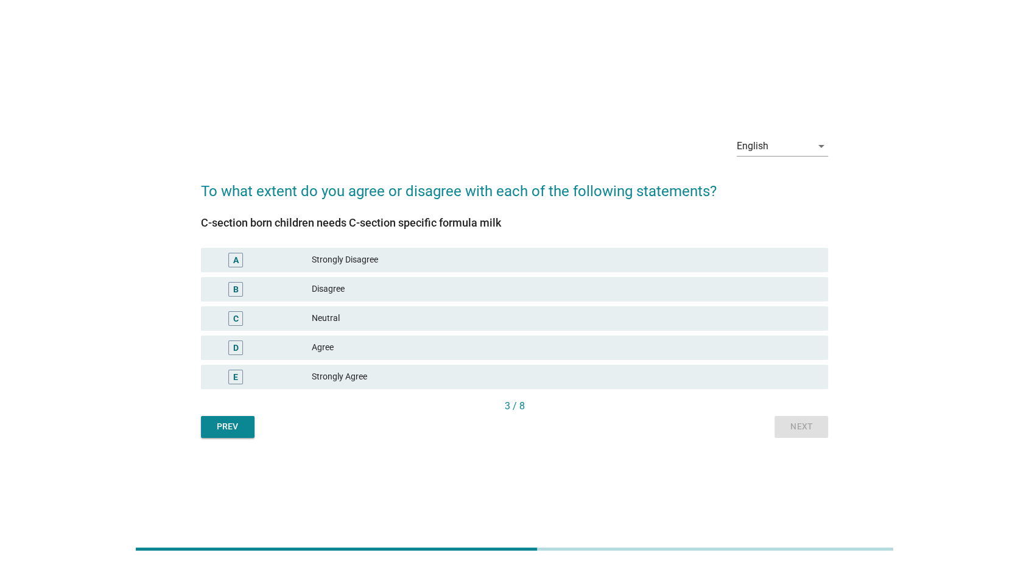
click at [809, 371] on div "Strongly Agree" at bounding box center [565, 377] width 507 height 15
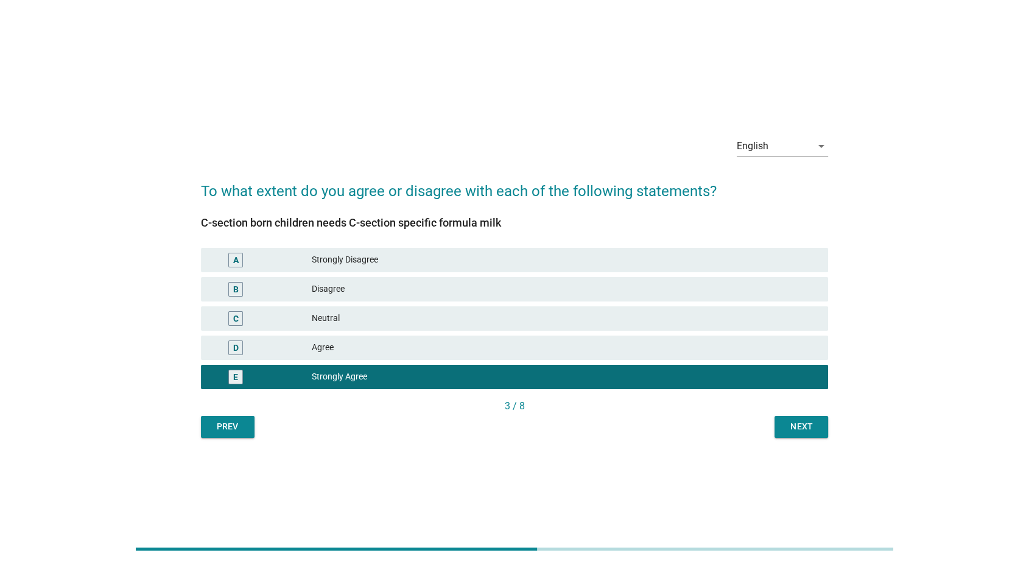
click at [812, 425] on div "Next" at bounding box center [801, 426] width 34 height 13
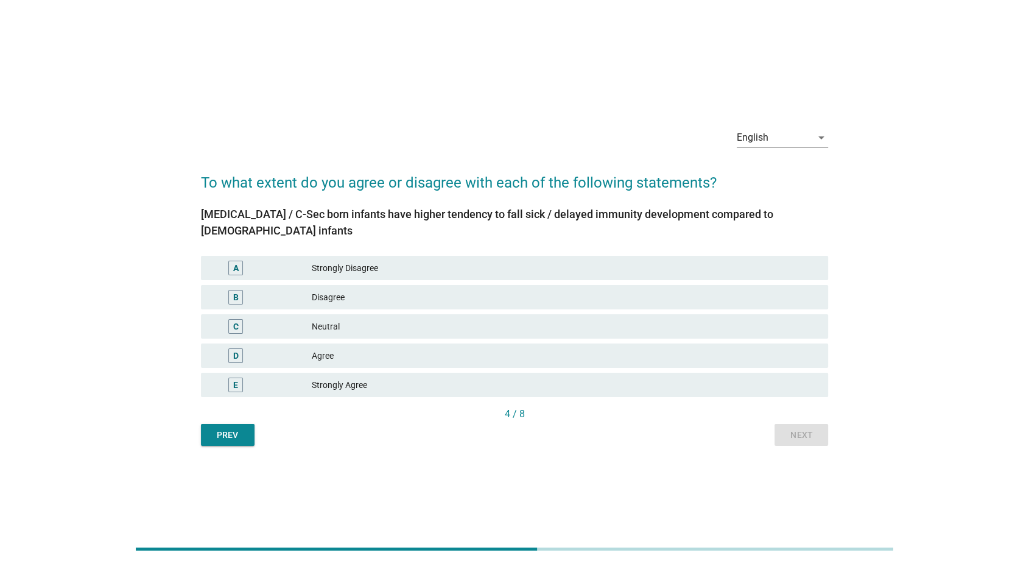
click at [812, 381] on div "Strongly Agree" at bounding box center [565, 385] width 507 height 15
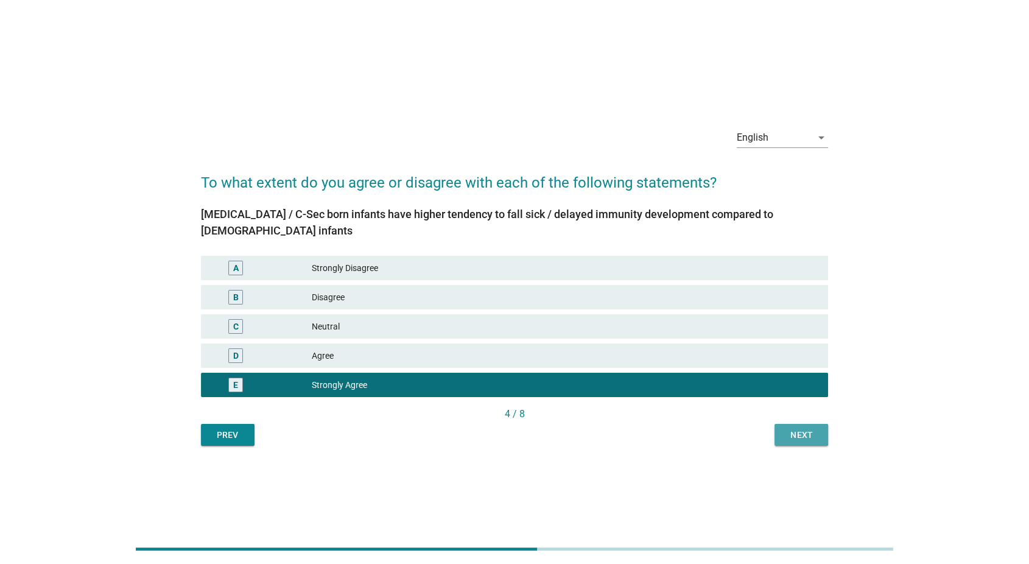
click at [815, 435] on div "Next" at bounding box center [801, 435] width 34 height 13
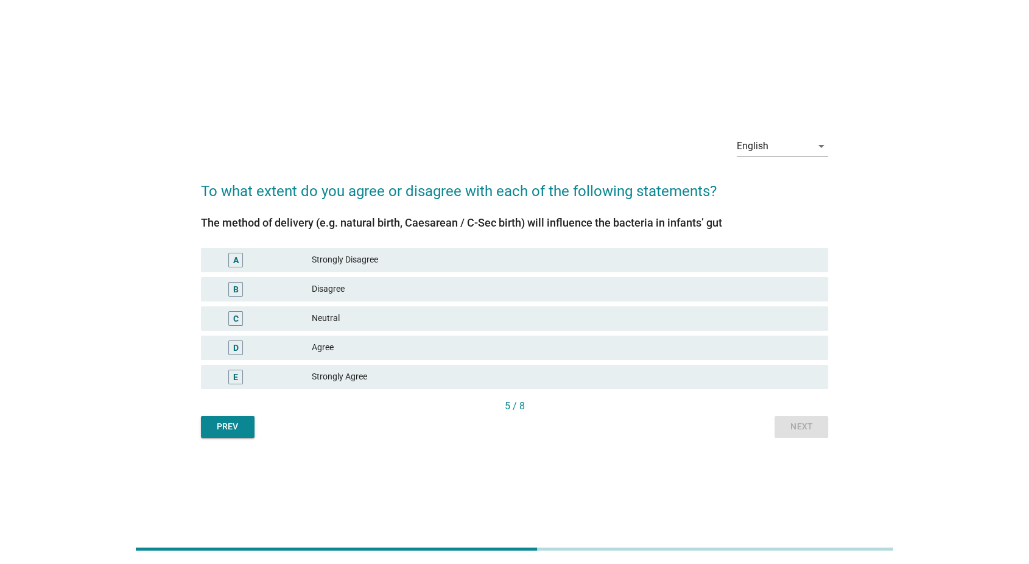
click at [815, 393] on div "The method of delivery (e.g. natural birth, Caesarean / C-Sec birth) will influ…" at bounding box center [515, 308] width 628 height 182
click at [816, 384] on div "E Strongly Agree" at bounding box center [515, 377] width 628 height 24
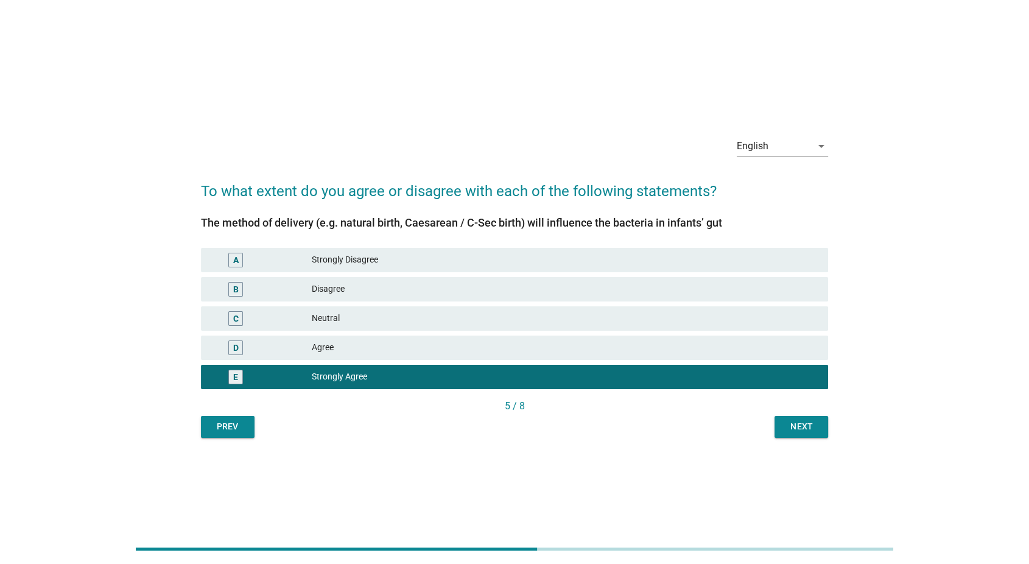
click at [815, 433] on button "Next" at bounding box center [802, 427] width 54 height 22
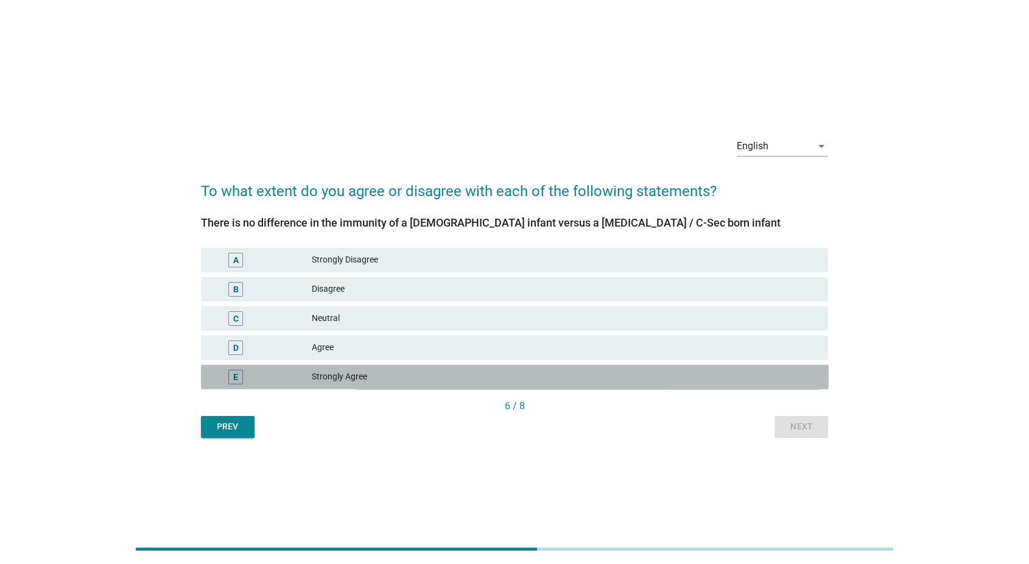
click at [809, 384] on div "E Strongly Agree" at bounding box center [515, 377] width 628 height 24
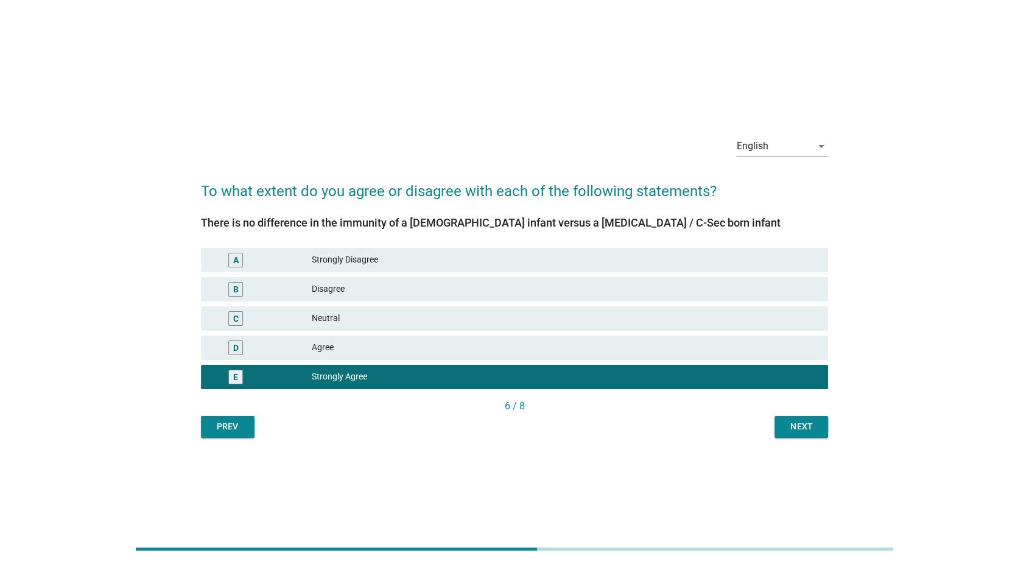
click at [808, 434] on button "Next" at bounding box center [802, 427] width 54 height 22
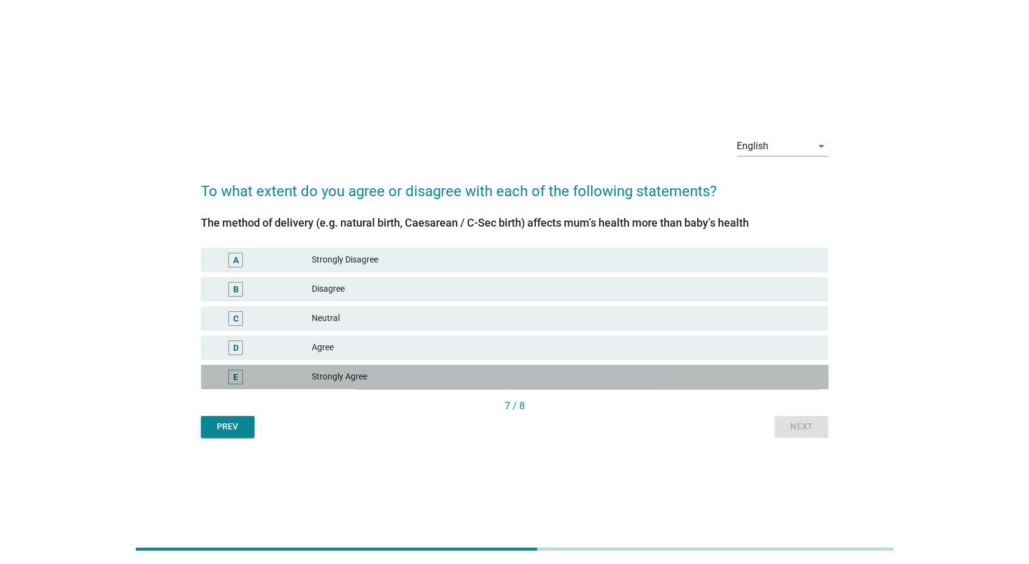
click at [795, 381] on div "Strongly Agree" at bounding box center [565, 377] width 507 height 15
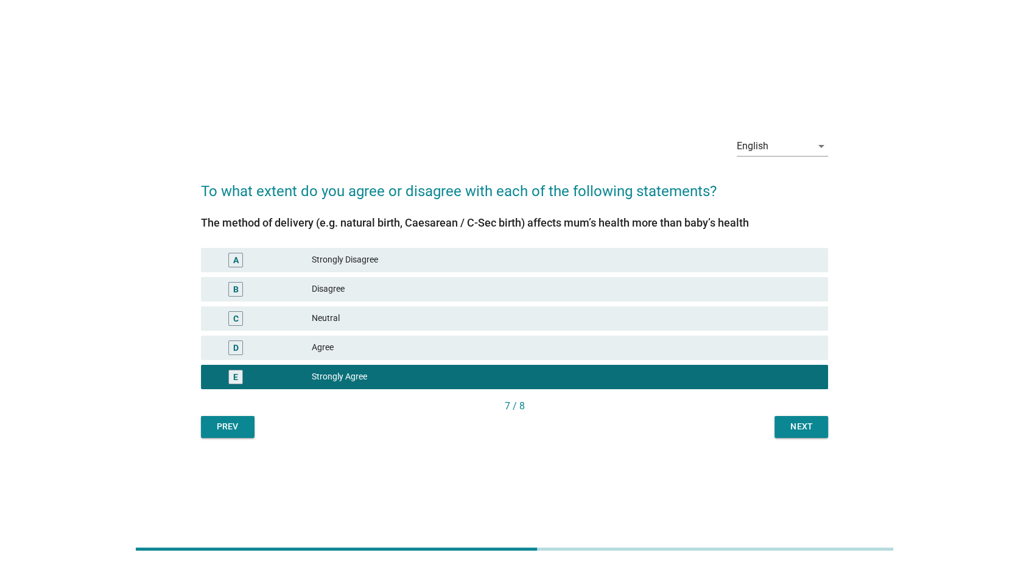
click at [799, 429] on div "Next" at bounding box center [801, 426] width 34 height 13
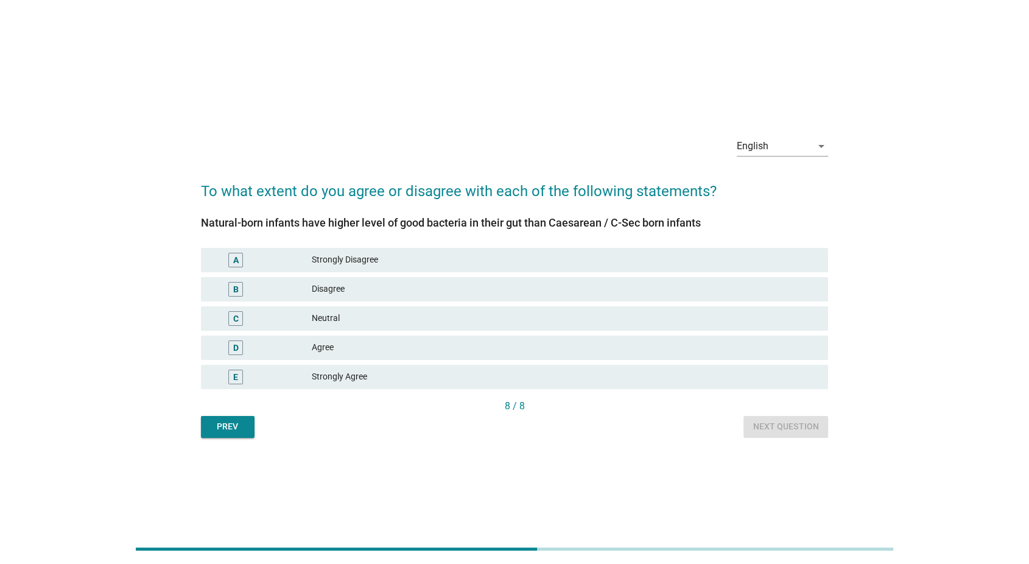
click at [793, 377] on div "Strongly Agree" at bounding box center [565, 377] width 507 height 15
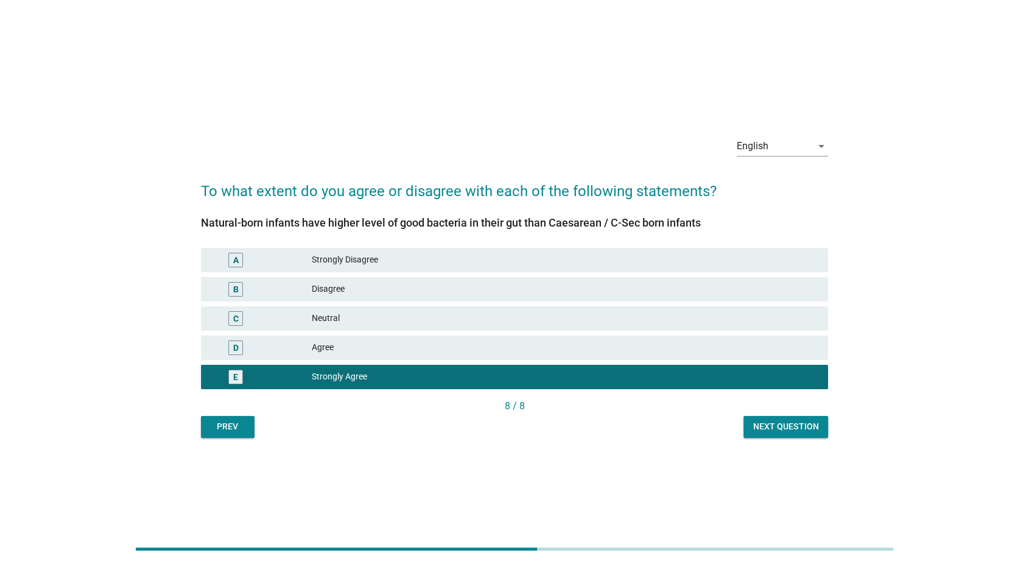
click at [798, 428] on div "Next question" at bounding box center [785, 426] width 65 height 13
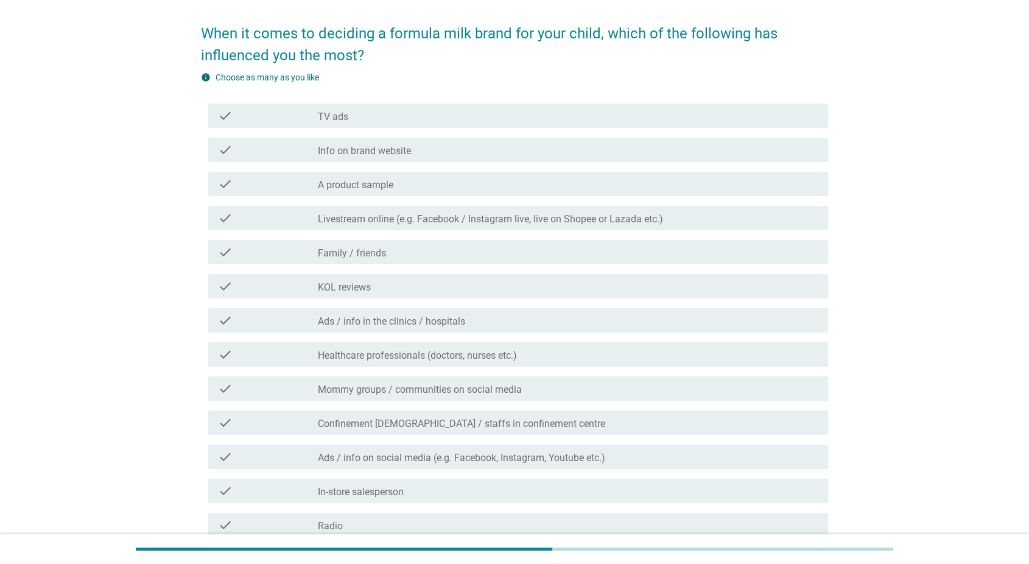
scroll to position [234, 0]
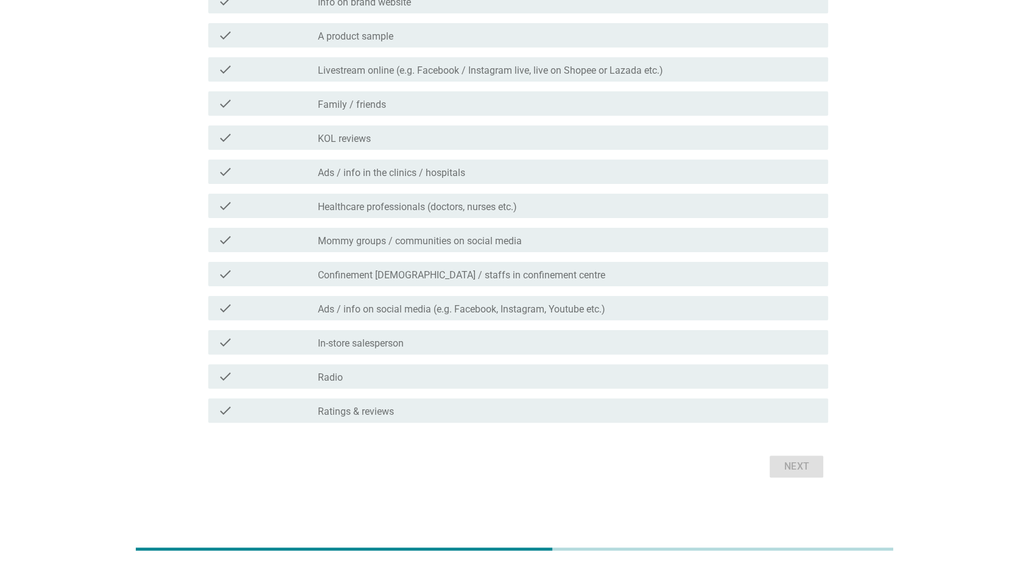
click at [784, 396] on div "check check_box_outline_blank Ratings & reviews" at bounding box center [515, 410] width 628 height 34
click at [789, 404] on div "check_box_outline_blank Ratings & reviews" at bounding box center [568, 410] width 501 height 15
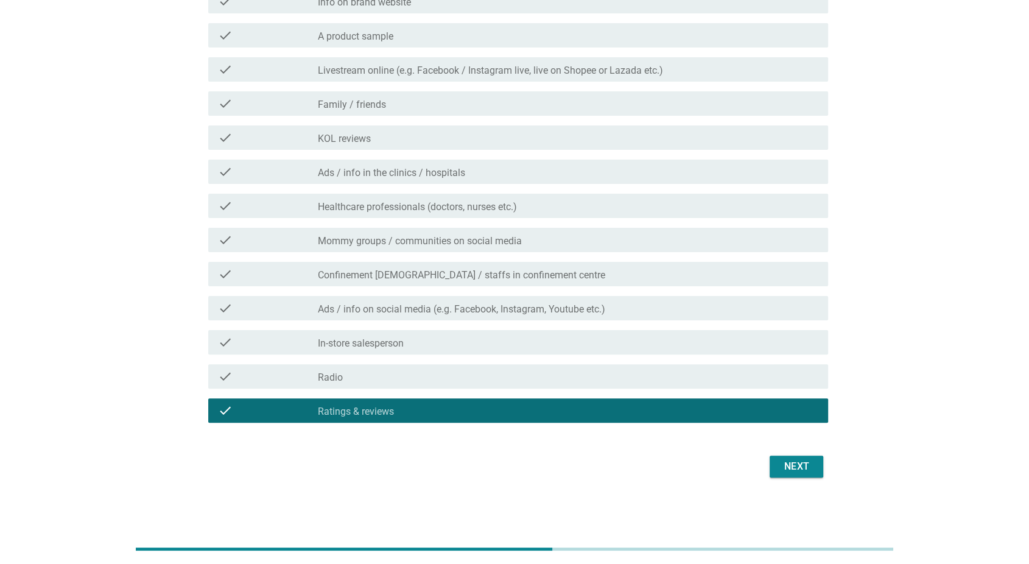
click at [789, 459] on div "Next" at bounding box center [796, 466] width 34 height 15
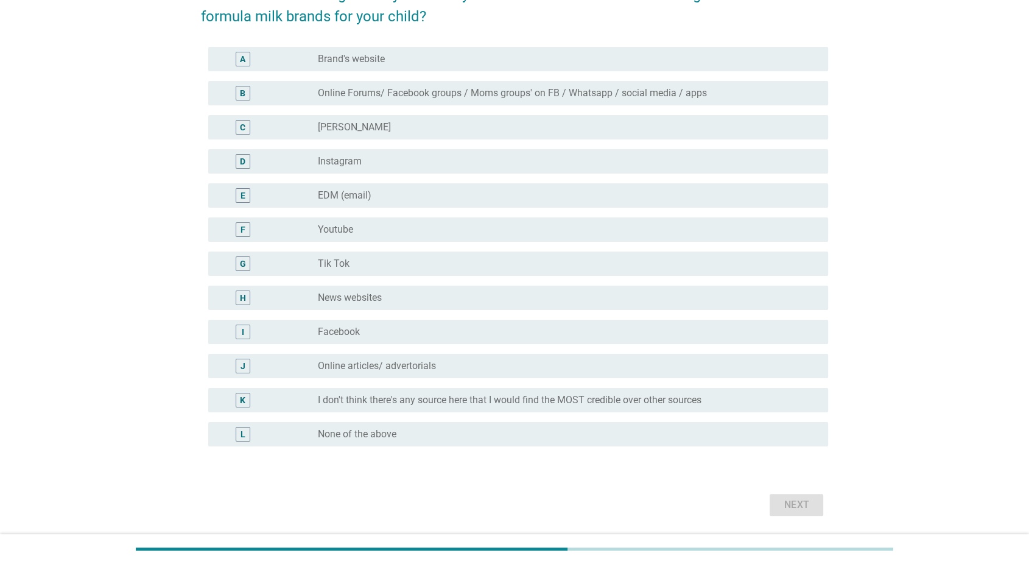
scroll to position [163, 0]
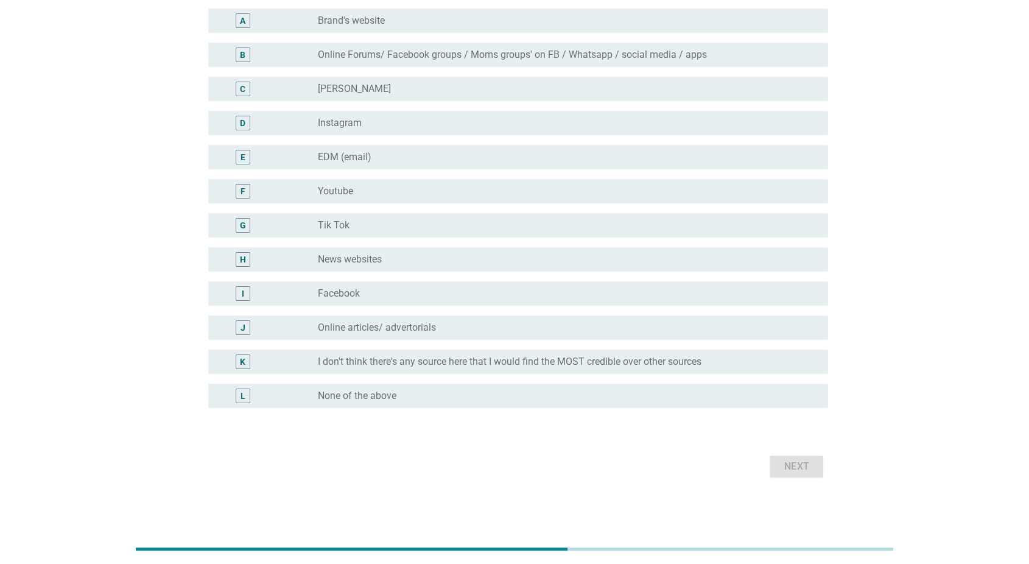
click at [785, 398] on div "radio_button_unchecked None of the above" at bounding box center [563, 396] width 491 height 12
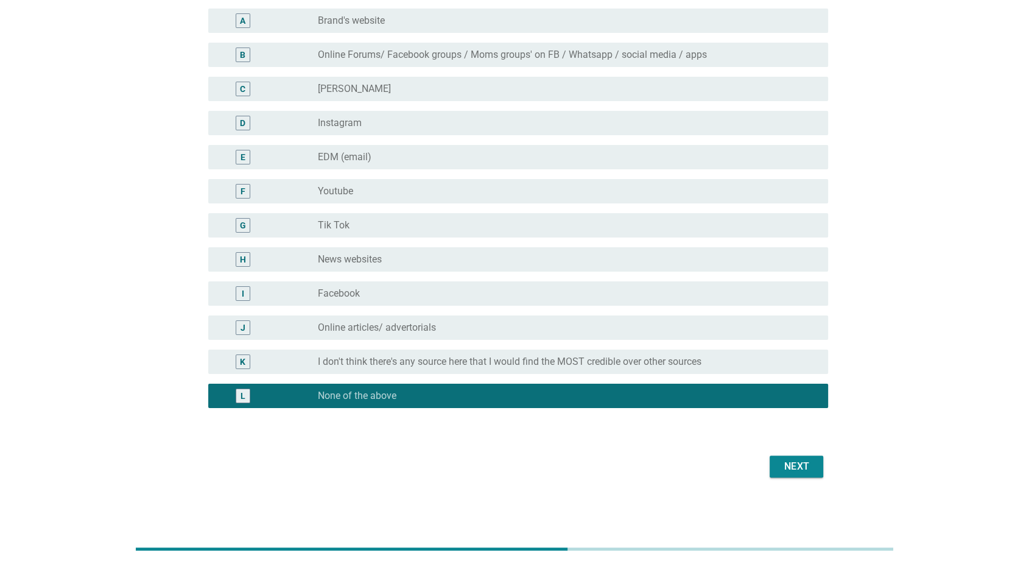
click at [798, 465] on div "Next" at bounding box center [796, 466] width 34 height 15
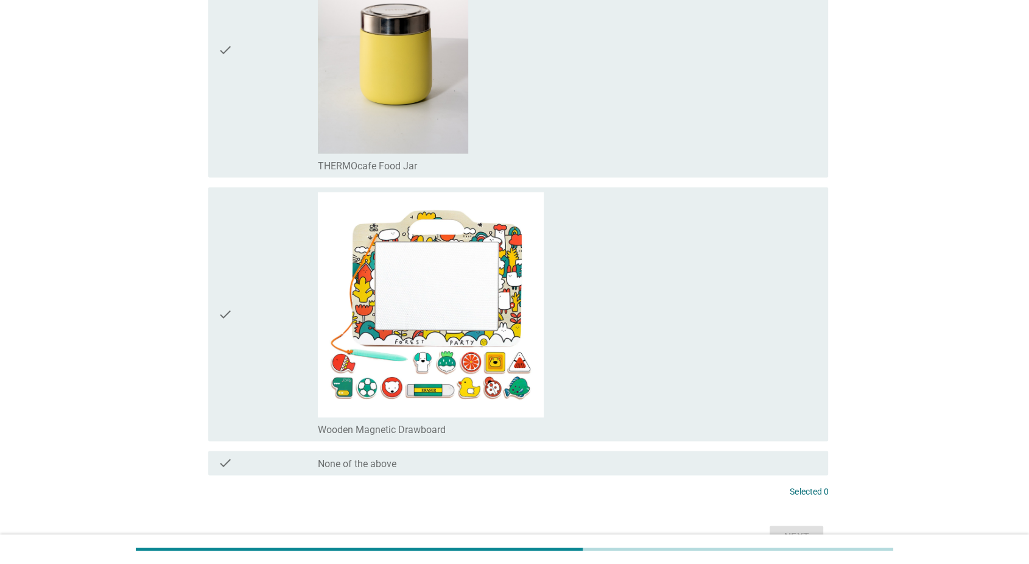
scroll to position [1913, 0]
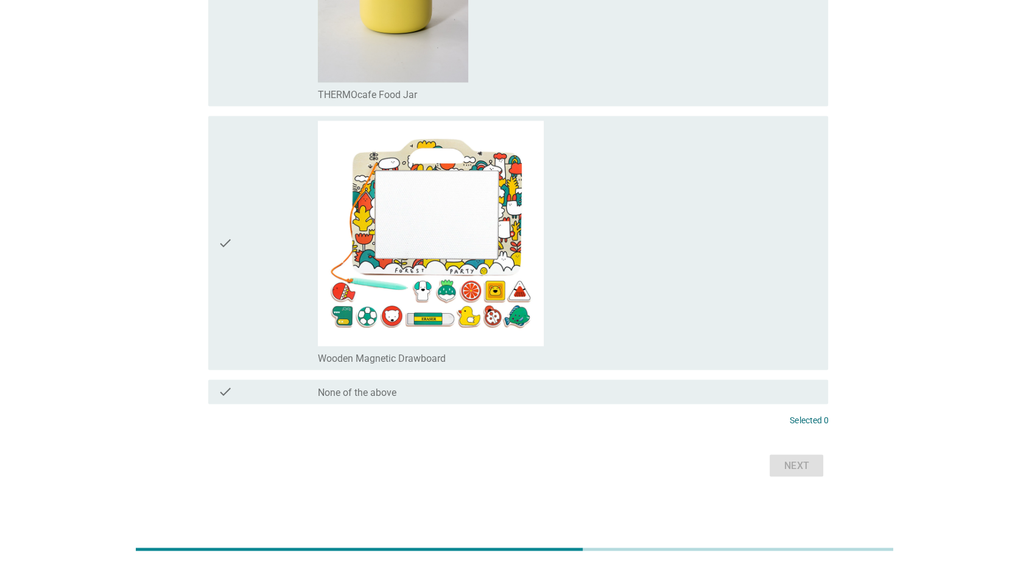
click at [761, 315] on div "check_box_outline_blank Wooden Magnetic Drawboard" at bounding box center [568, 243] width 501 height 244
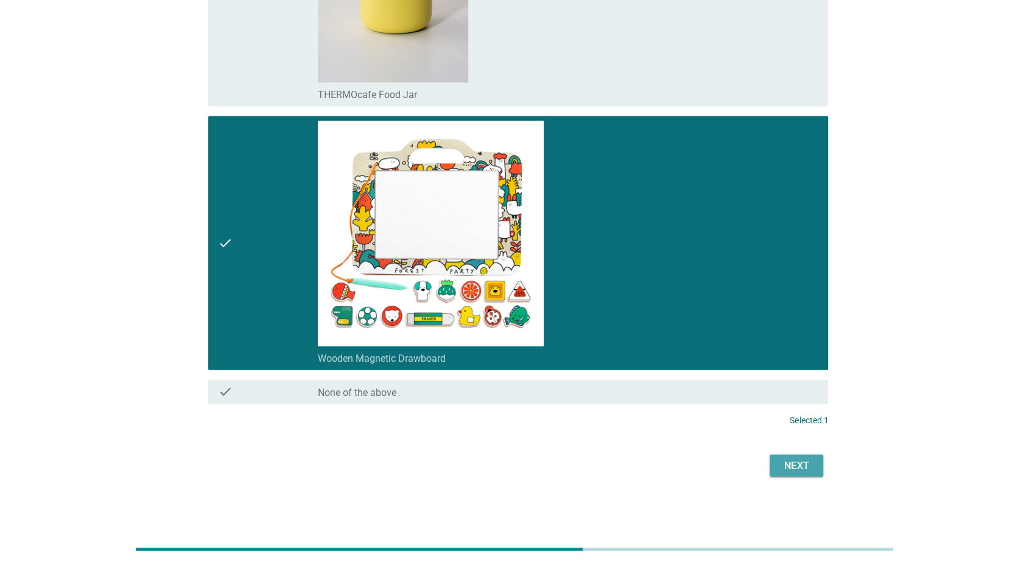
click at [793, 475] on button "Next" at bounding box center [797, 465] width 54 height 22
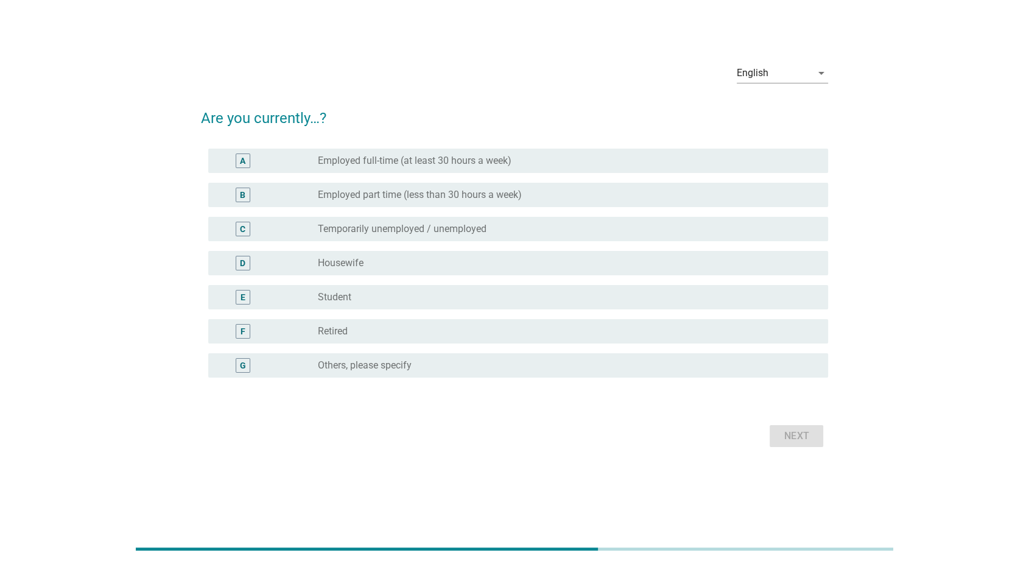
scroll to position [0, 0]
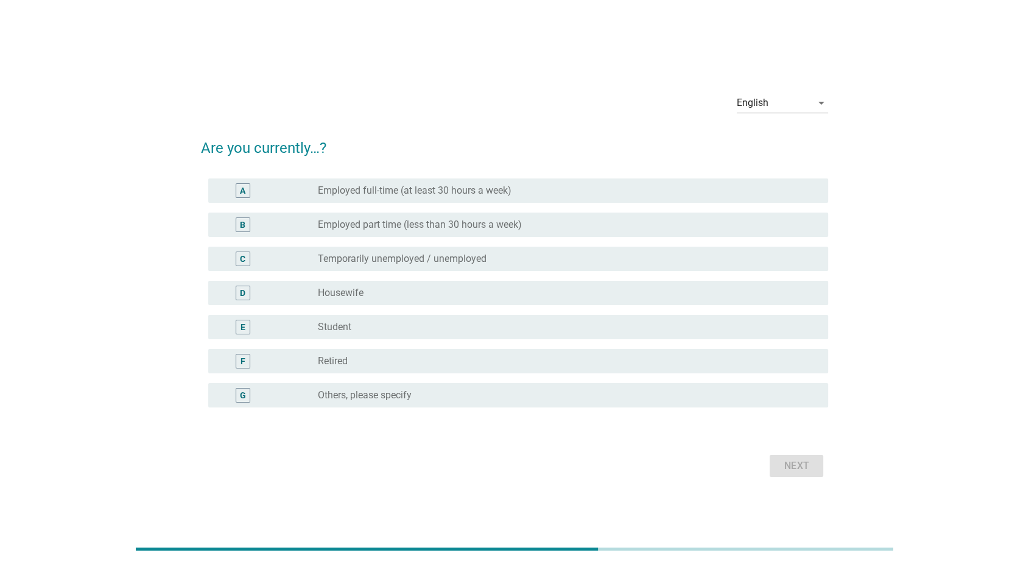
click at [733, 364] on div "radio_button_unchecked Retired" at bounding box center [563, 361] width 491 height 12
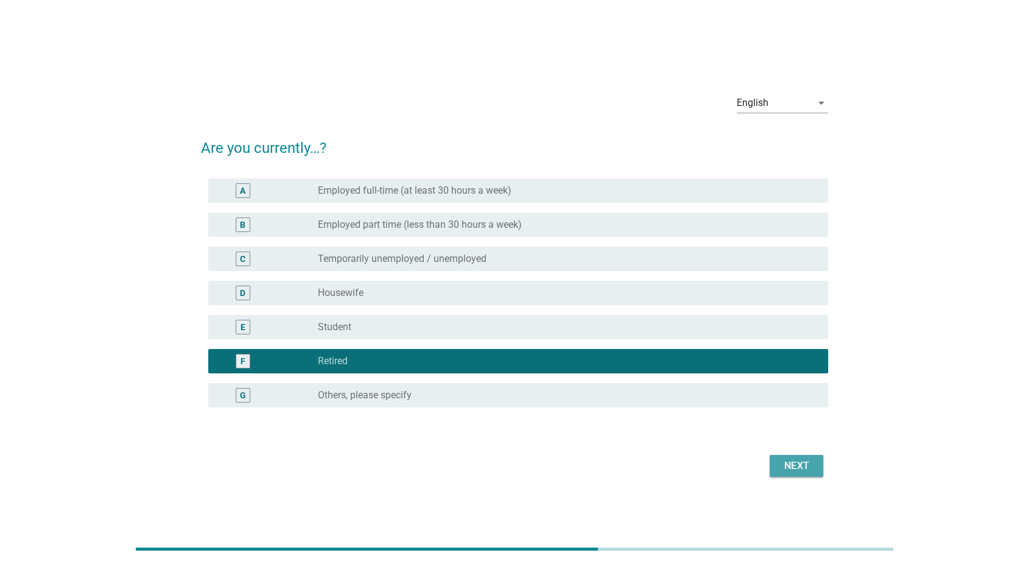
click at [789, 463] on div "Next" at bounding box center [796, 466] width 34 height 15
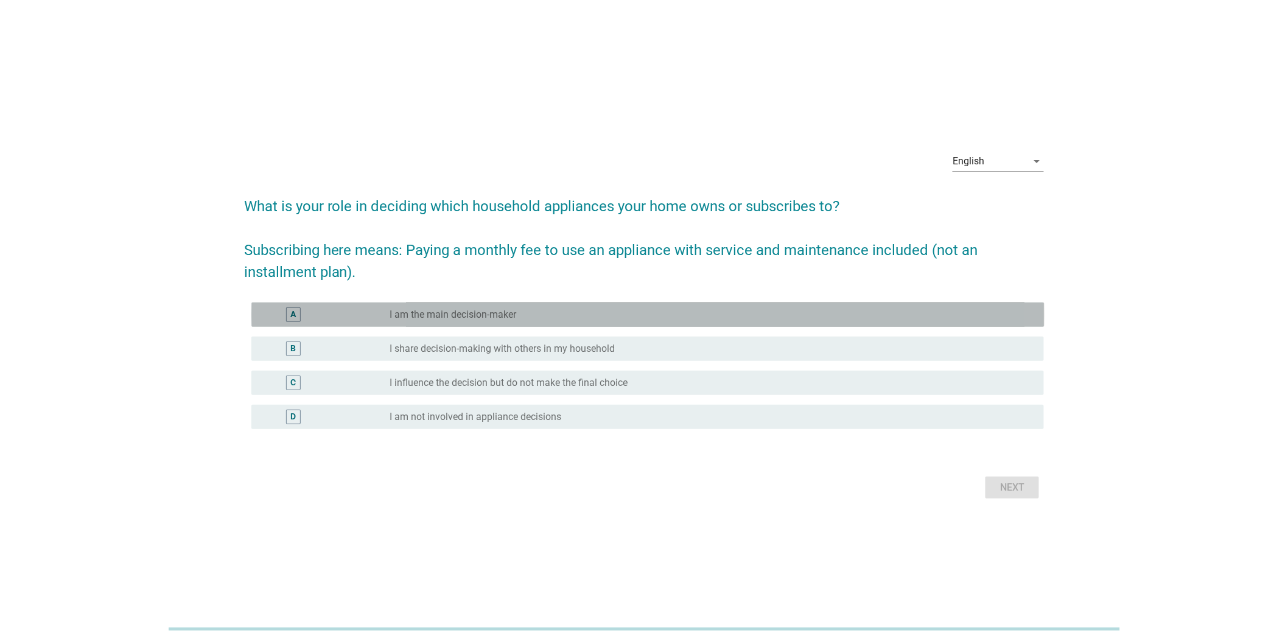
click at [908, 317] on div "radio_button_unchecked I am the main decision-maker" at bounding box center [707, 315] width 635 height 12
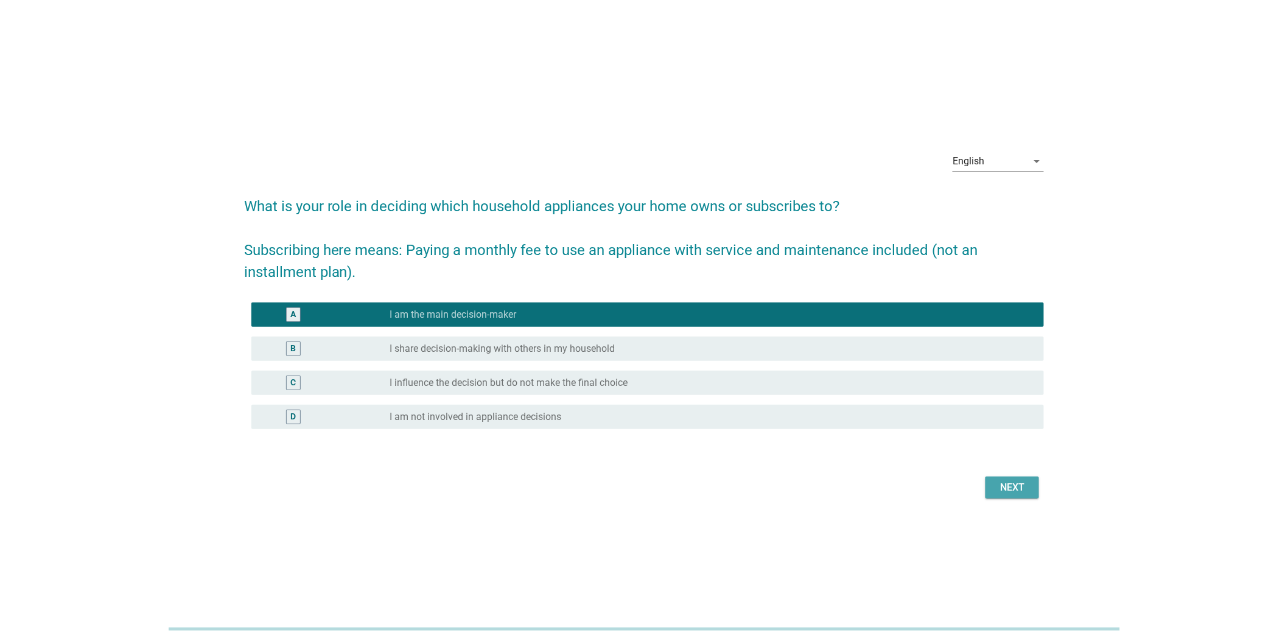
click at [1027, 483] on div "Next" at bounding box center [1013, 487] width 34 height 15
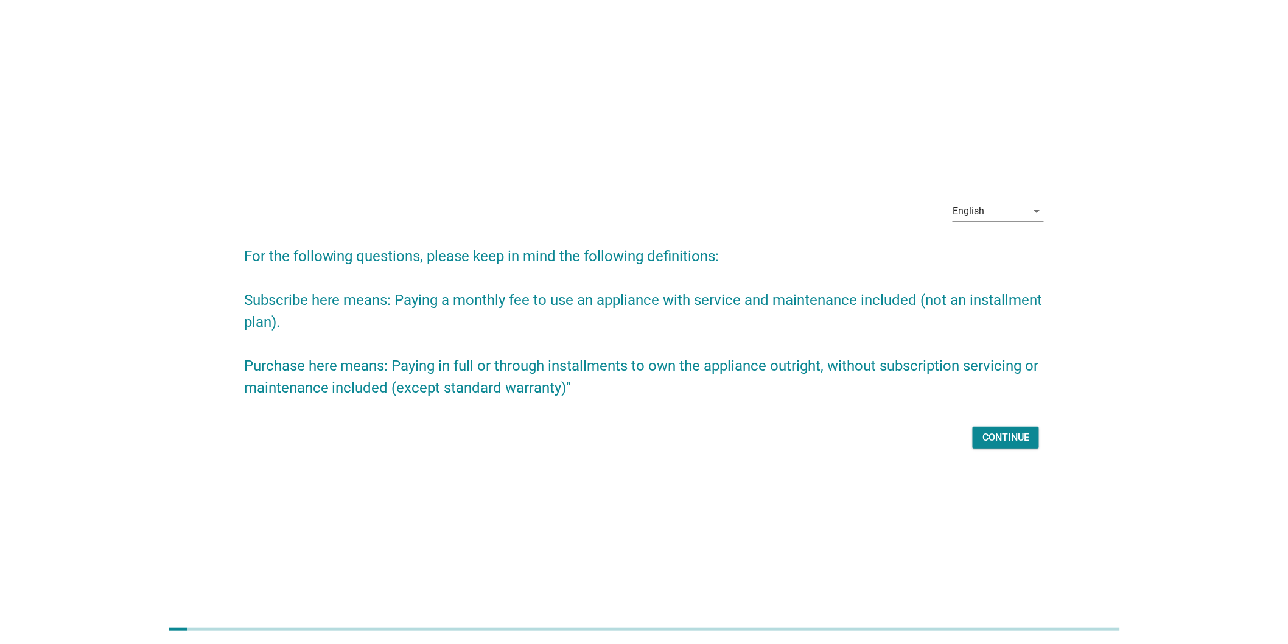
click at [1014, 439] on div "Continue" at bounding box center [1006, 437] width 47 height 15
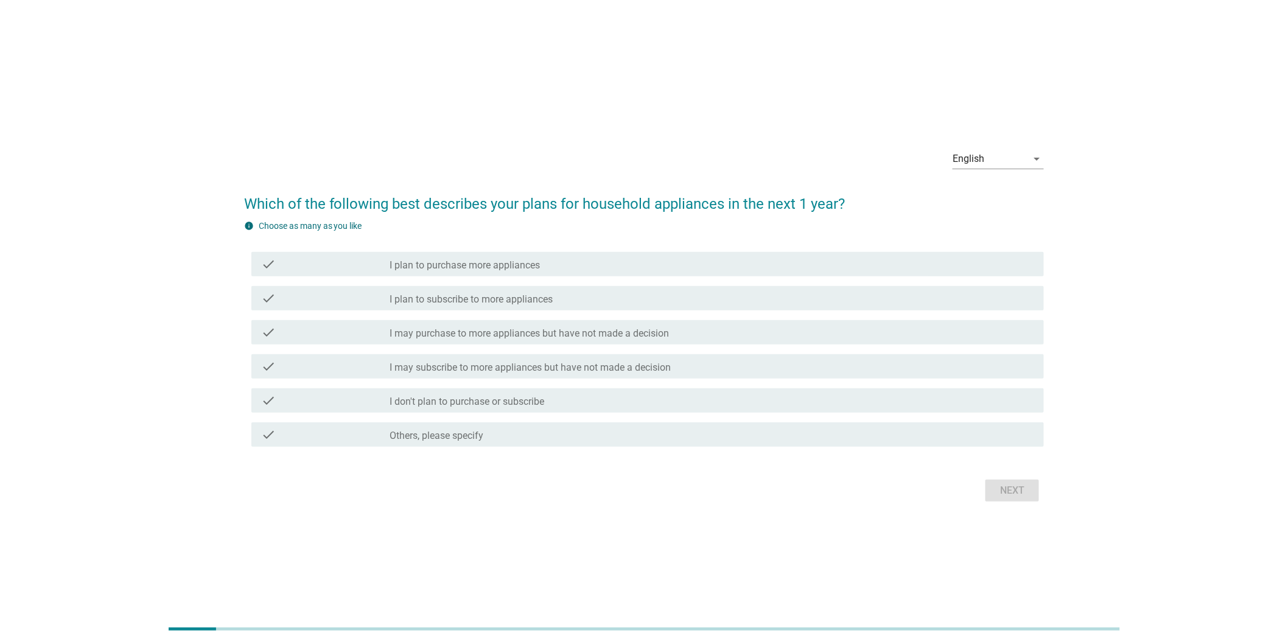
click at [896, 360] on div "check_box_outline_blank I may subscribe to more appliances but have not made a …" at bounding box center [712, 366] width 645 height 15
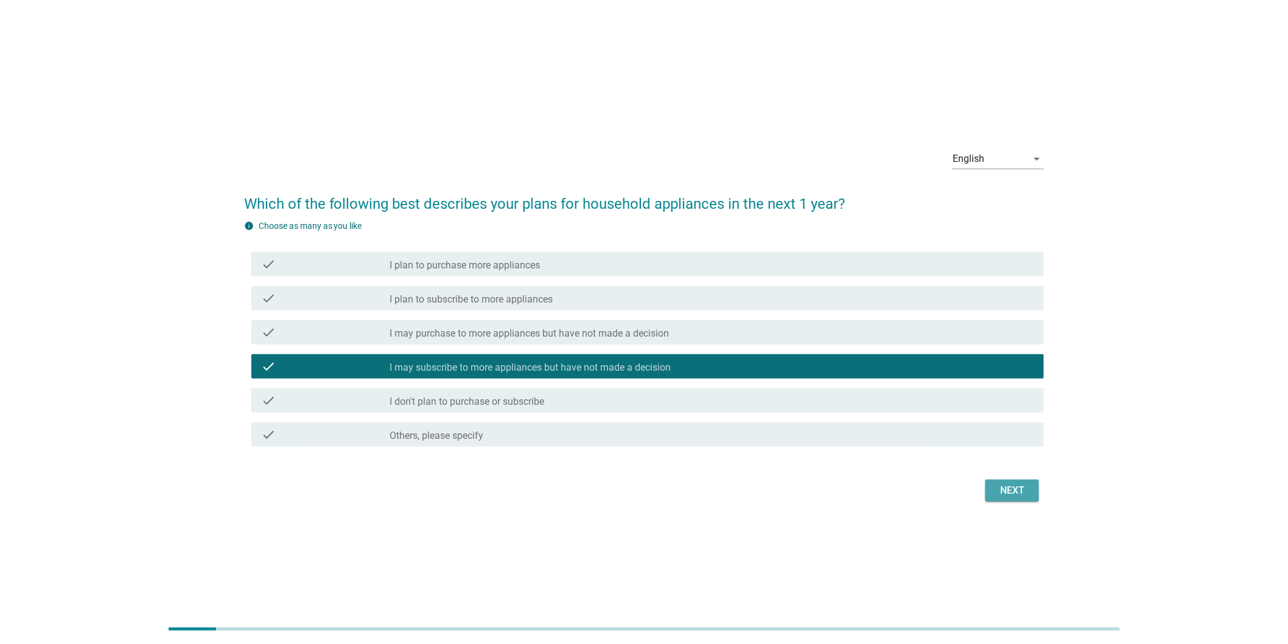
click at [1024, 490] on div "Next" at bounding box center [1013, 490] width 34 height 15
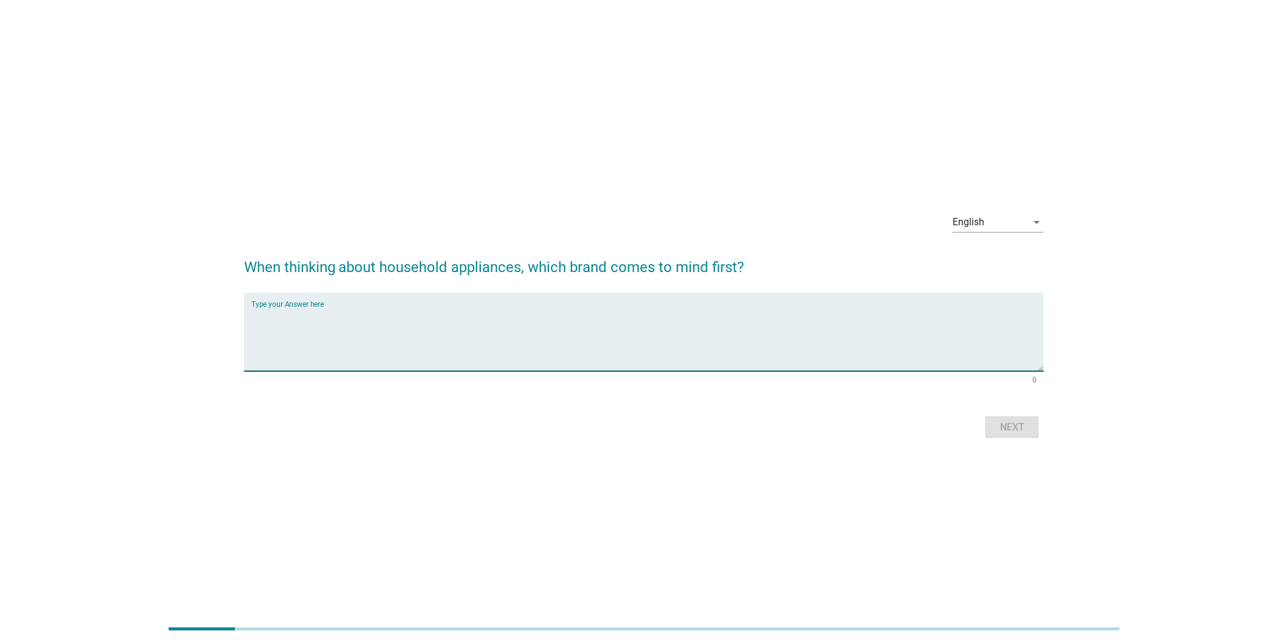
click at [940, 349] on textarea "Type your Answer here" at bounding box center [647, 339] width 793 height 64
type textarea "f"
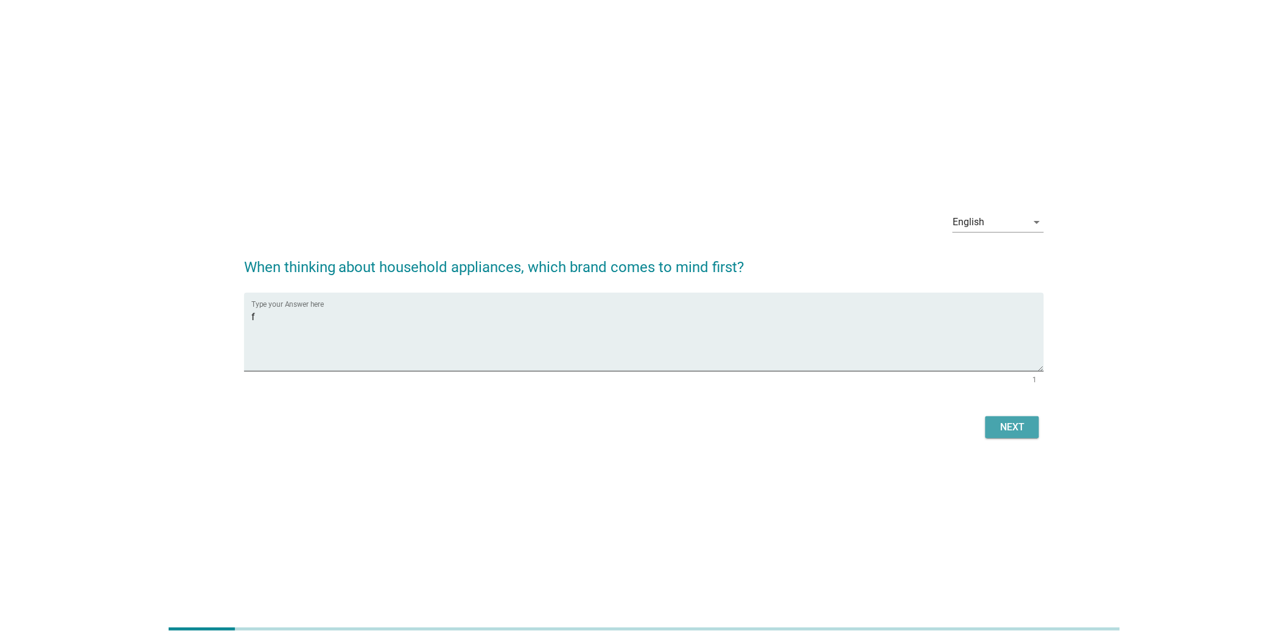
click at [1031, 426] on button "Next" at bounding box center [1013, 427] width 54 height 22
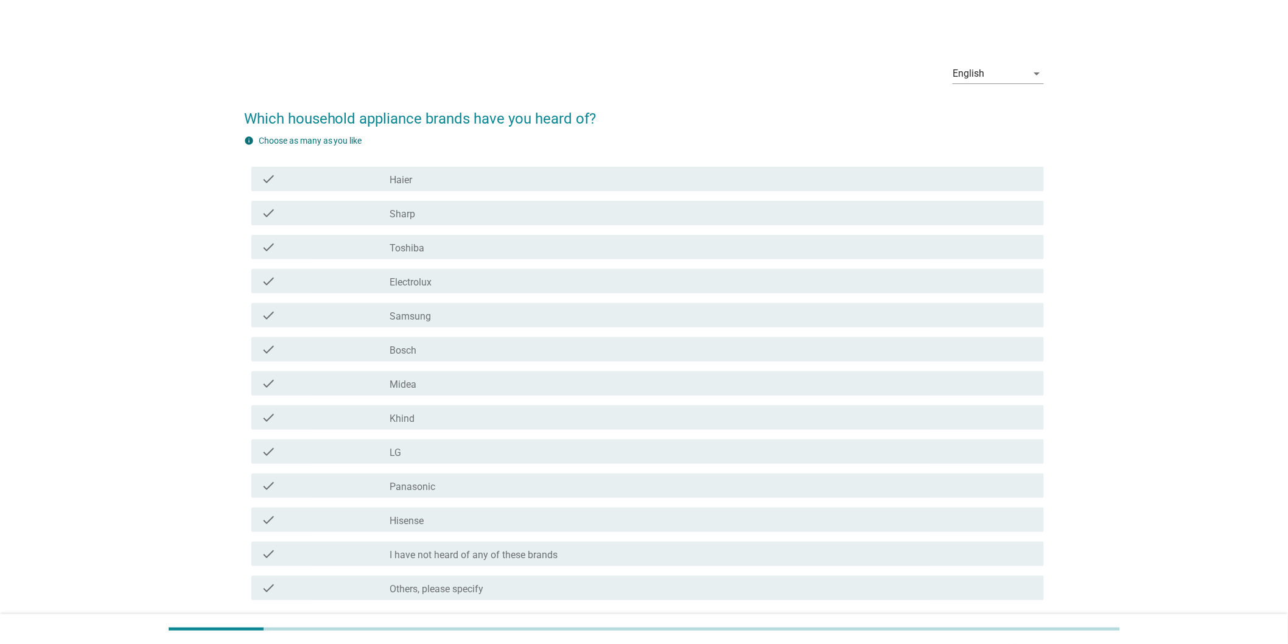
scroll to position [96, 0]
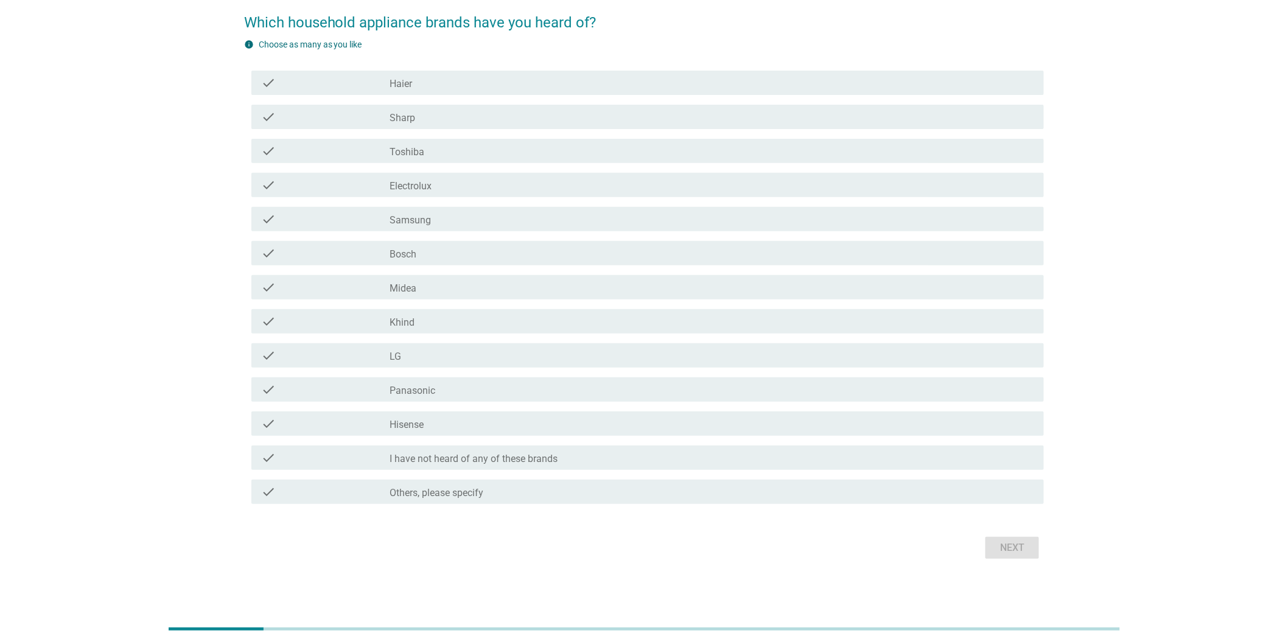
click at [989, 458] on div "check_box_outline_blank I have not heard of any of these brands" at bounding box center [712, 458] width 645 height 15
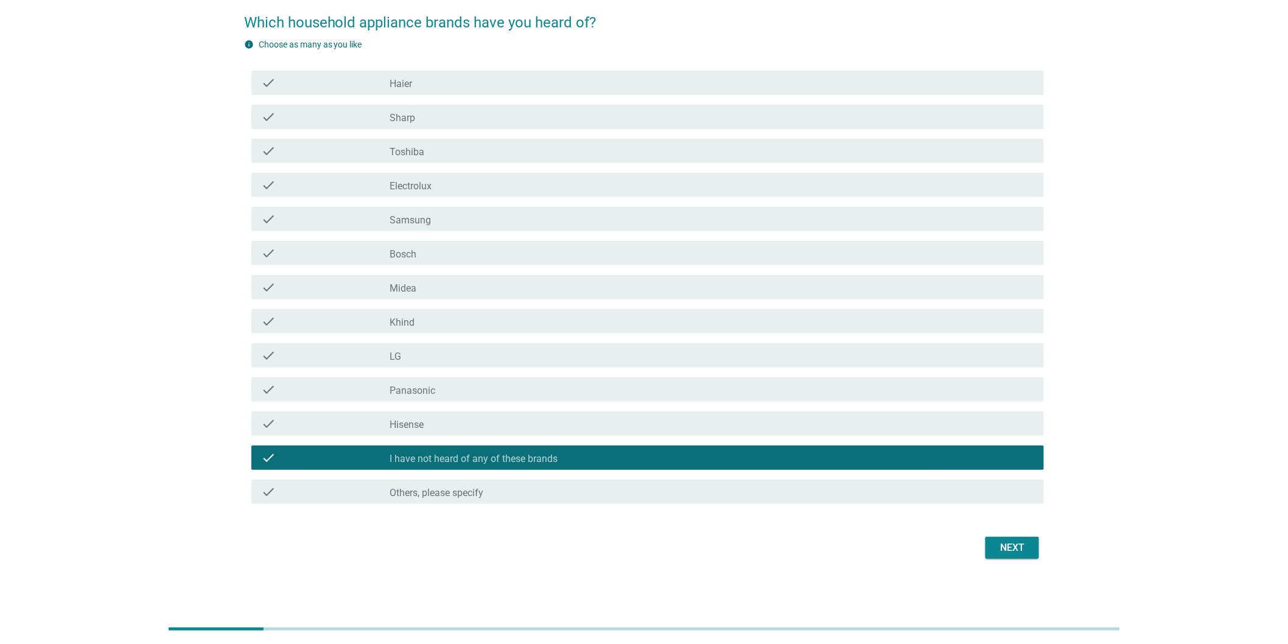
click at [1026, 544] on div "Next" at bounding box center [1013, 548] width 34 height 15
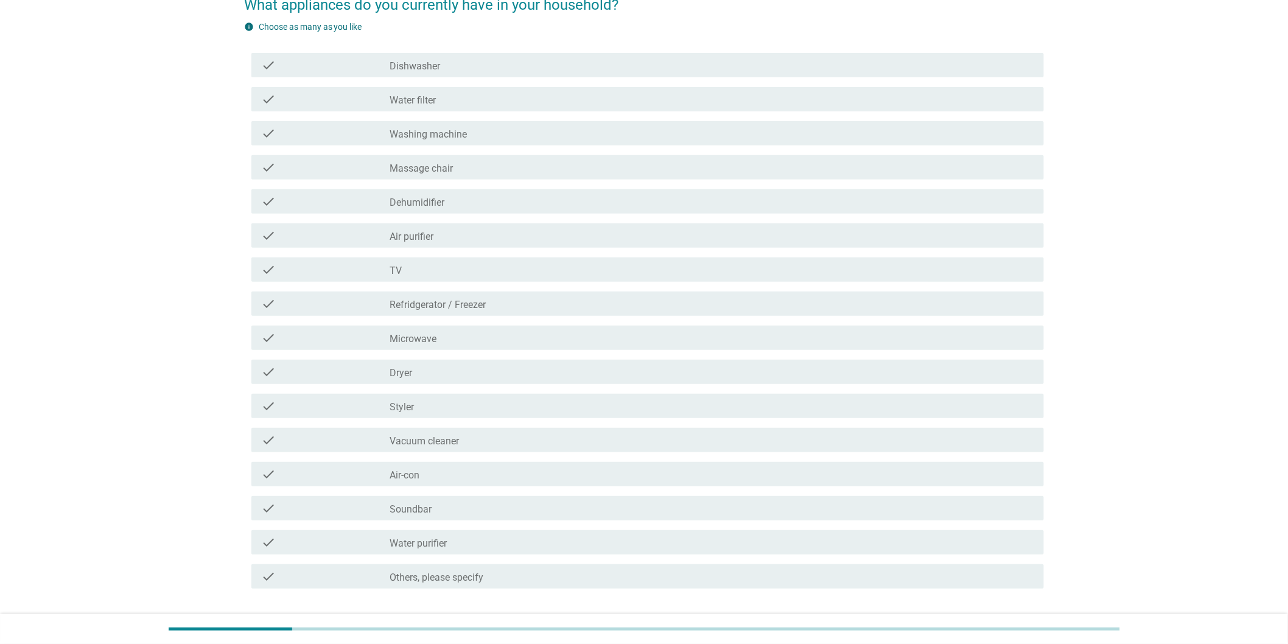
scroll to position [199, 0]
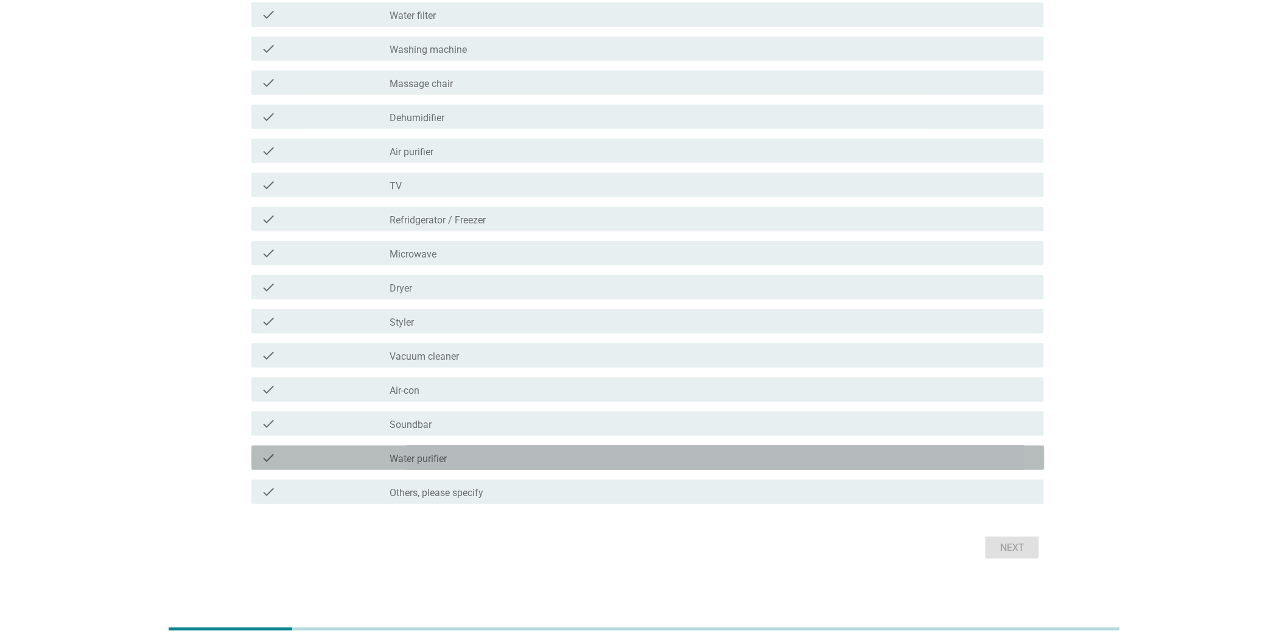
click at [950, 466] on div "check check_box_outline_blank Water purifier" at bounding box center [647, 458] width 793 height 24
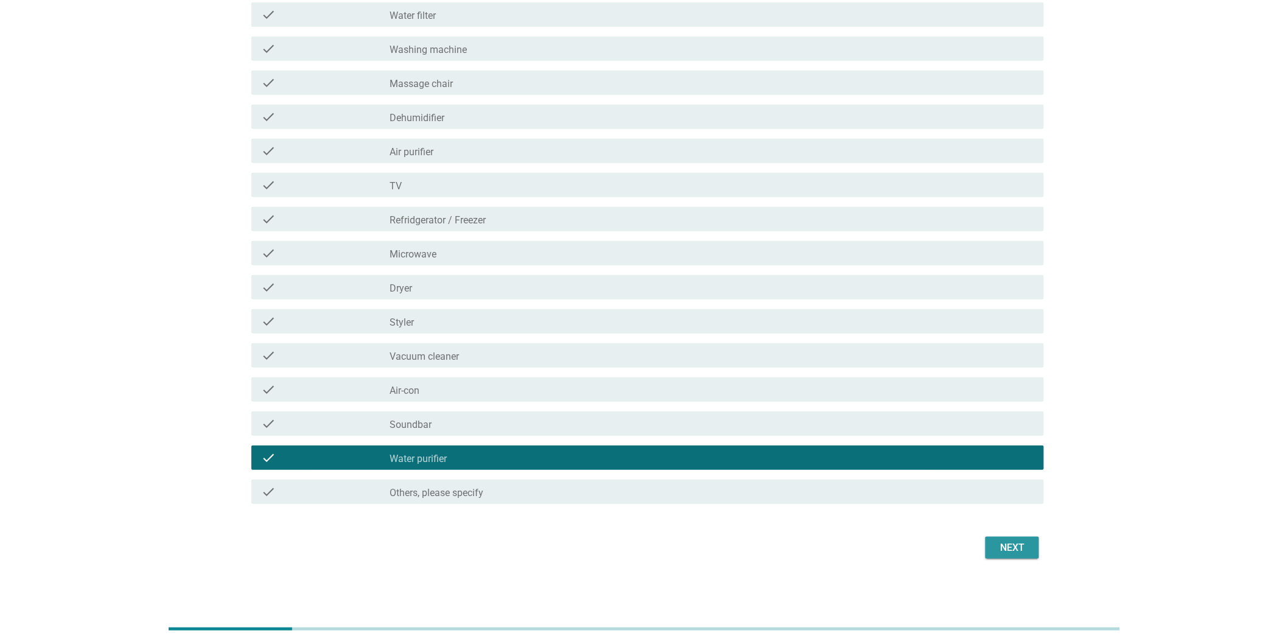
click at [1002, 541] on div "Next" at bounding box center [1013, 548] width 34 height 15
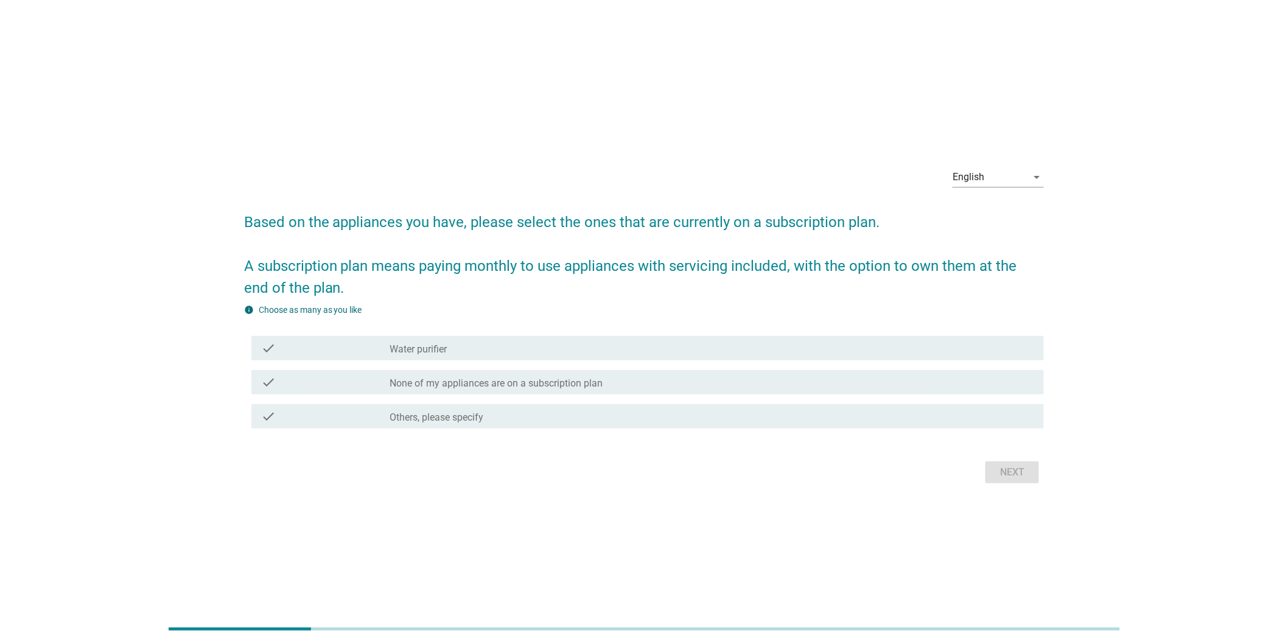
click at [1027, 388] on div "check_box_outline_blank None of my appliances are on a subscription plan" at bounding box center [712, 382] width 645 height 15
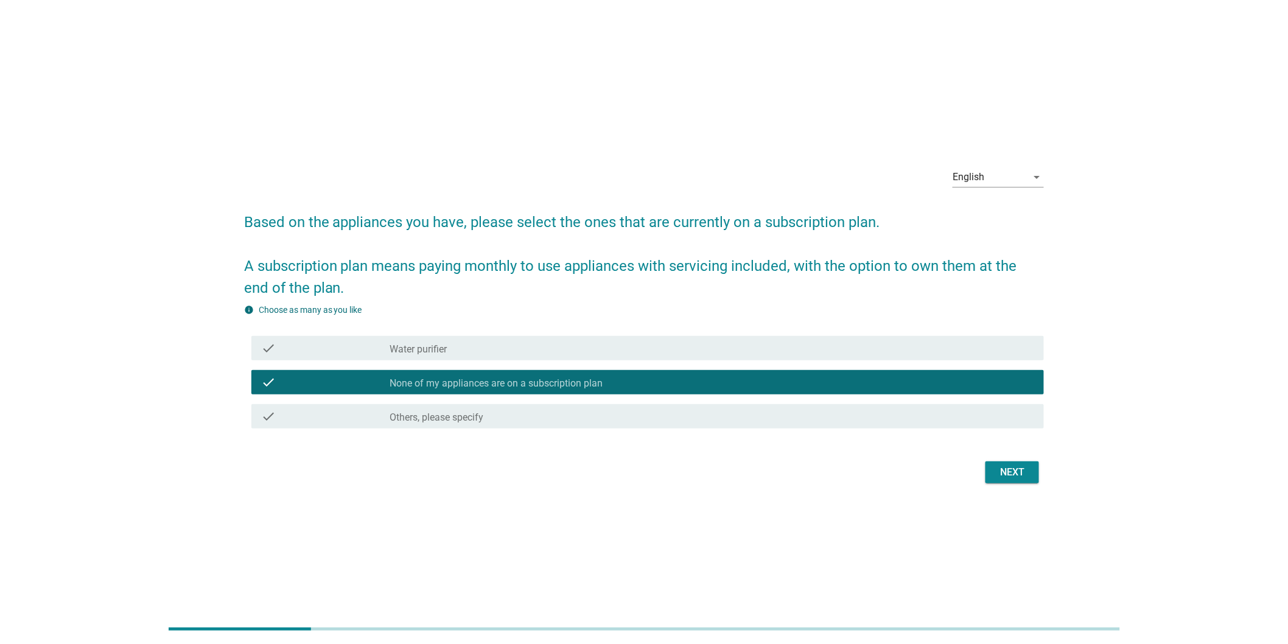
click at [1021, 470] on div "Next" at bounding box center [1013, 472] width 34 height 15
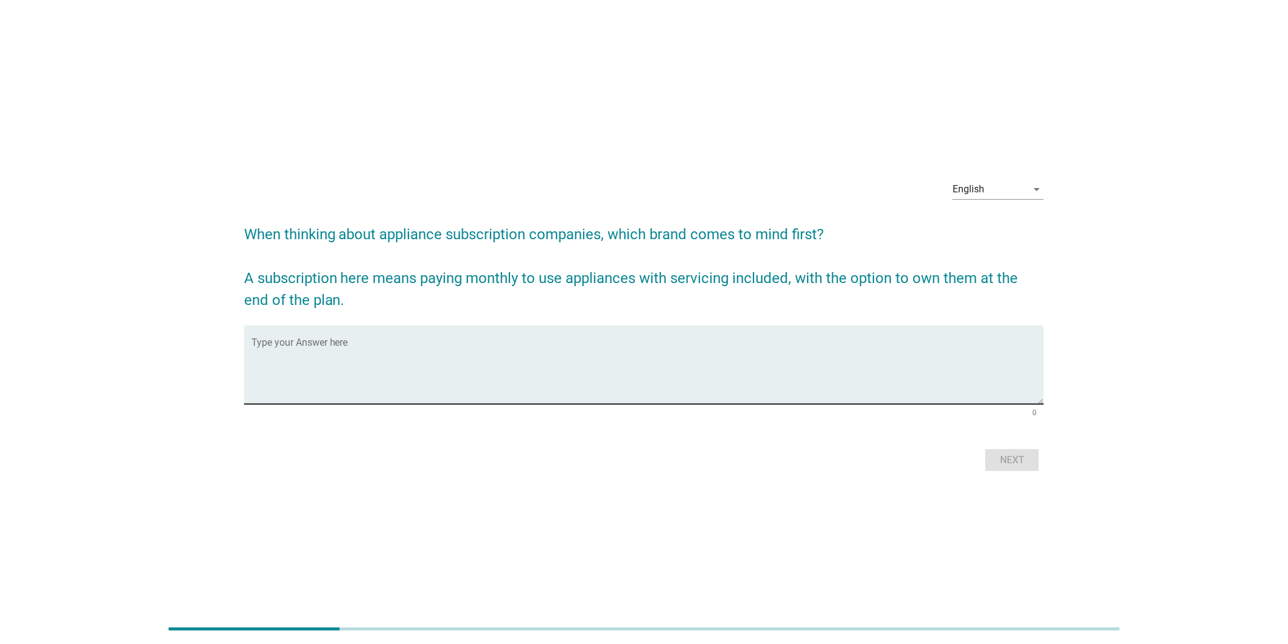
click at [801, 365] on textarea "Type your Answer here" at bounding box center [647, 372] width 793 height 64
type textarea "f"
click at [994, 465] on button "Next" at bounding box center [1013, 460] width 54 height 22
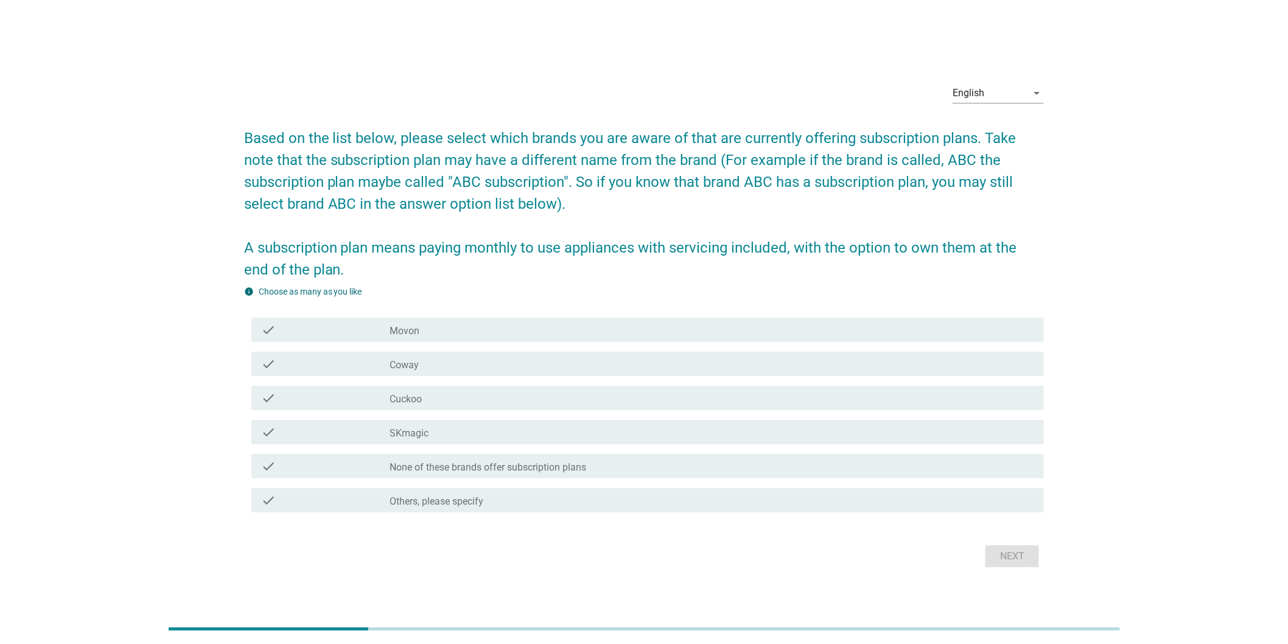
click at [879, 461] on div "check_box_outline_blank None of these brands offer subscription plans" at bounding box center [712, 466] width 645 height 15
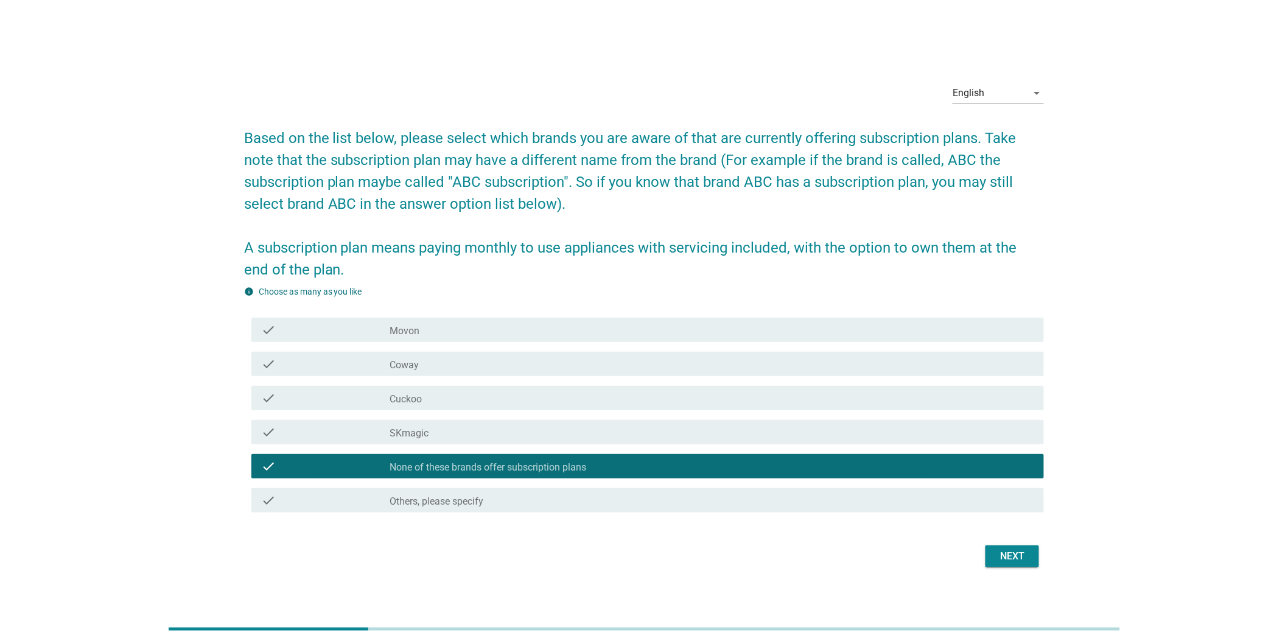
click at [1009, 546] on button "Next" at bounding box center [1013, 557] width 54 height 22
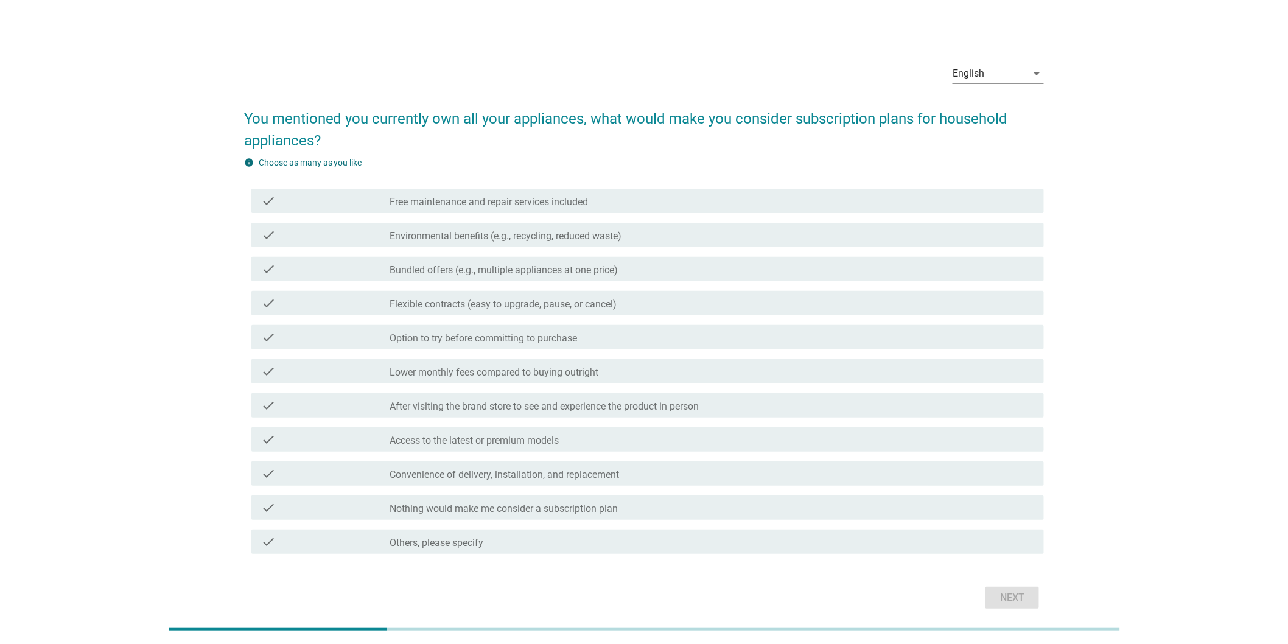
click at [766, 509] on div "check_box_outline_blank Nothing would make me consider a subscription plan" at bounding box center [712, 508] width 645 height 15
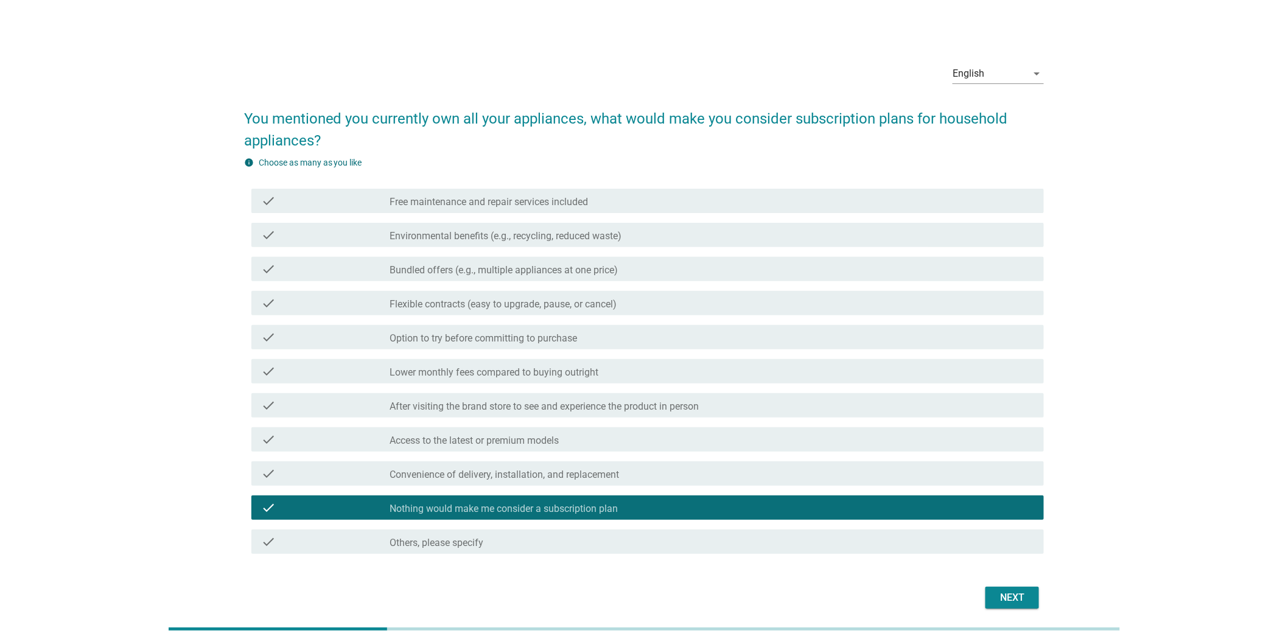
click at [997, 599] on div "Next" at bounding box center [1013, 598] width 34 height 15
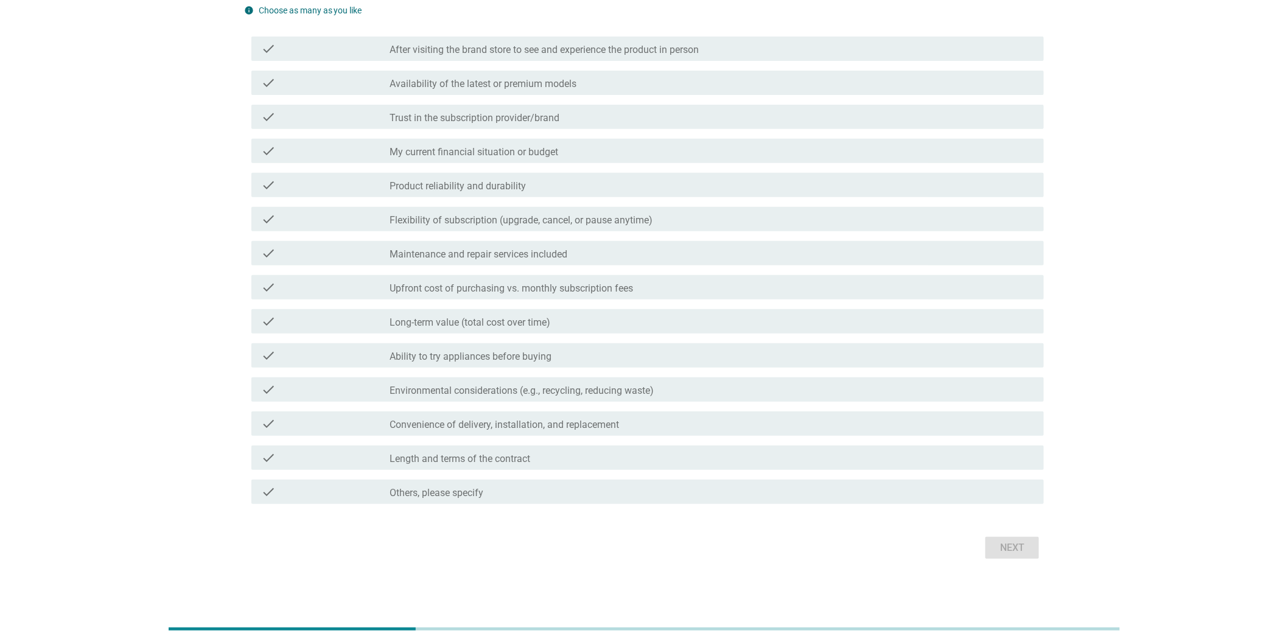
scroll to position [131, 0]
click at [935, 467] on div "check check_box_outline_blank Length and terms of the contract" at bounding box center [647, 457] width 793 height 24
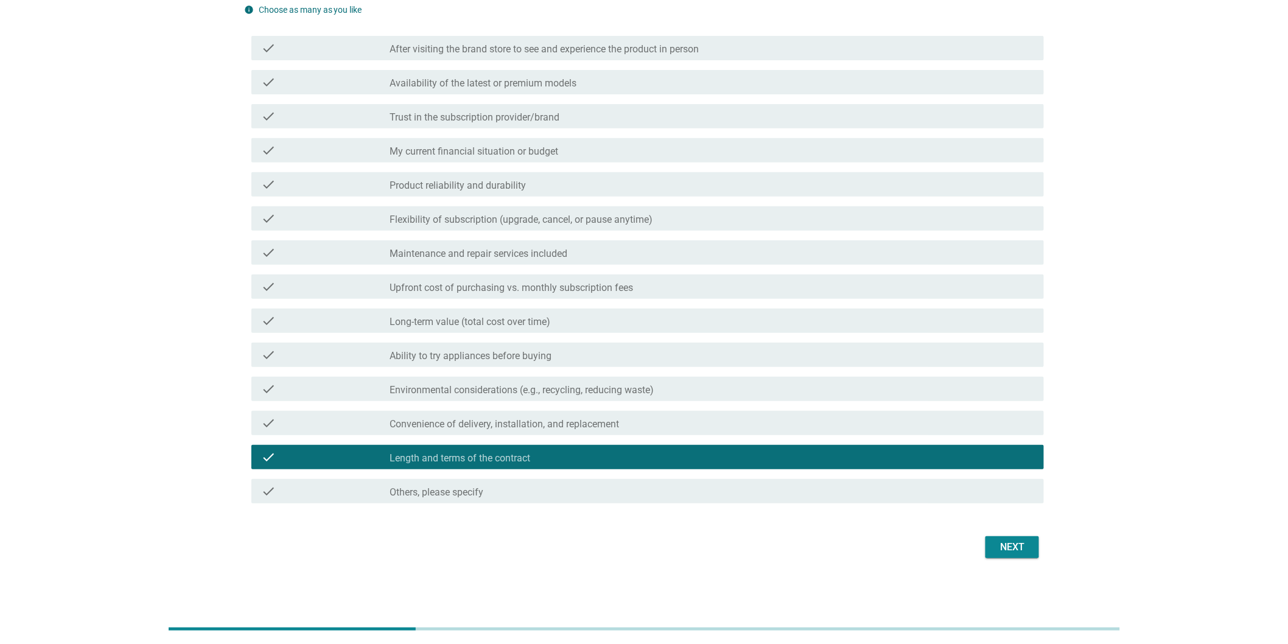
click at [1017, 546] on div "Next" at bounding box center [1013, 547] width 34 height 15
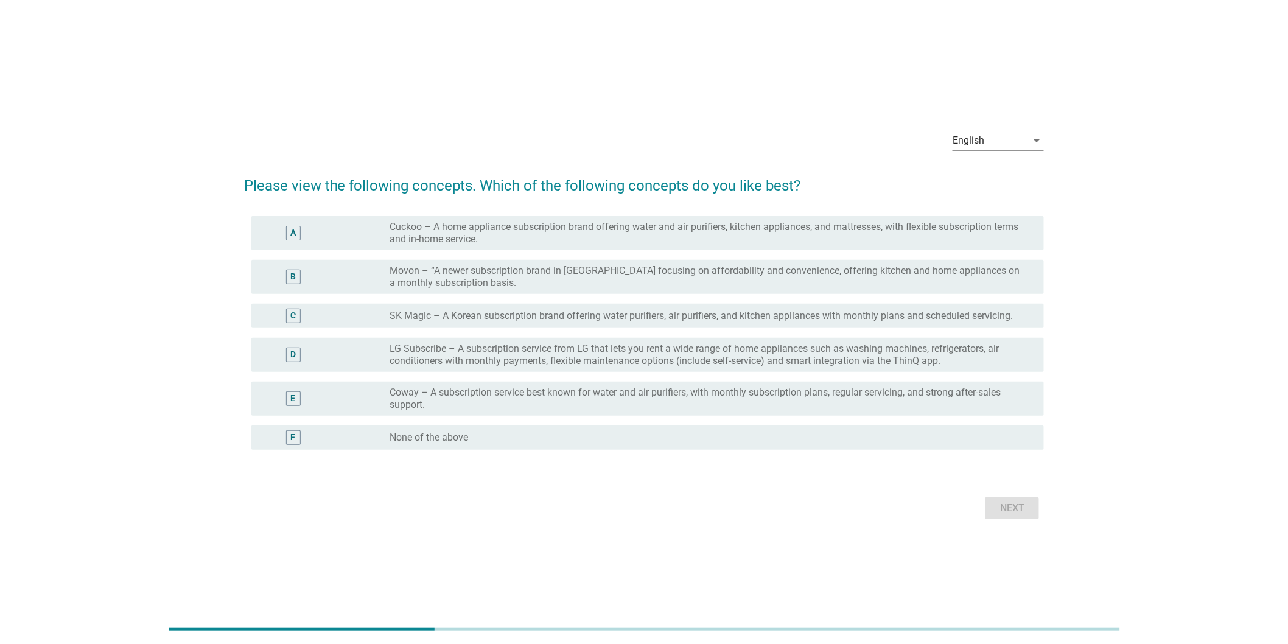
click at [793, 442] on div "radio_button_unchecked None of the above" at bounding box center [707, 438] width 635 height 12
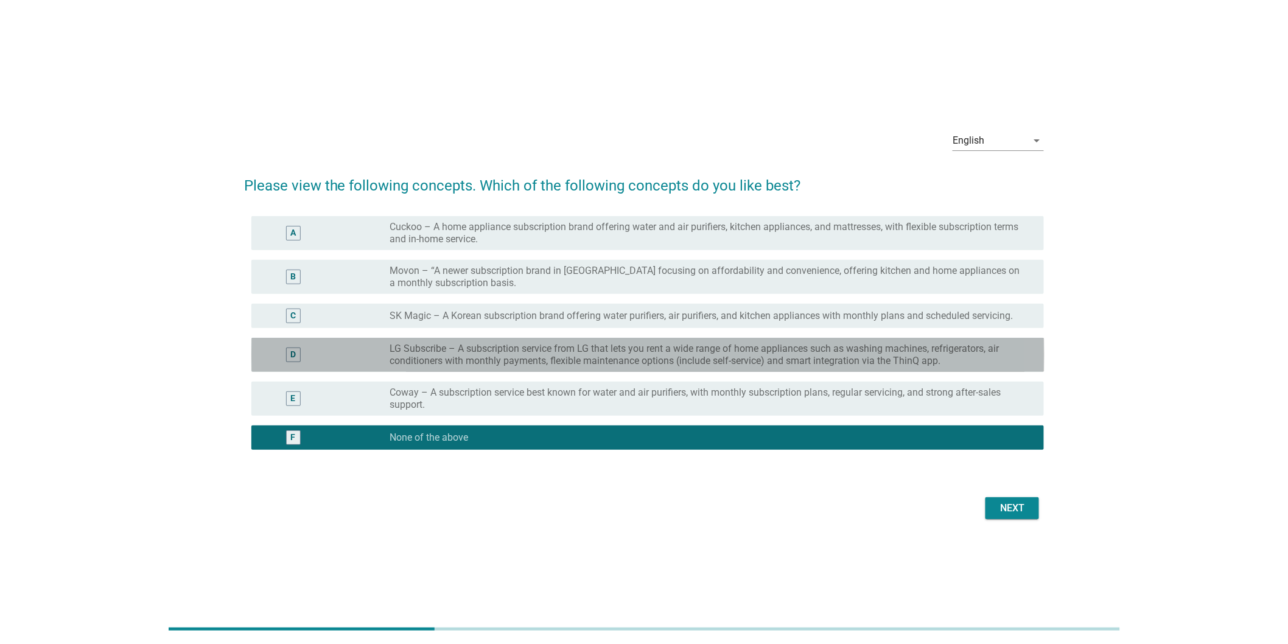
click at [577, 359] on label "LG Subscribe – A subscription service from LG that lets you rent a wide range o…" at bounding box center [707, 355] width 635 height 24
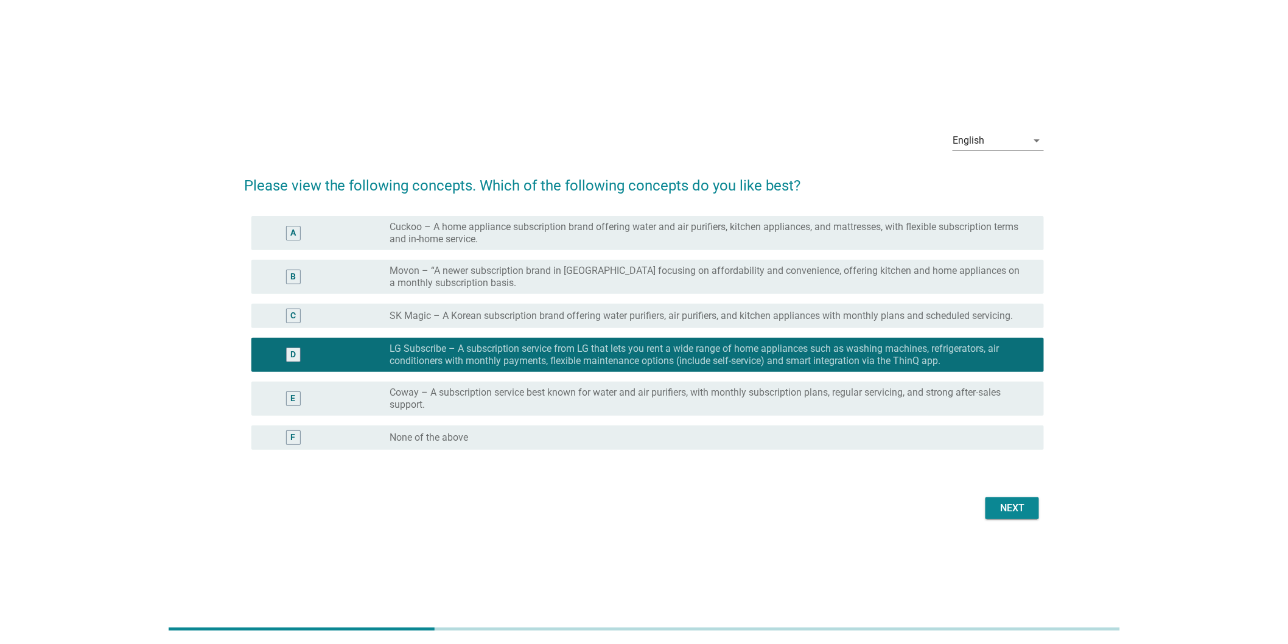
click at [1007, 504] on div "Next" at bounding box center [1013, 508] width 34 height 15
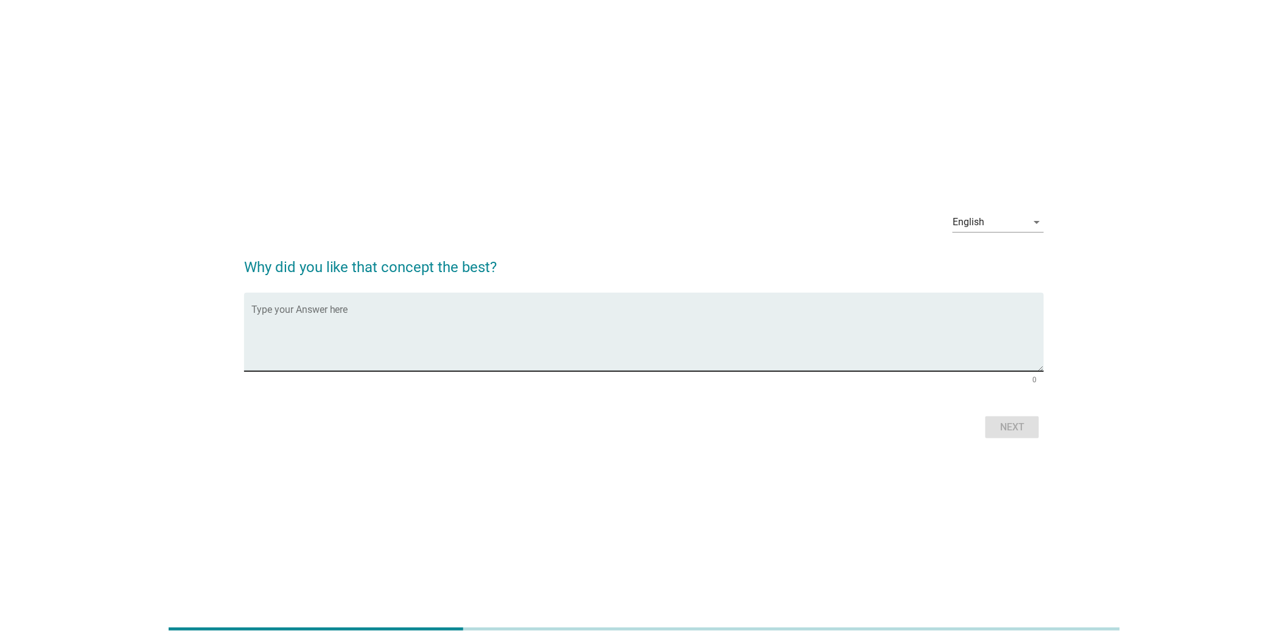
click at [749, 300] on div "Type your Answer here" at bounding box center [647, 332] width 793 height 79
type textarea "f"
click at [1019, 431] on div "Next" at bounding box center [1013, 427] width 34 height 15
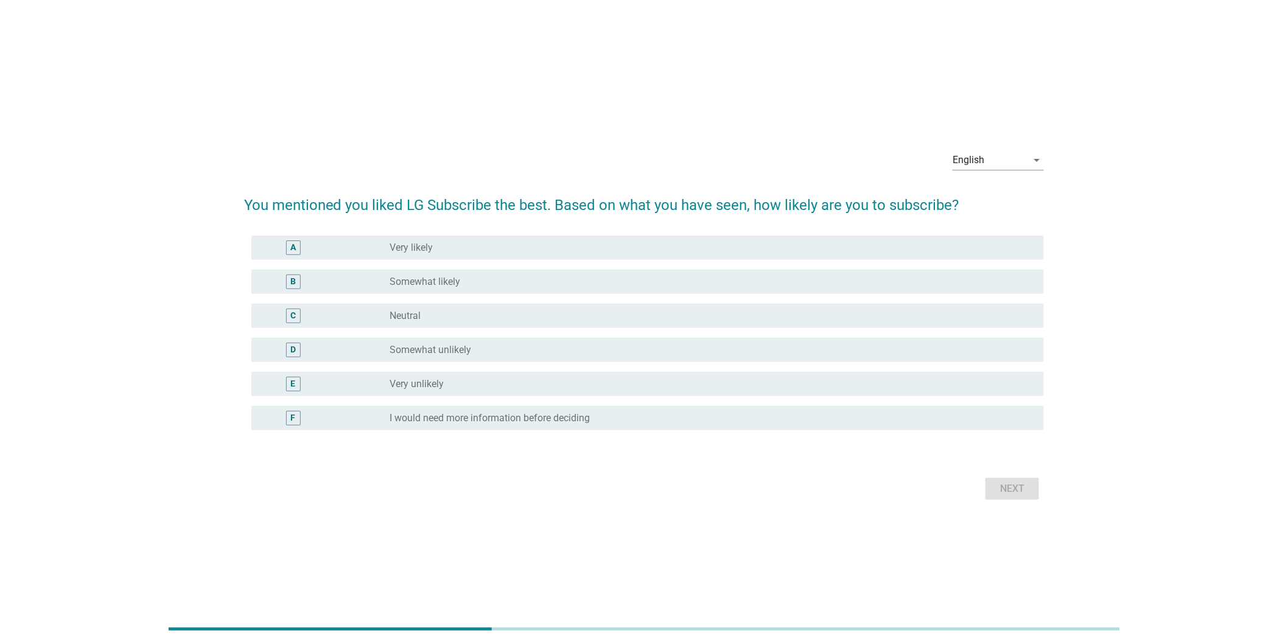
click at [636, 424] on div "radio_button_unchecked I would need more information before deciding" at bounding box center [707, 418] width 635 height 12
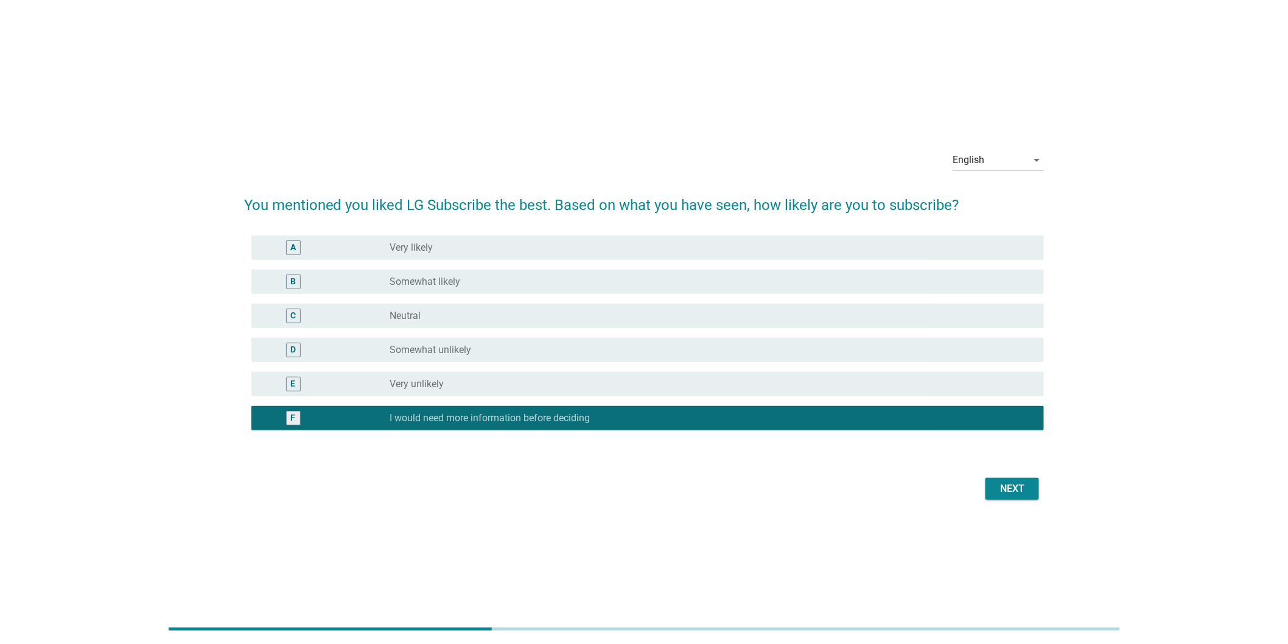
click at [1024, 492] on div "Next" at bounding box center [1013, 489] width 34 height 15
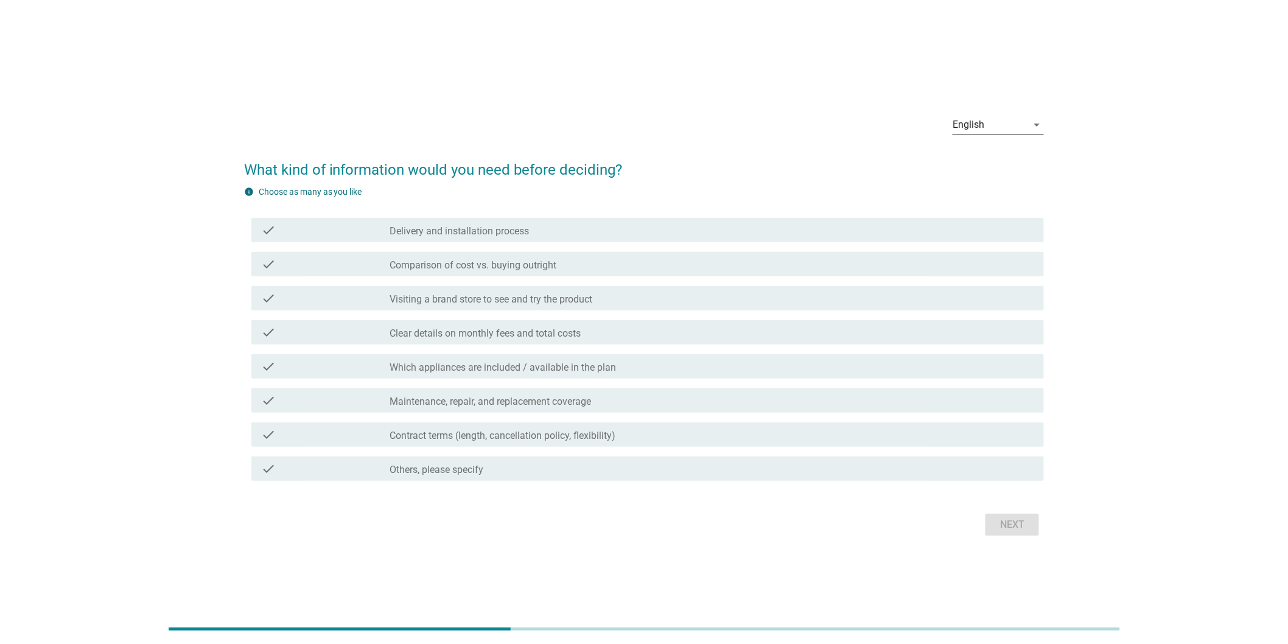
click at [975, 128] on div "English" at bounding box center [969, 124] width 32 height 11
click at [982, 158] on div "Bahasa Melayu" at bounding box center [999, 163] width 72 height 15
